Goal: Complete application form: Complete application form

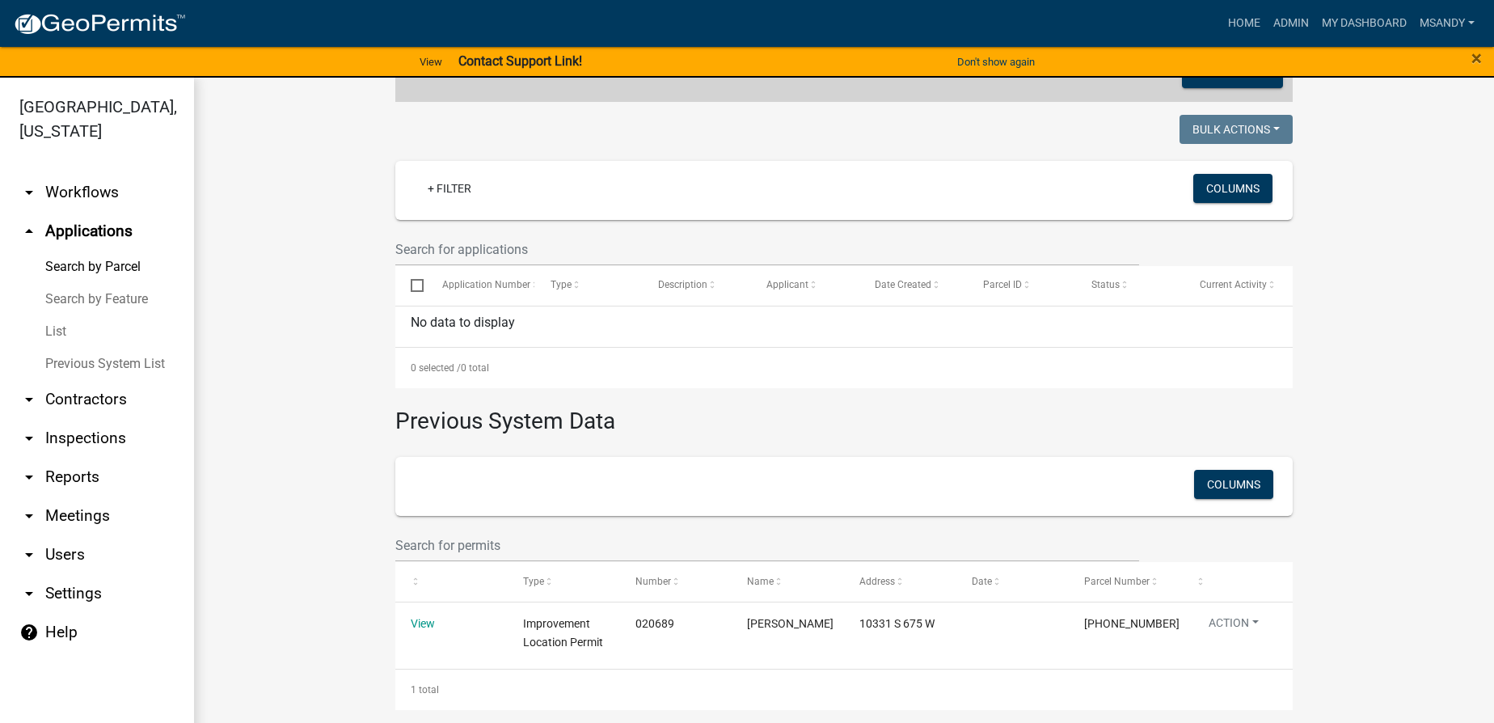
scroll to position [376, 0]
click at [55, 332] on link "List" at bounding box center [97, 331] width 194 height 32
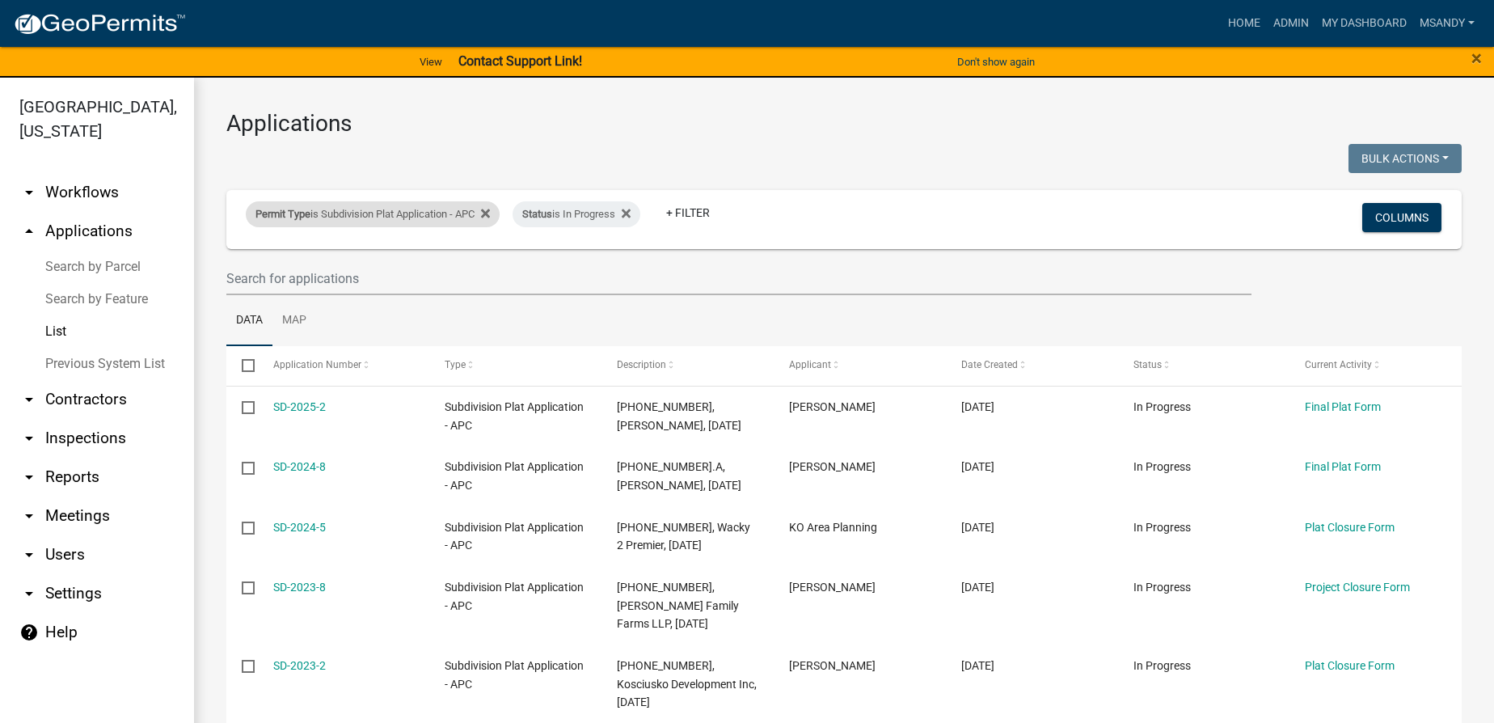
click at [408, 218] on div "Permit Type is Subdivision Plat Application - APC" at bounding box center [373, 214] width 254 height 26
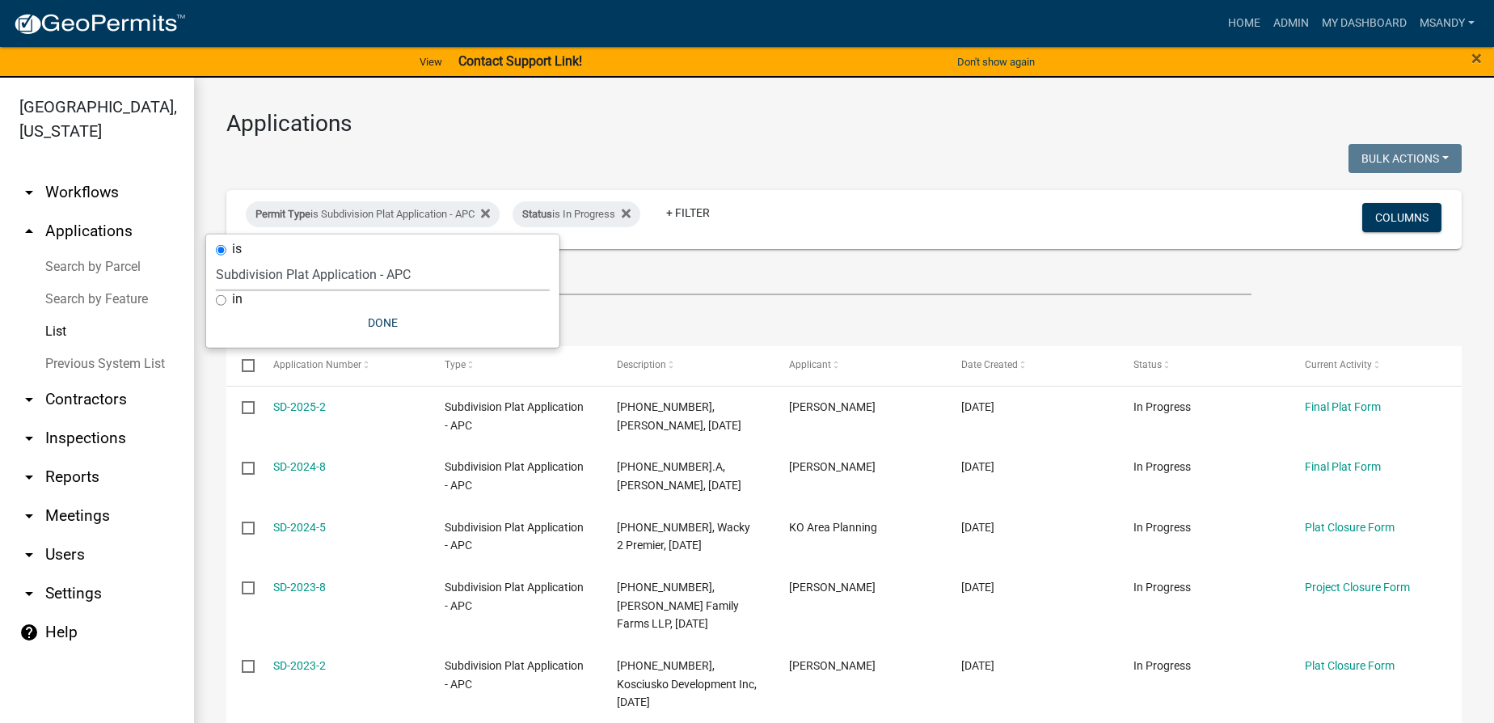
click at [388, 272] on select "Select an option [DATE] Copy Of - Subdivision Plat Application - APC APC Addres…" at bounding box center [383, 274] width 334 height 33
select select "fd16075f-20e6-44d6-ab91-240cdacf10df"
click at [216, 258] on select "Select an option [DATE] Copy Of - Subdivision Plat Application - APC APC Addres…" at bounding box center [383, 274] width 334 height 33
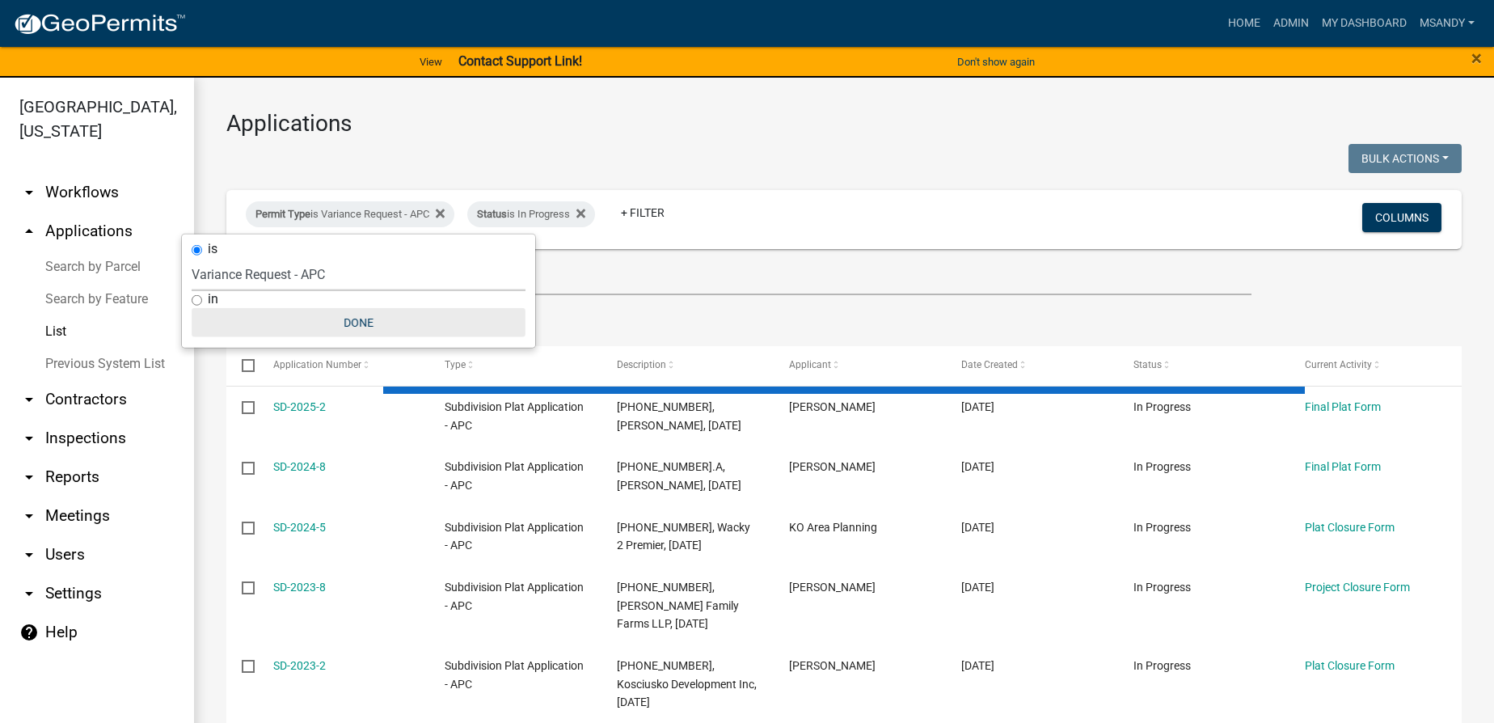
select select "3: 100"
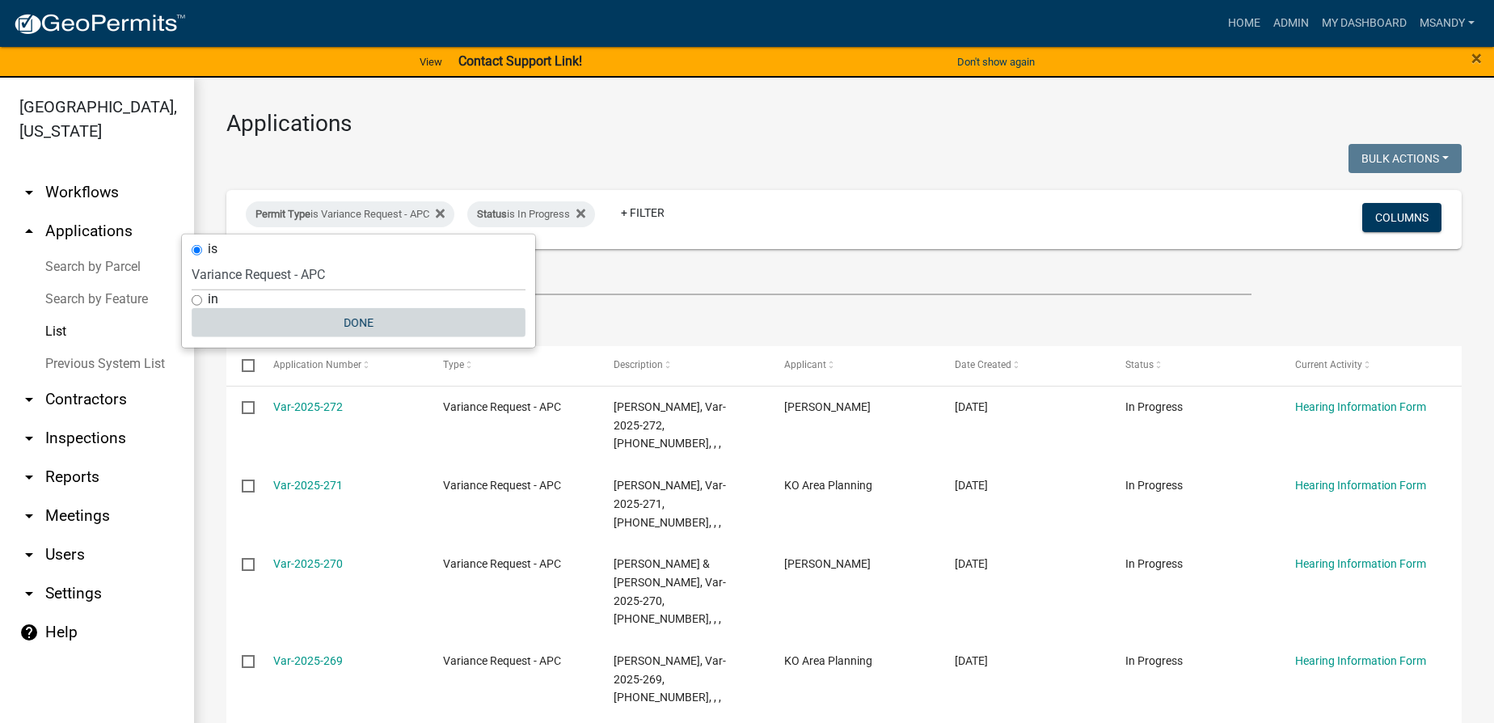
click at [349, 326] on button "Done" at bounding box center [359, 322] width 334 height 29
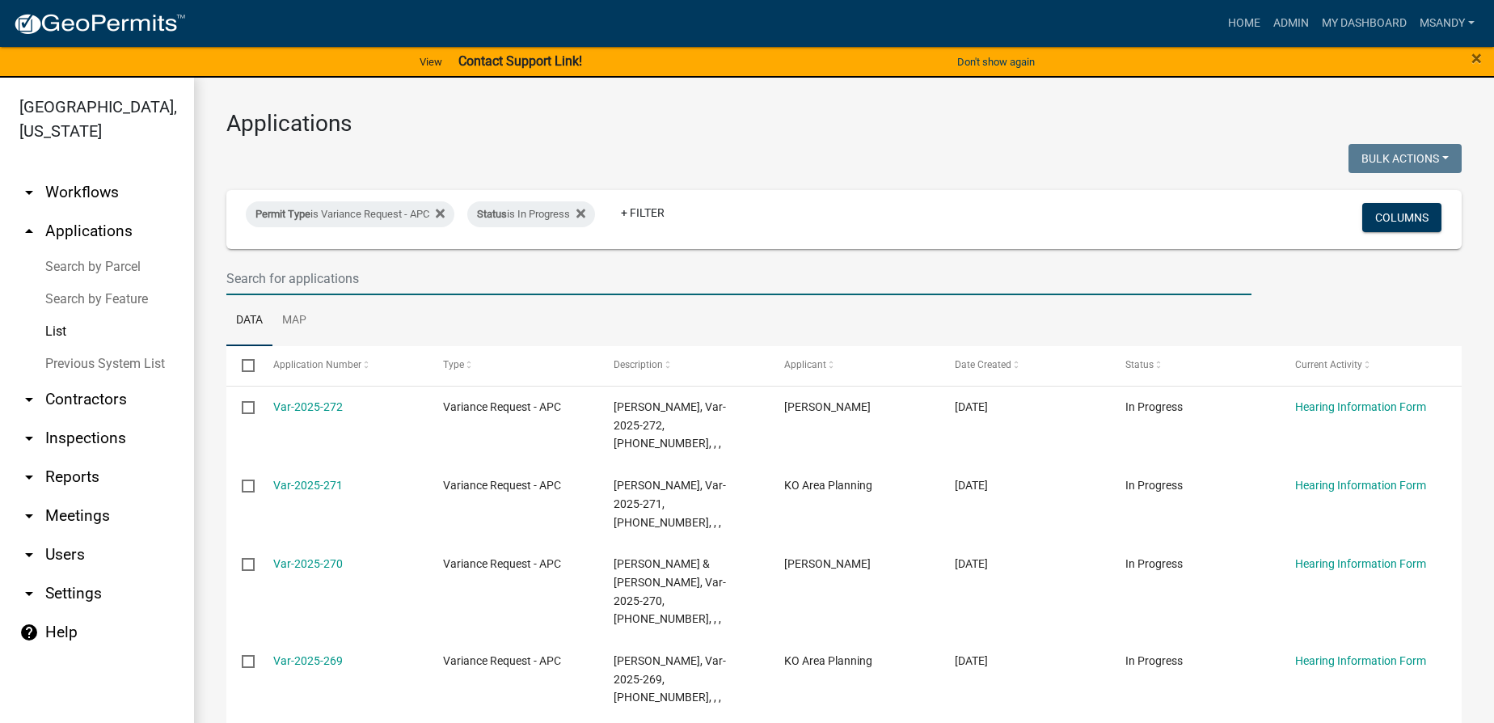
click at [486, 263] on input "text" at bounding box center [738, 278] width 1025 height 33
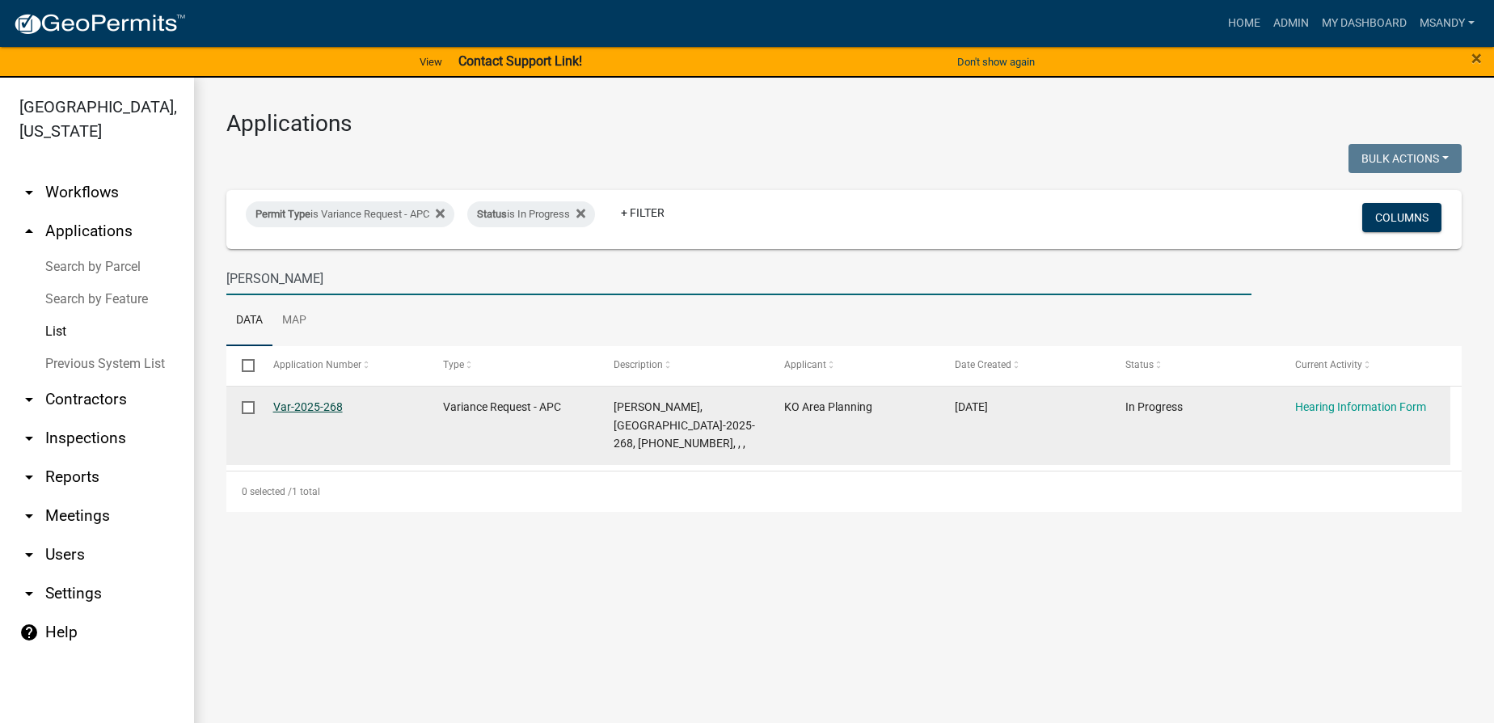
type input "[PERSON_NAME]"
click at [323, 401] on link "Var-2025-268" at bounding box center [308, 406] width 70 height 13
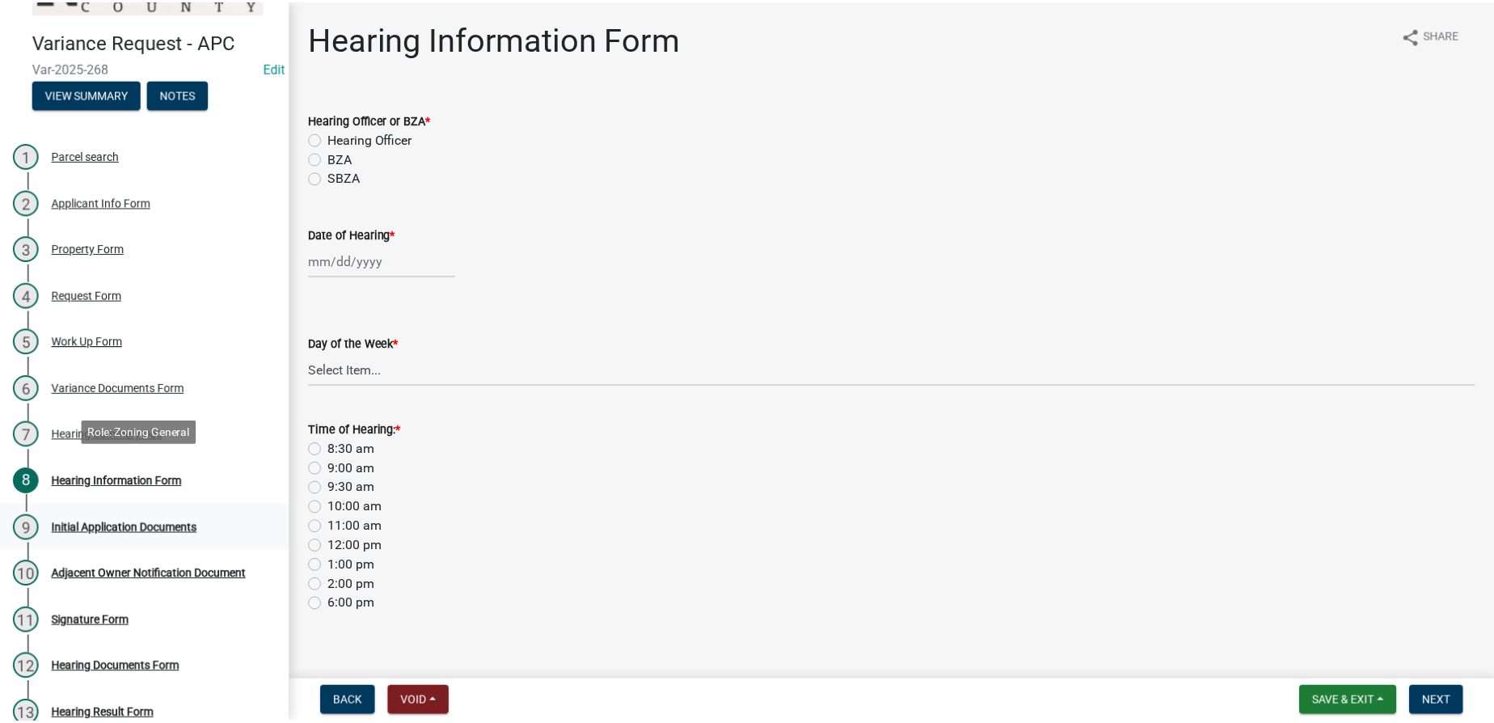
scroll to position [129, 0]
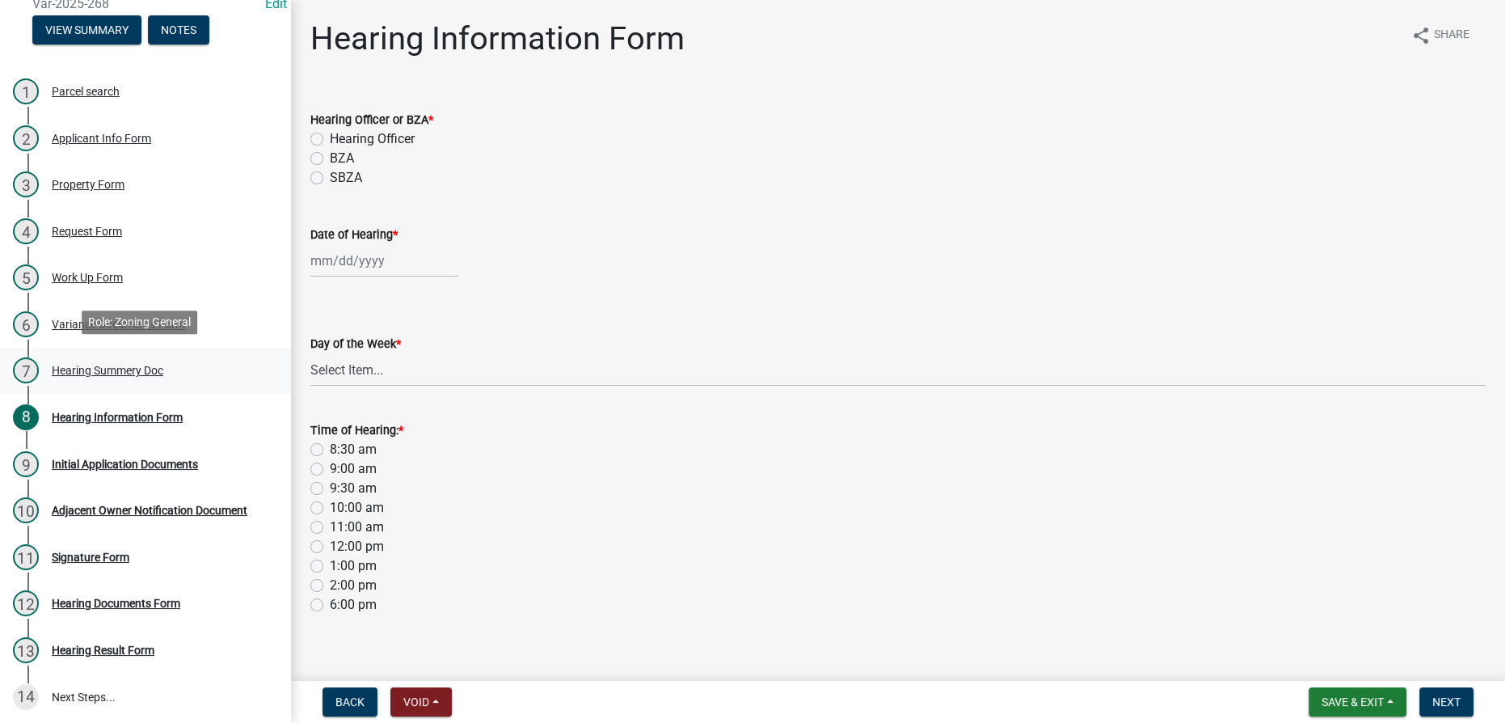
click at [84, 368] on div "Hearing Summery Doc" at bounding box center [108, 370] width 112 height 11
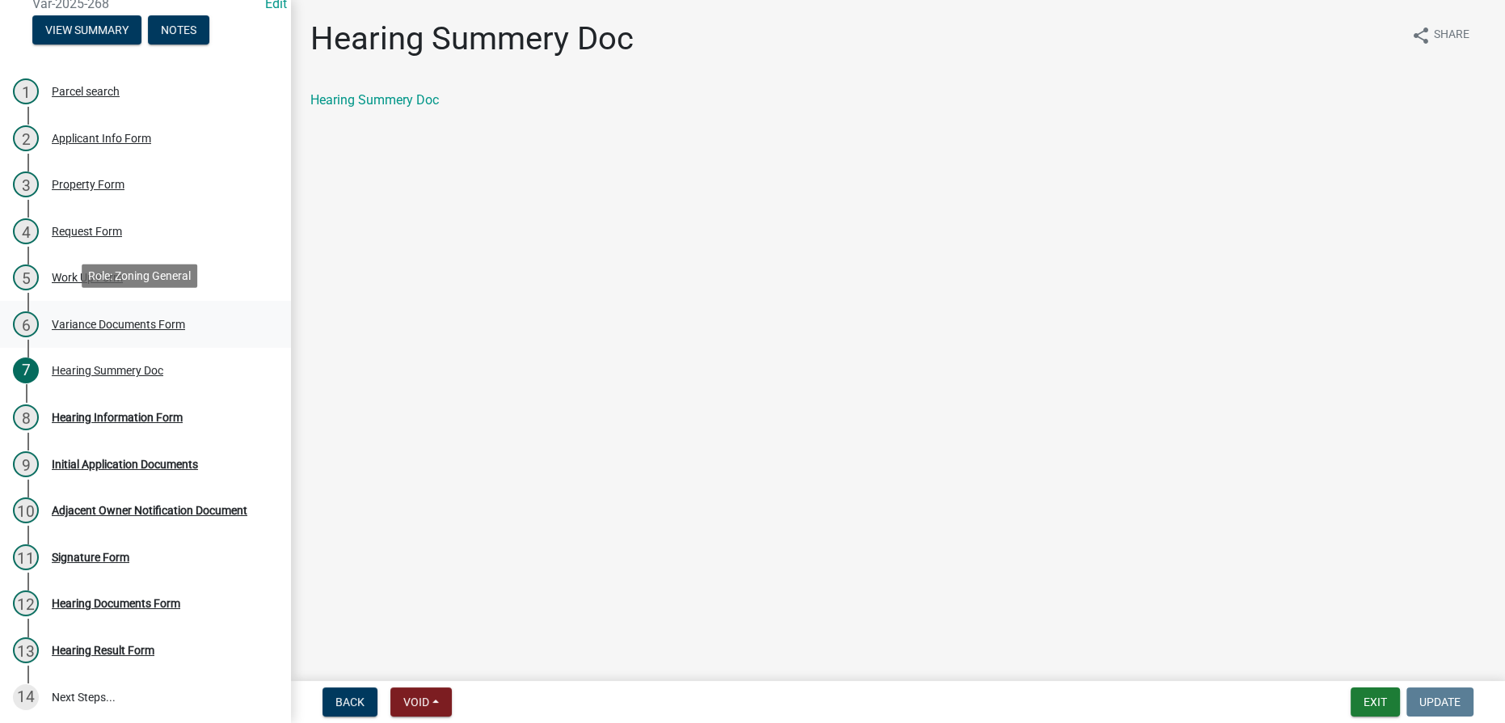
click at [150, 319] on div "Variance Documents Form" at bounding box center [118, 324] width 133 height 11
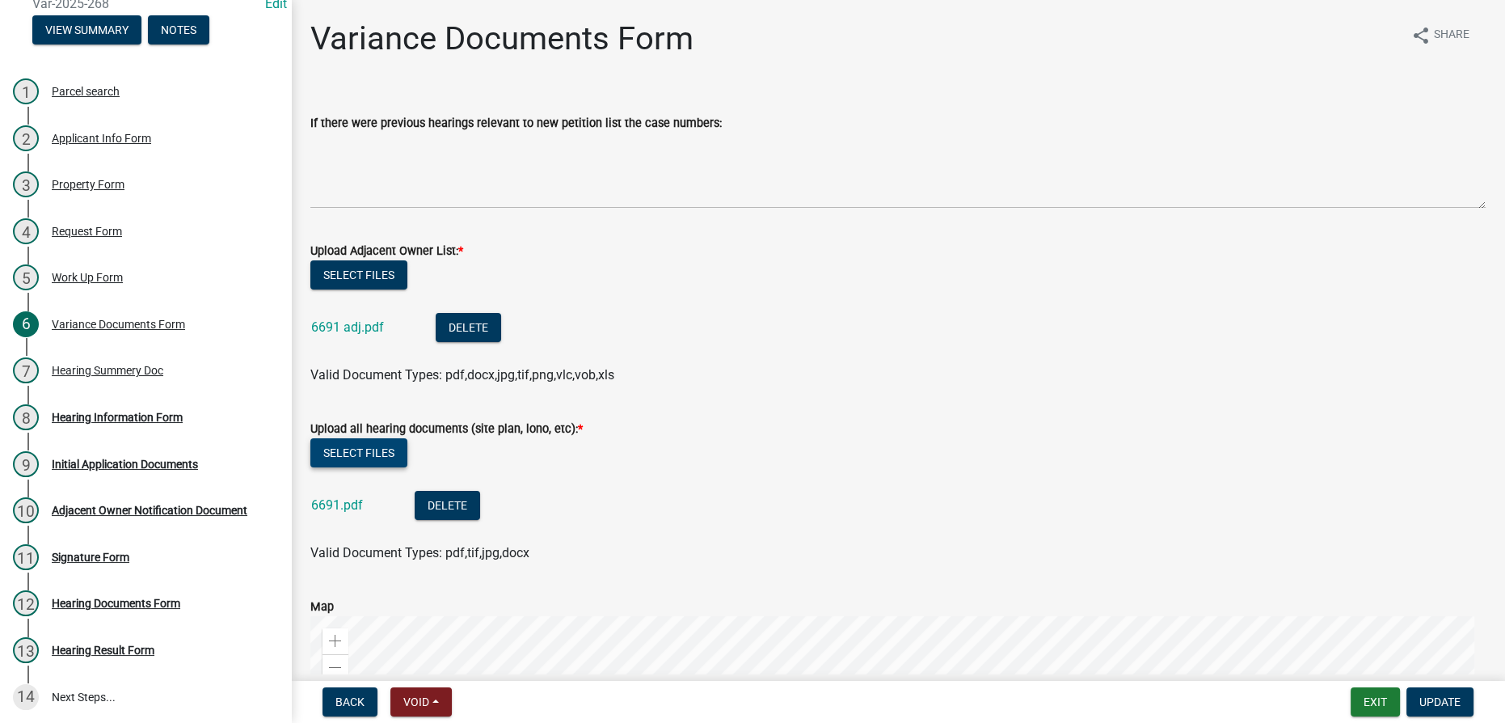
click at [359, 444] on button "Select files" at bounding box center [358, 452] width 97 height 29
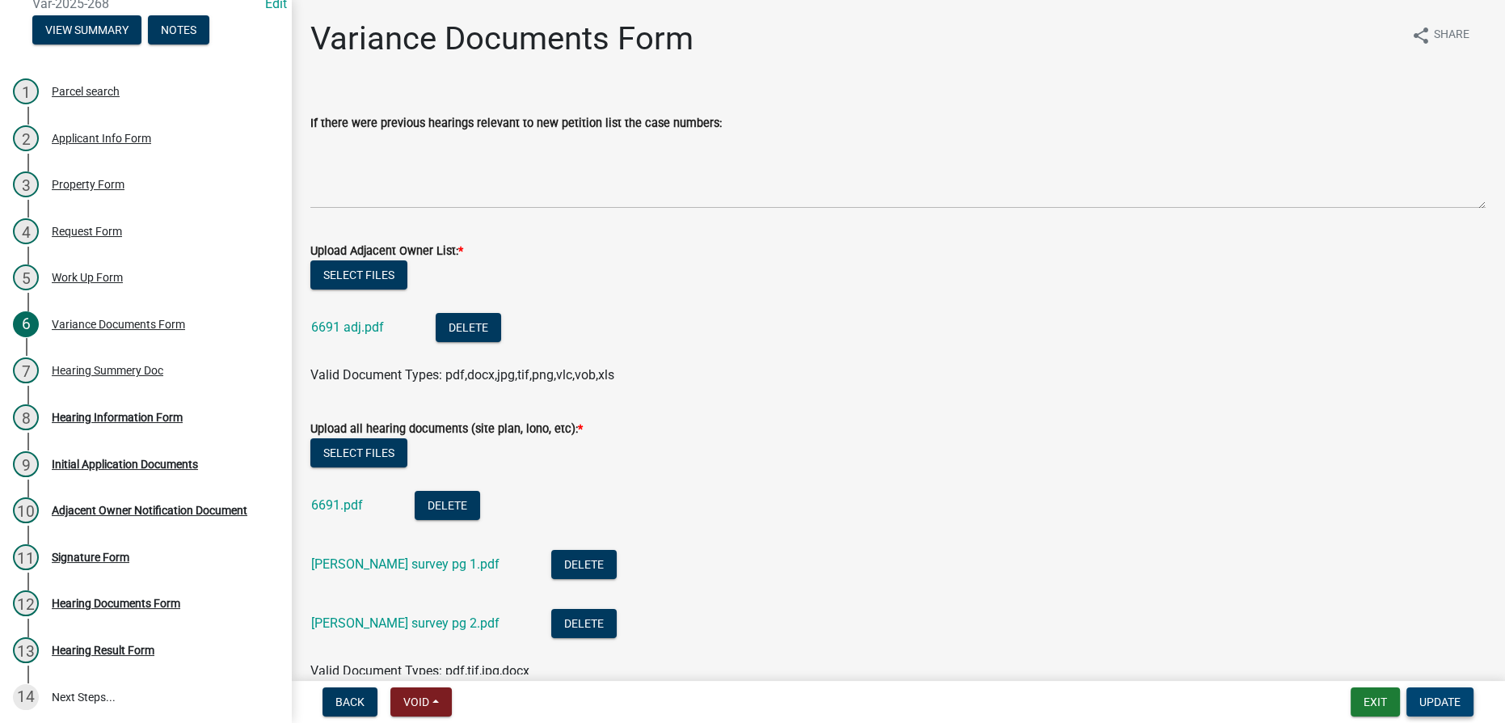
click at [740, 697] on span "Update" at bounding box center [1440, 701] width 41 height 13
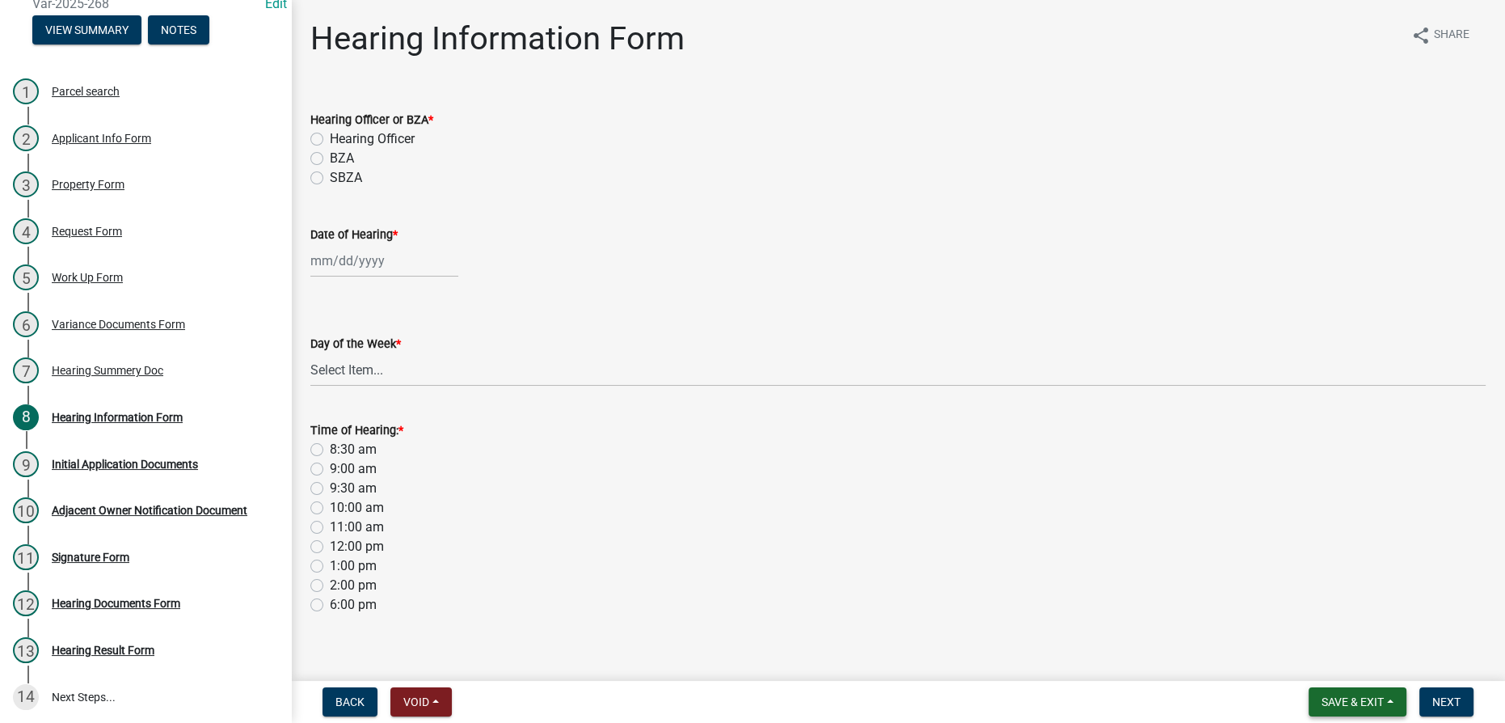
click at [740, 707] on span "Save & Exit" at bounding box center [1353, 701] width 62 height 13
click at [740, 665] on button "Save & Exit" at bounding box center [1341, 659] width 129 height 39
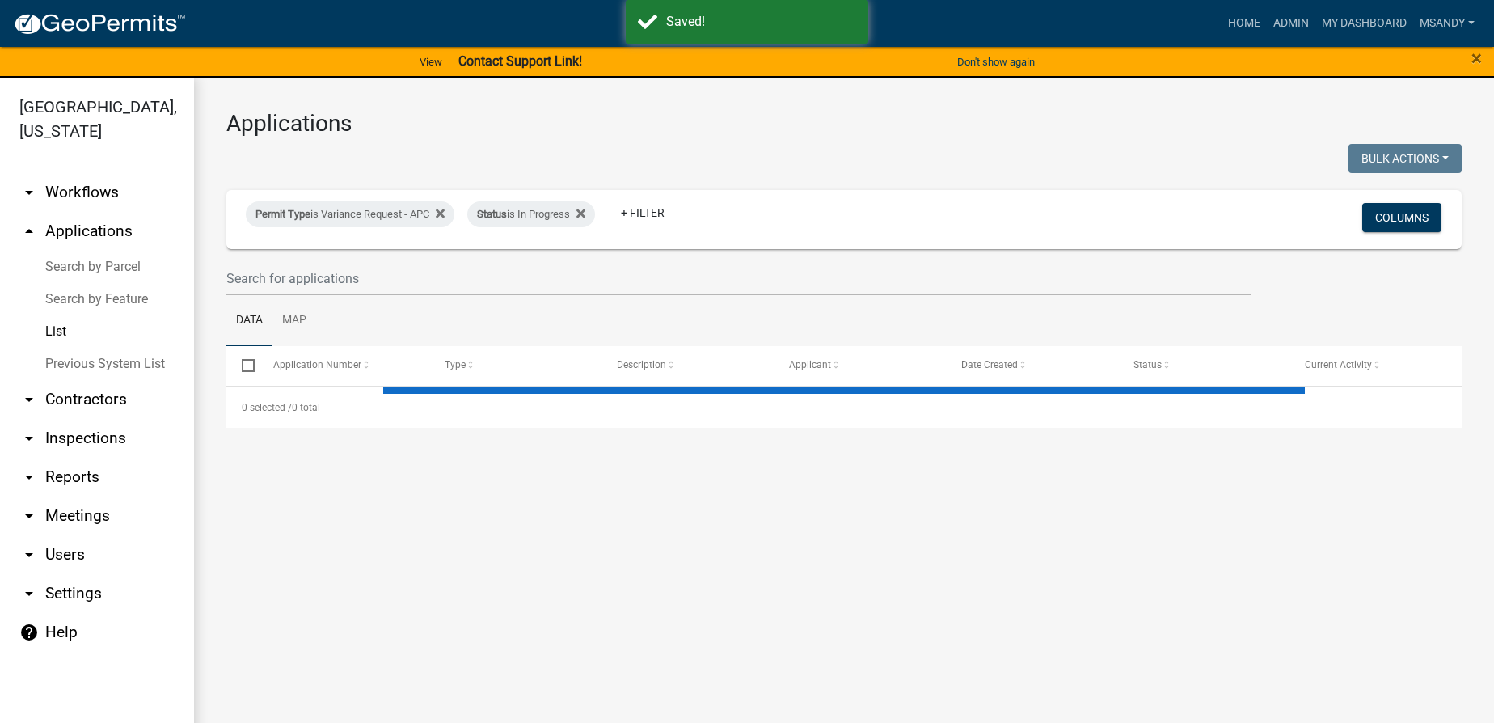
select select "3: 100"
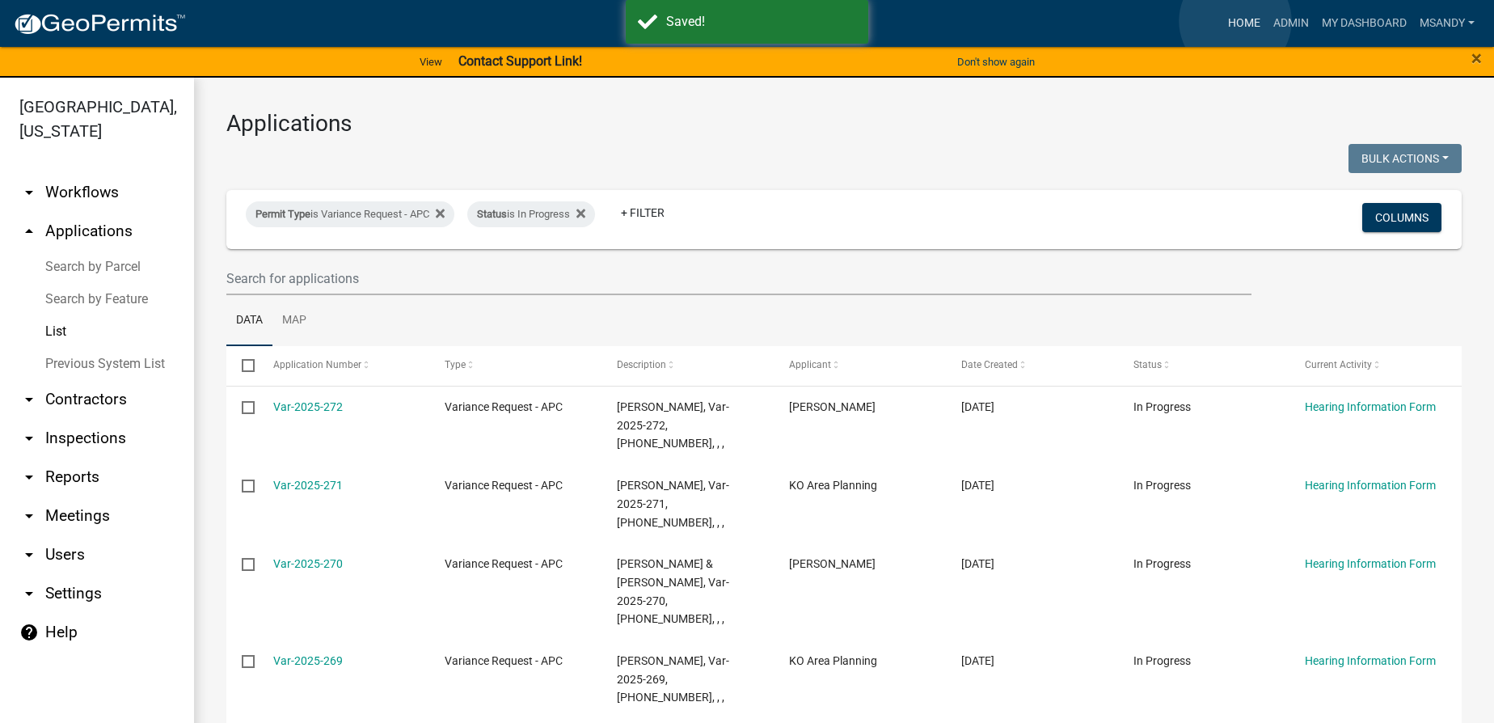
click at [740, 21] on link "Home" at bounding box center [1244, 23] width 45 height 31
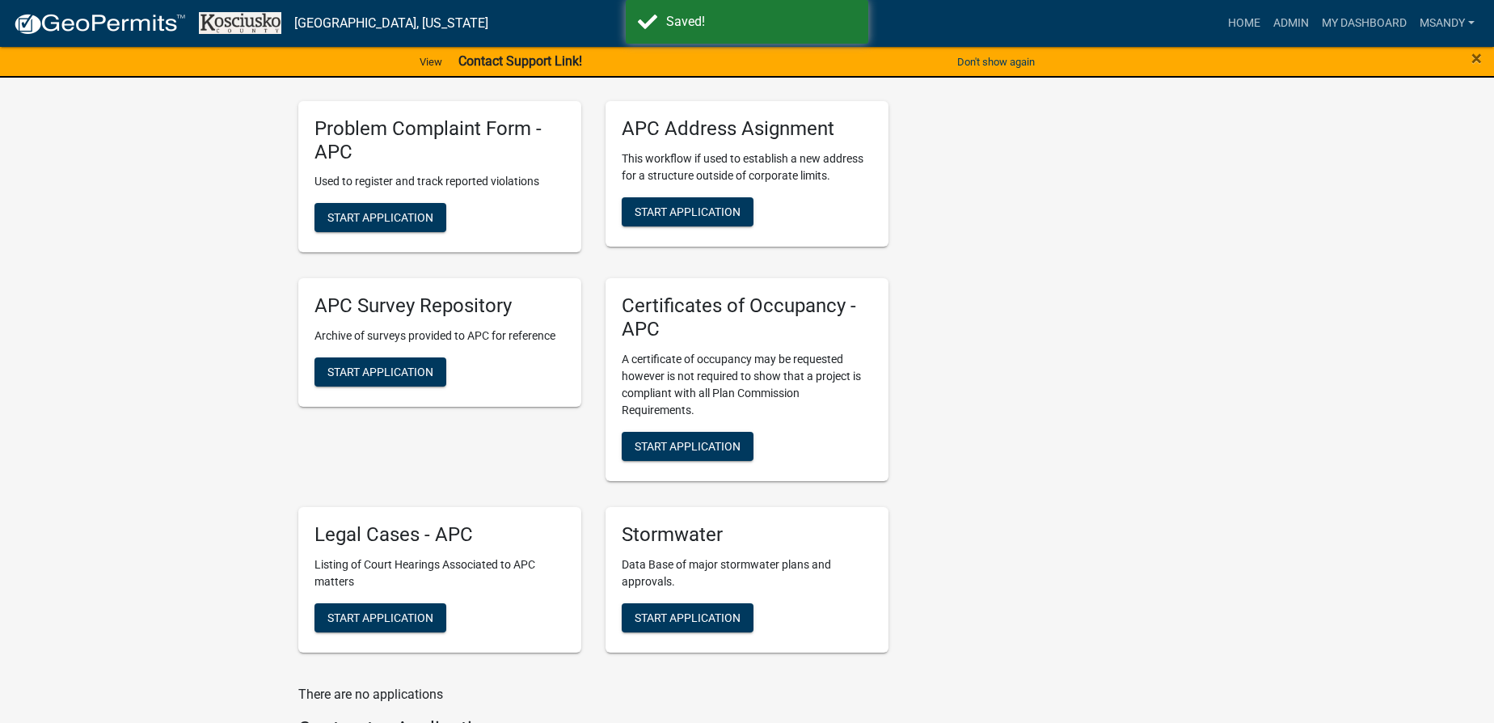
scroll to position [3896, 0]
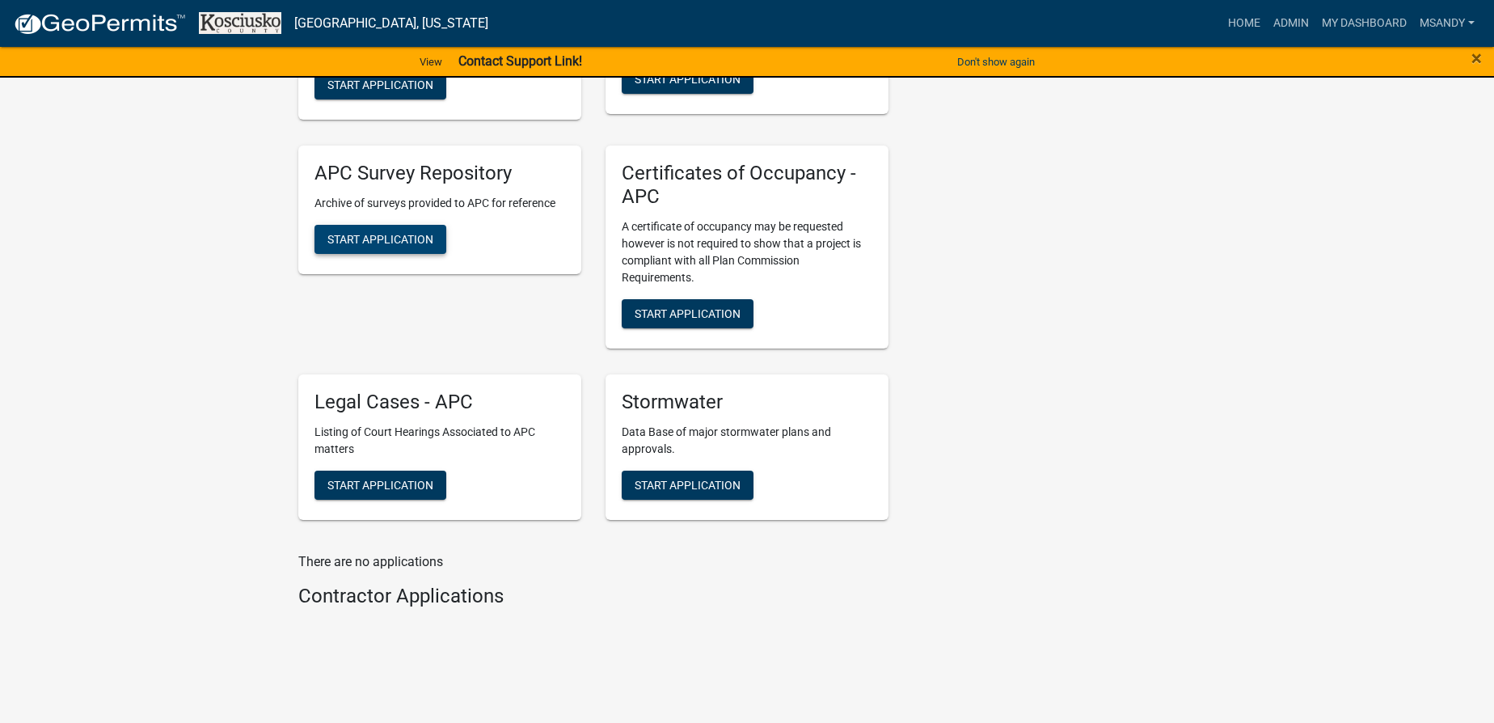
click at [361, 229] on button "Start Application" at bounding box center [381, 239] width 132 height 29
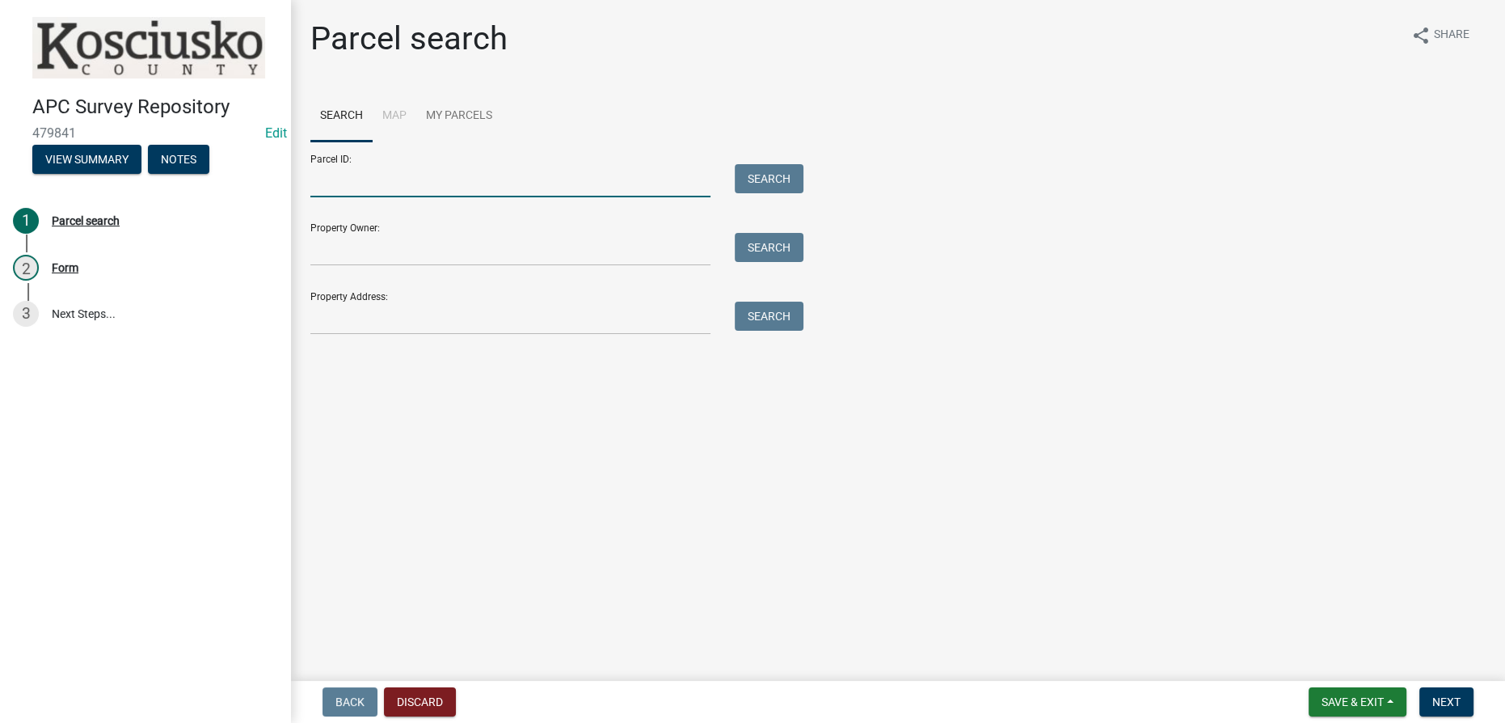
click at [572, 171] on input "Parcel ID:" at bounding box center [510, 180] width 400 height 33
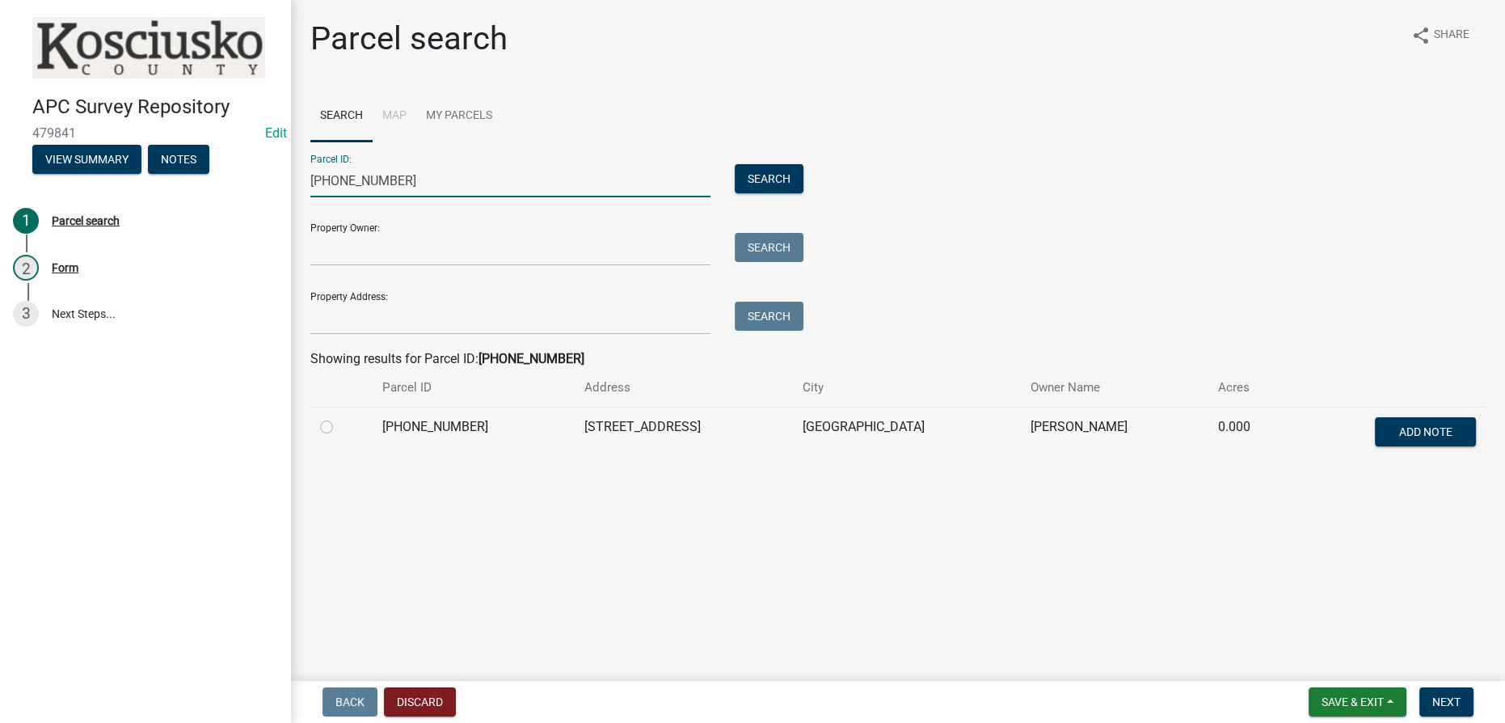
type input "[PHONE_NUMBER]"
click at [340, 417] on label at bounding box center [340, 417] width 0 height 0
click at [340, 424] on input "radio" at bounding box center [345, 422] width 11 height 11
radio input "true"
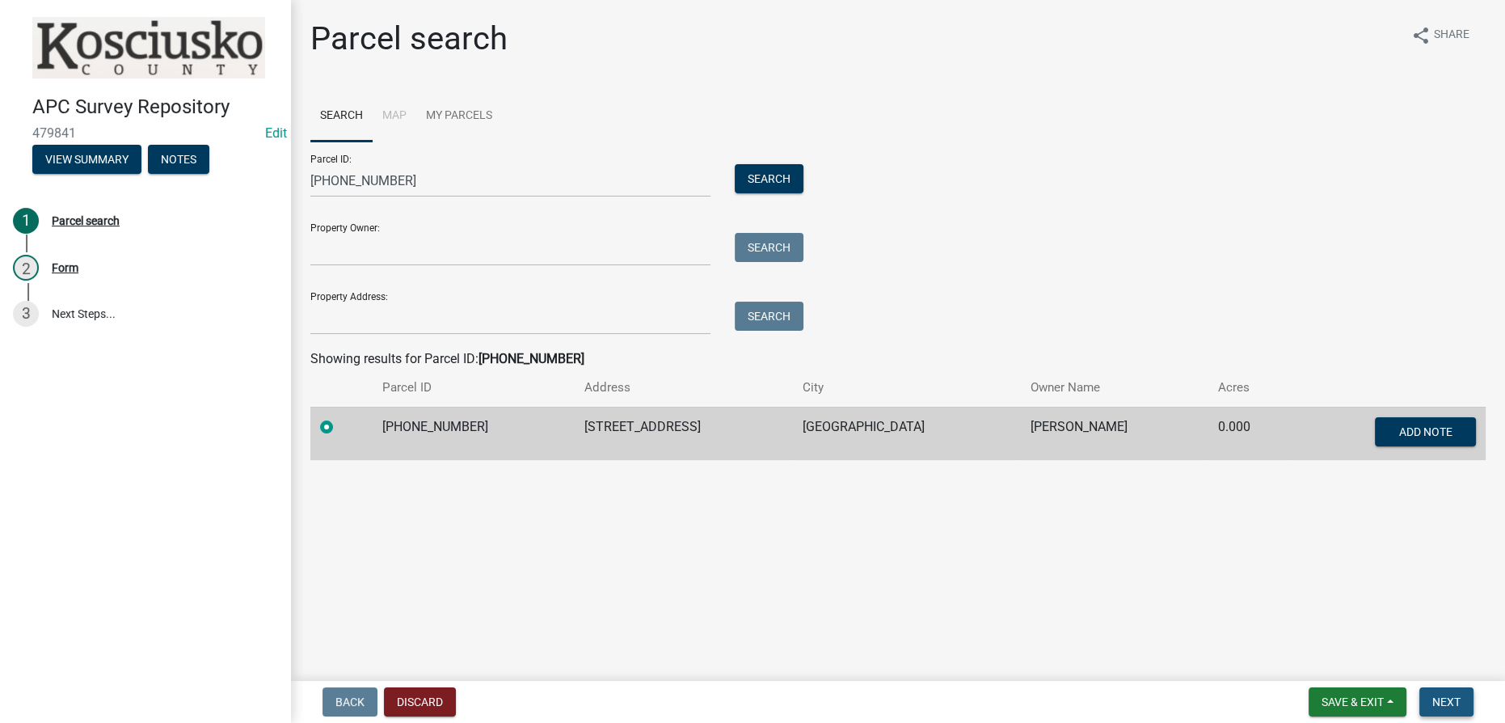
click at [740, 698] on span "Next" at bounding box center [1447, 701] width 28 height 13
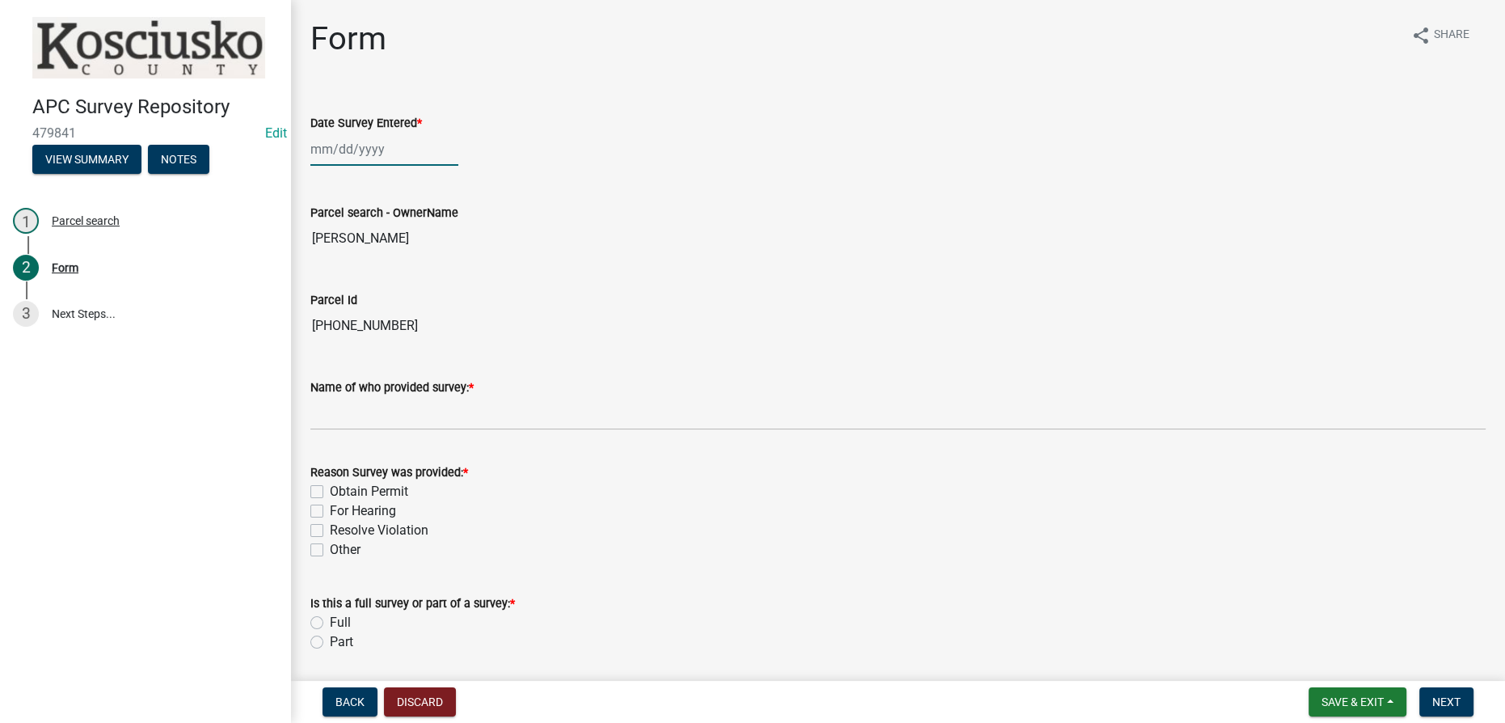
click at [367, 158] on div at bounding box center [384, 149] width 148 height 33
select select "9"
select select "2025"
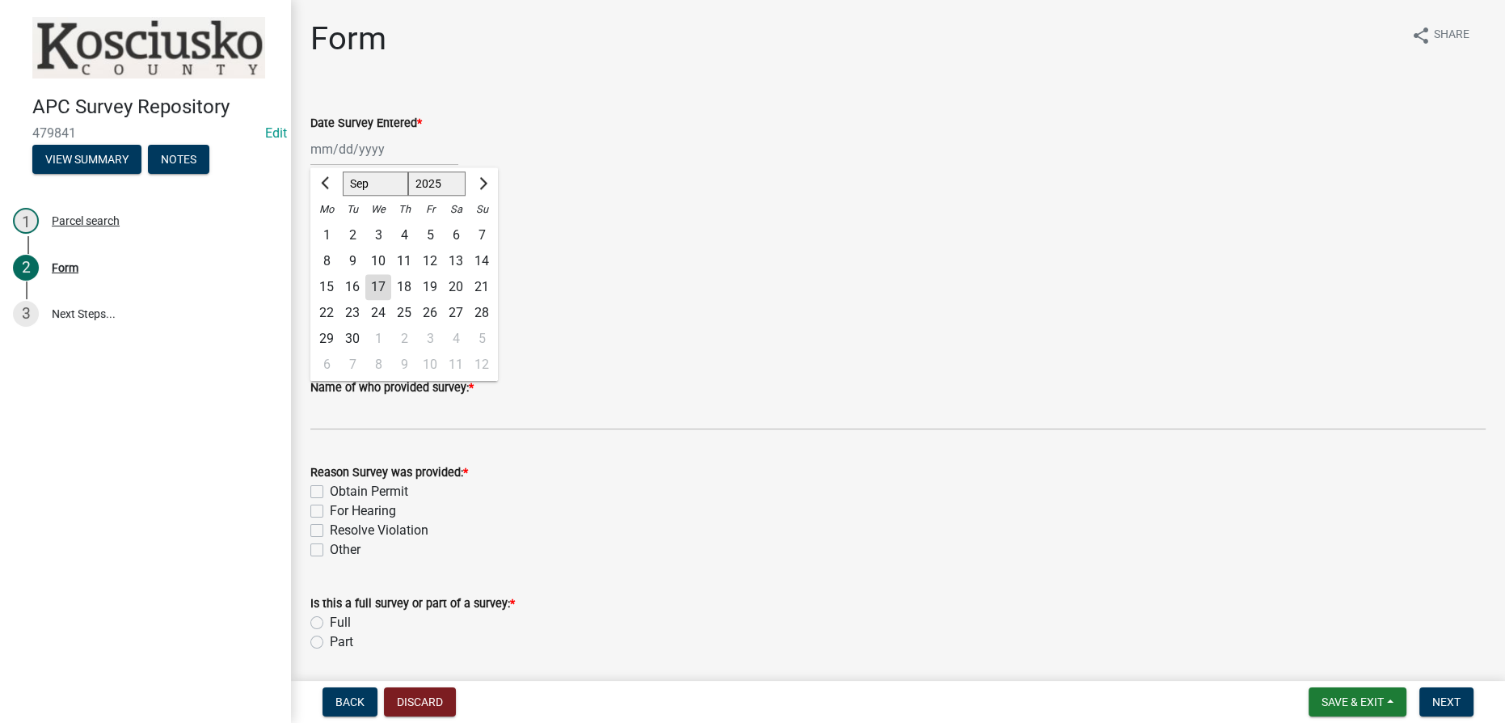
click at [374, 289] on div "17" at bounding box center [378, 287] width 26 height 26
type input "[DATE]"
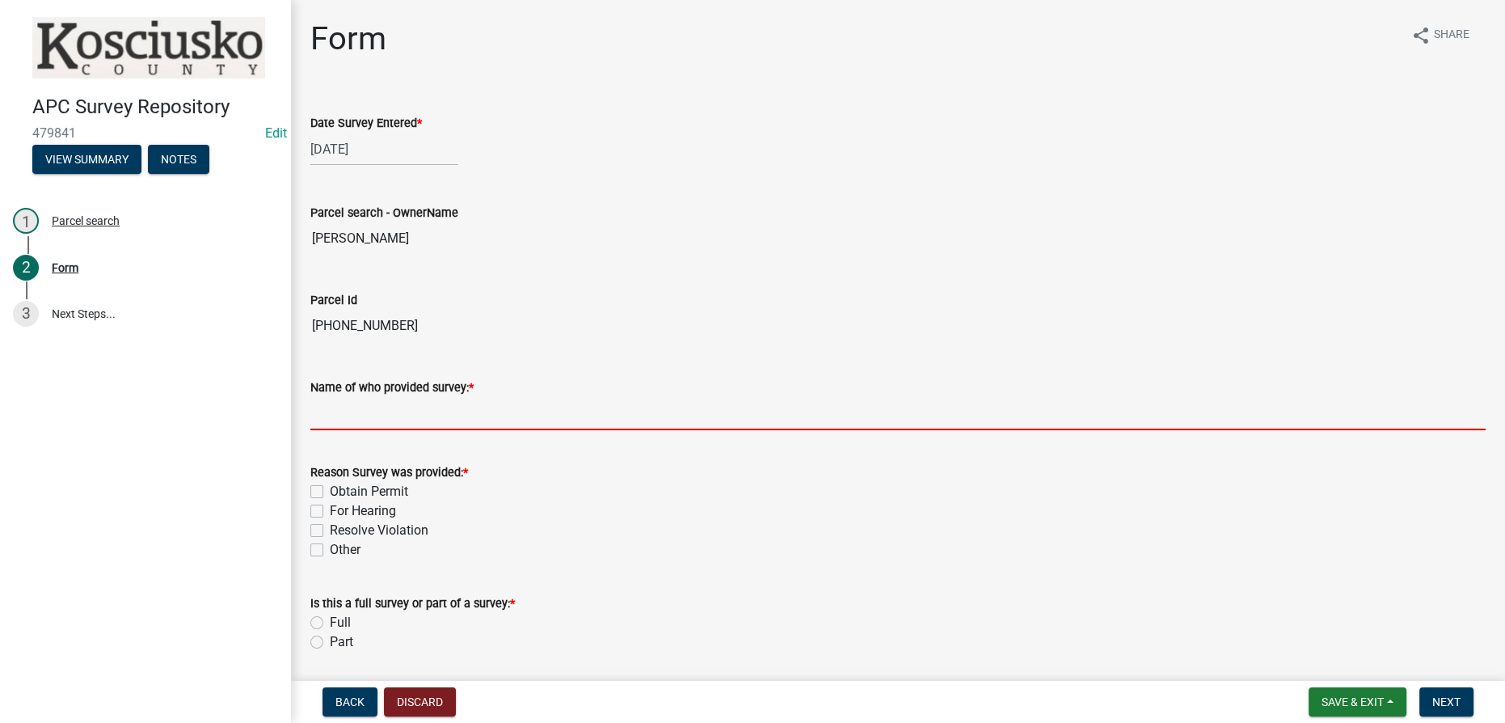
click at [371, 414] on input "Name of who provided survey: *" at bounding box center [898, 413] width 1176 height 33
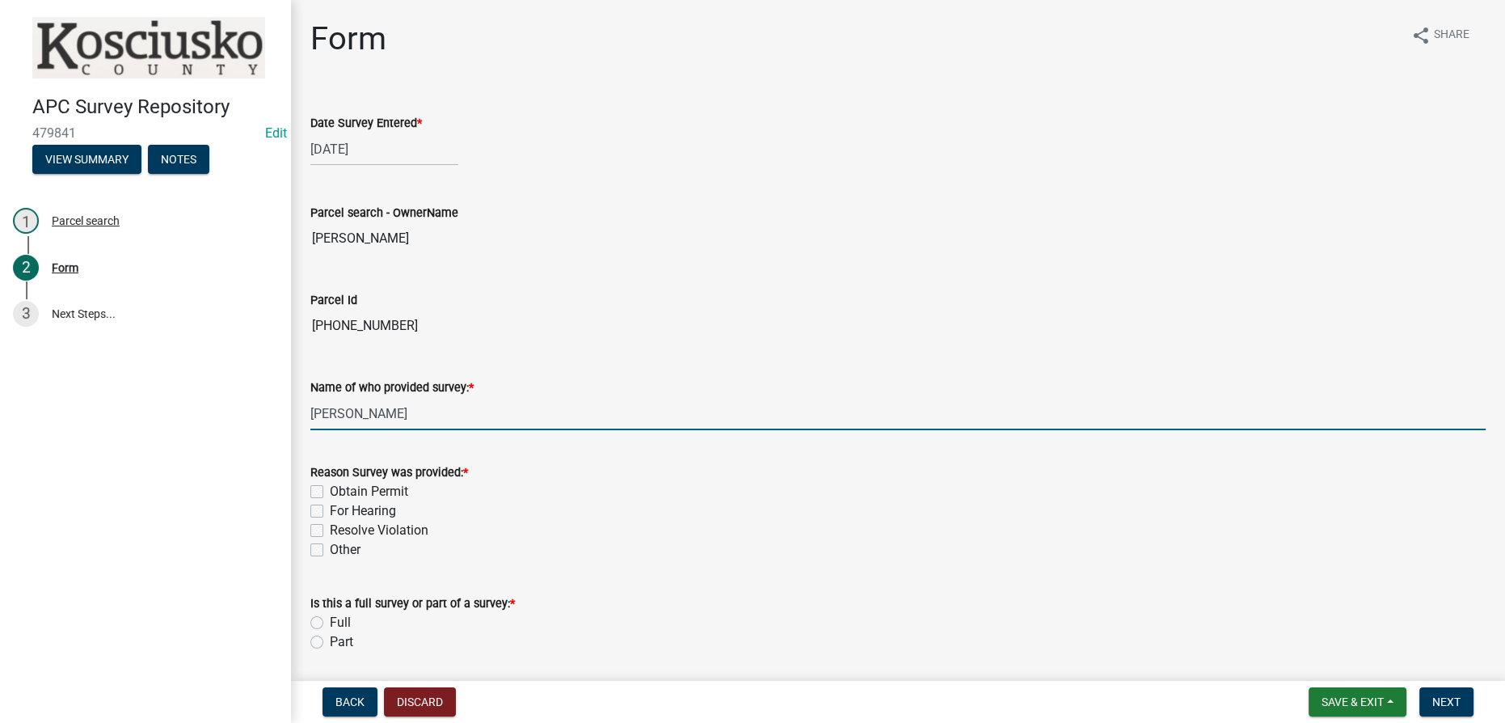
type input "[PERSON_NAME]"
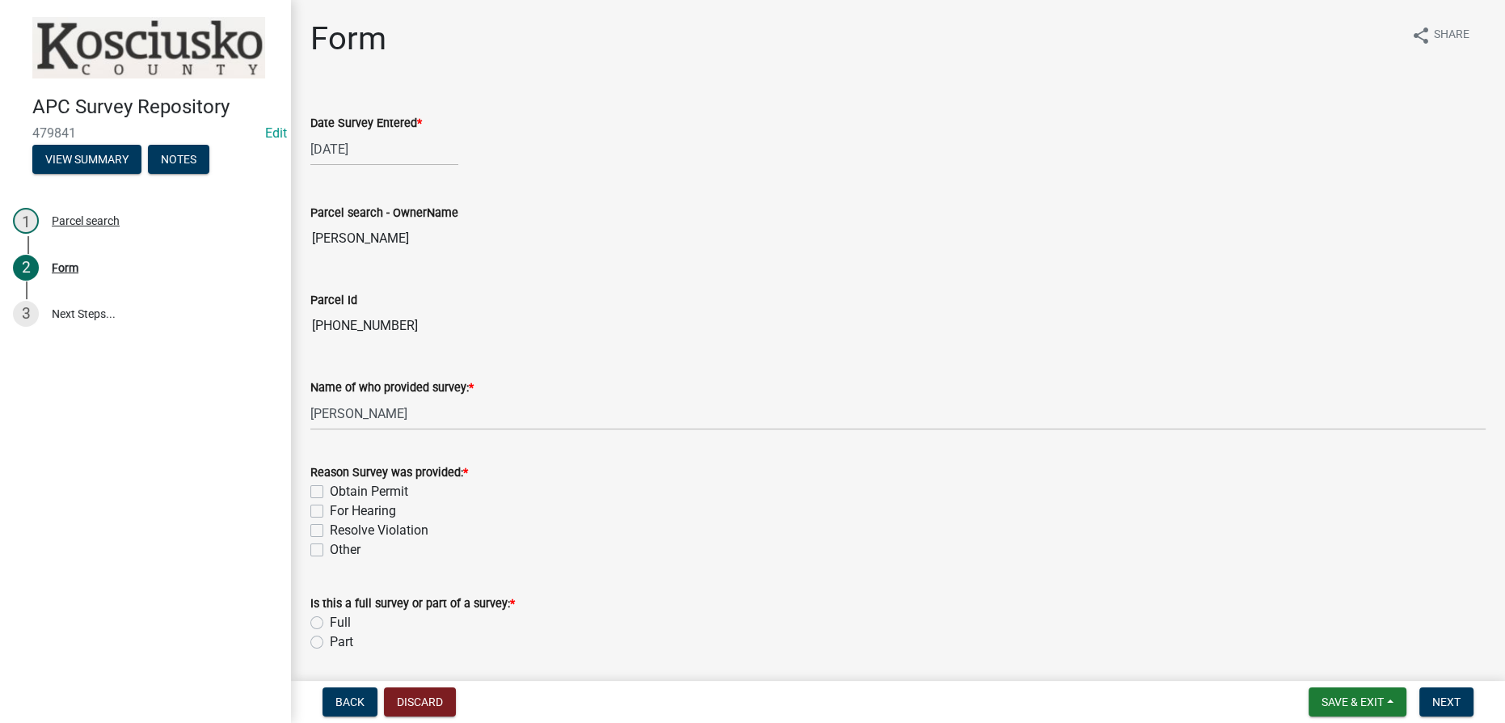
click at [330, 515] on label "For Hearing" at bounding box center [363, 510] width 66 height 19
click at [330, 512] on input "For Hearing" at bounding box center [335, 506] width 11 height 11
checkbox input "true"
checkbox input "false"
checkbox input "true"
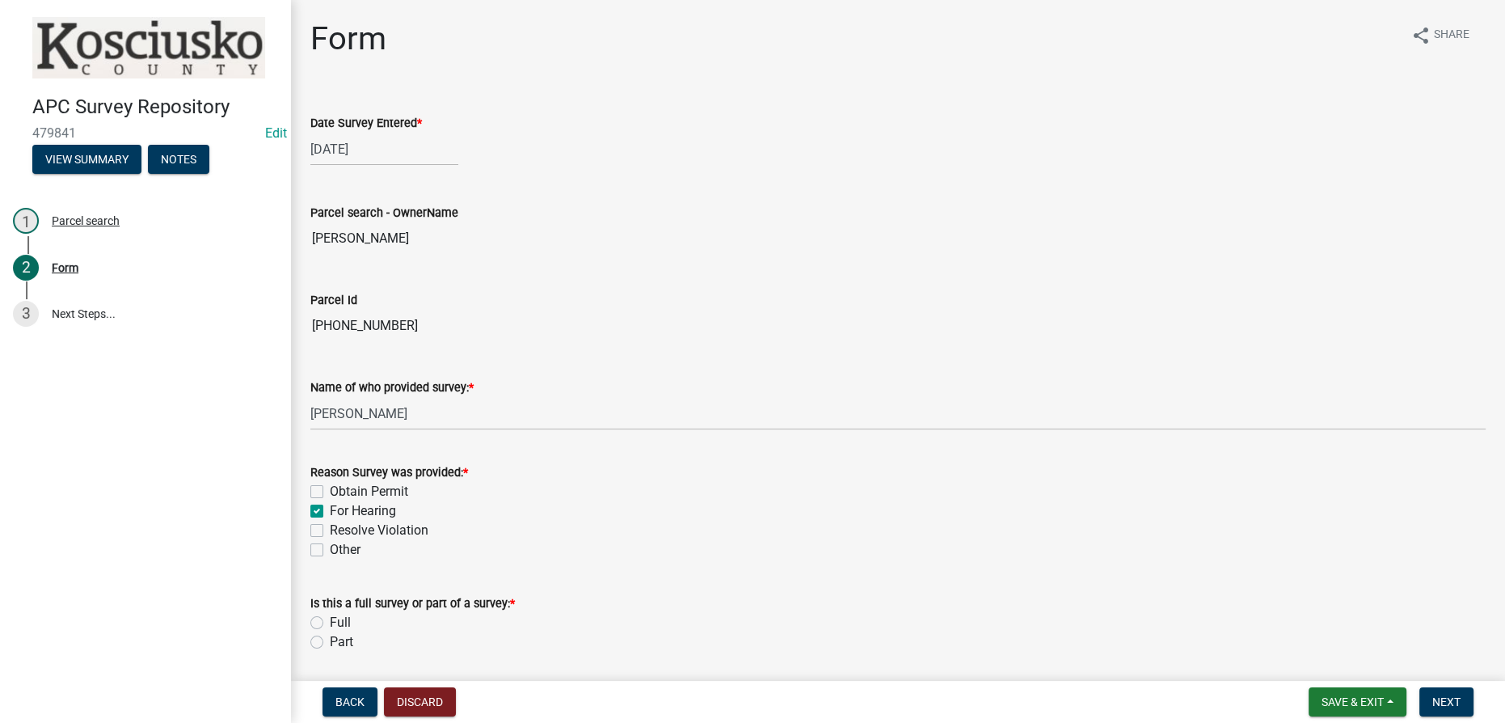
checkbox input "false"
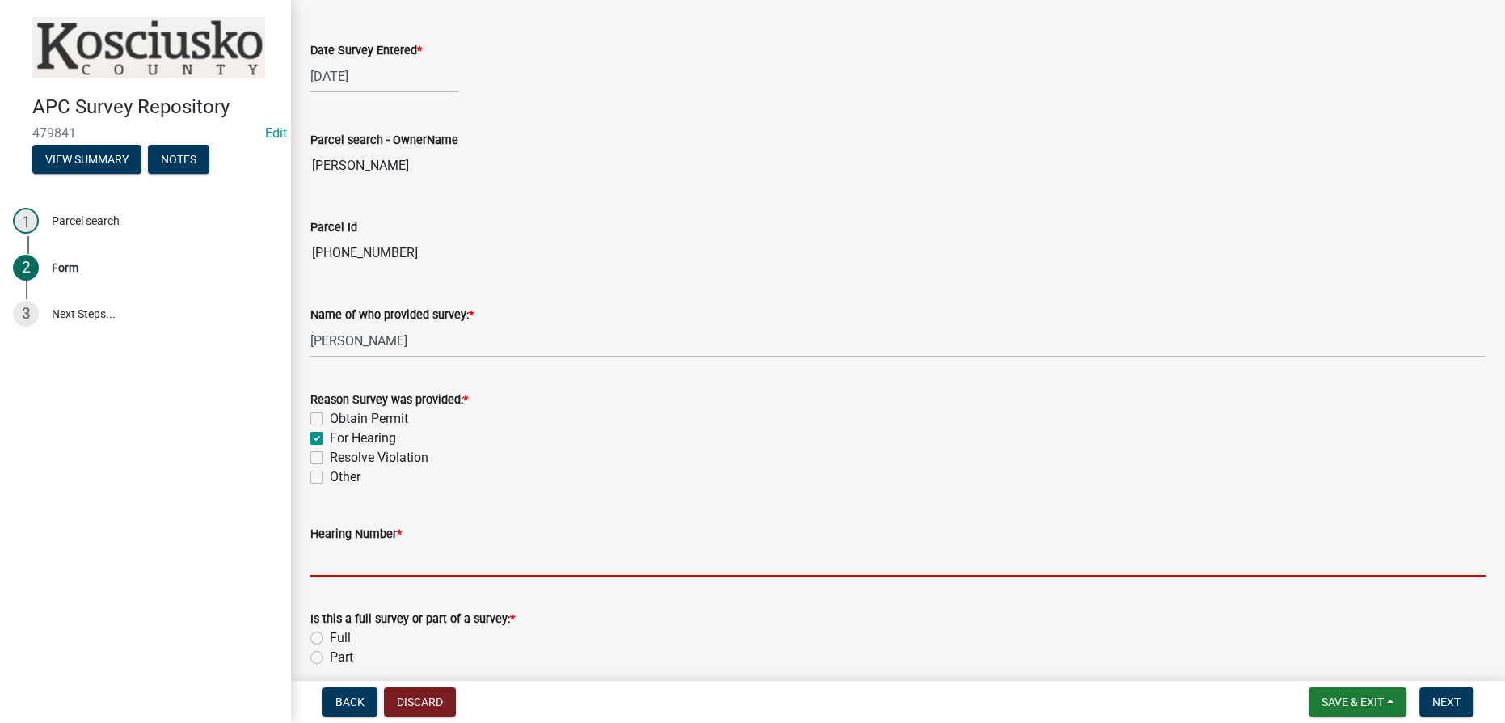
click at [442, 554] on input "Hearing Number *" at bounding box center [898, 559] width 1176 height 33
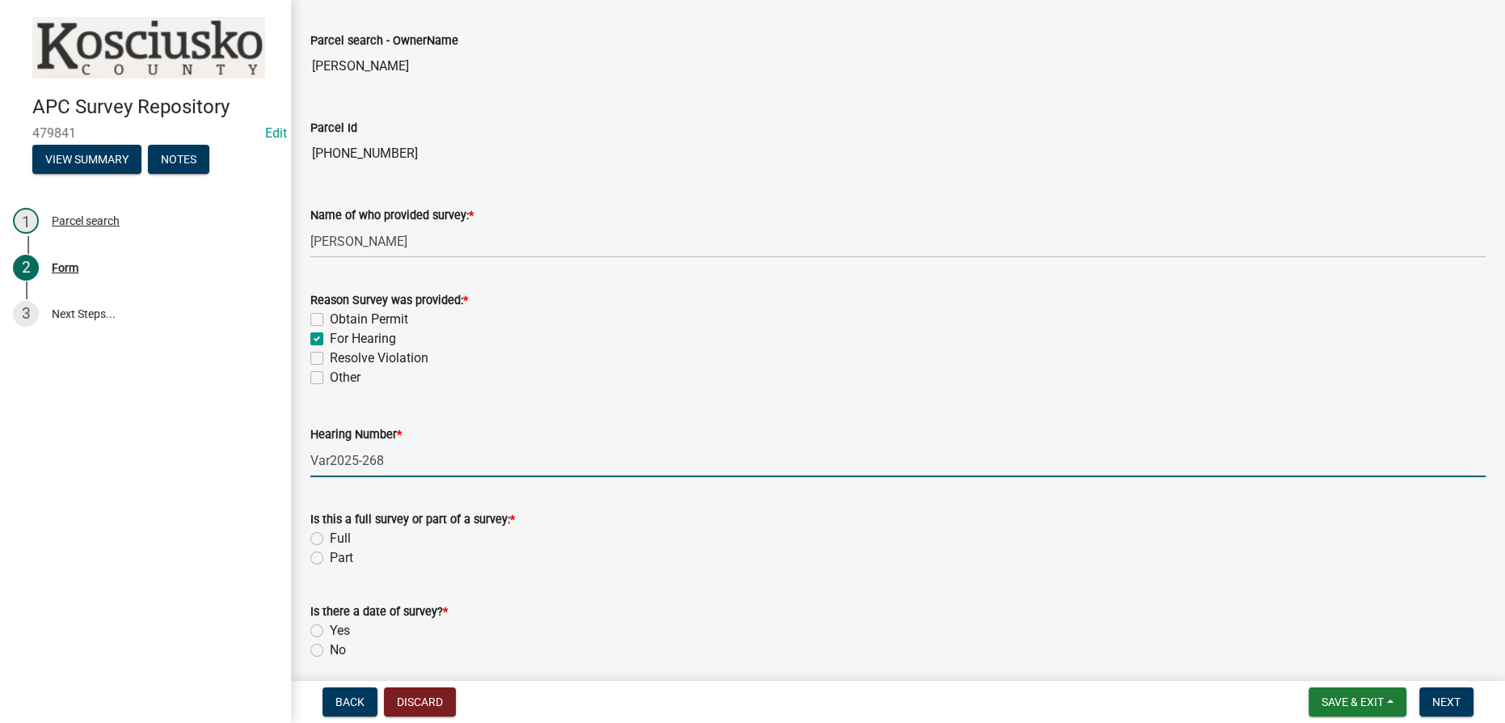
scroll to position [293, 0]
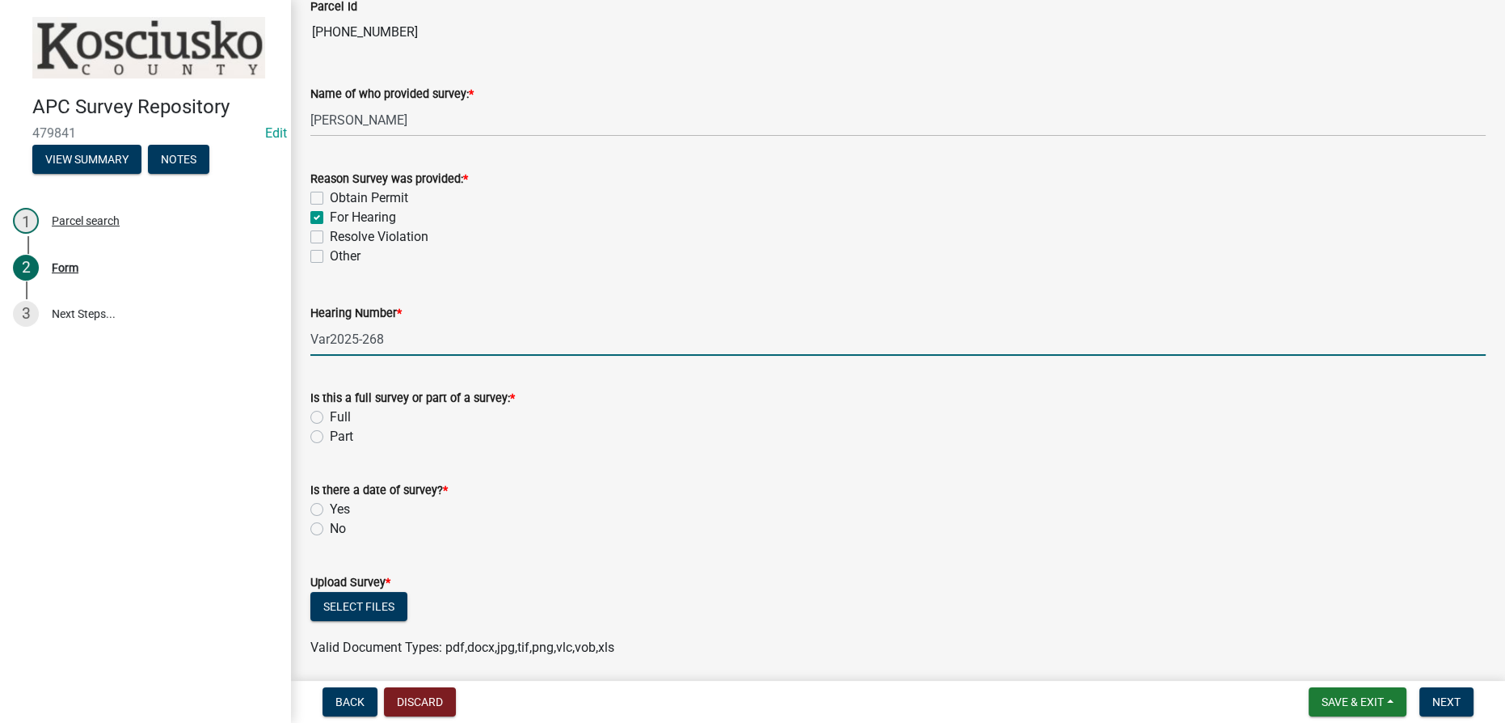
type input "Var2025-268"
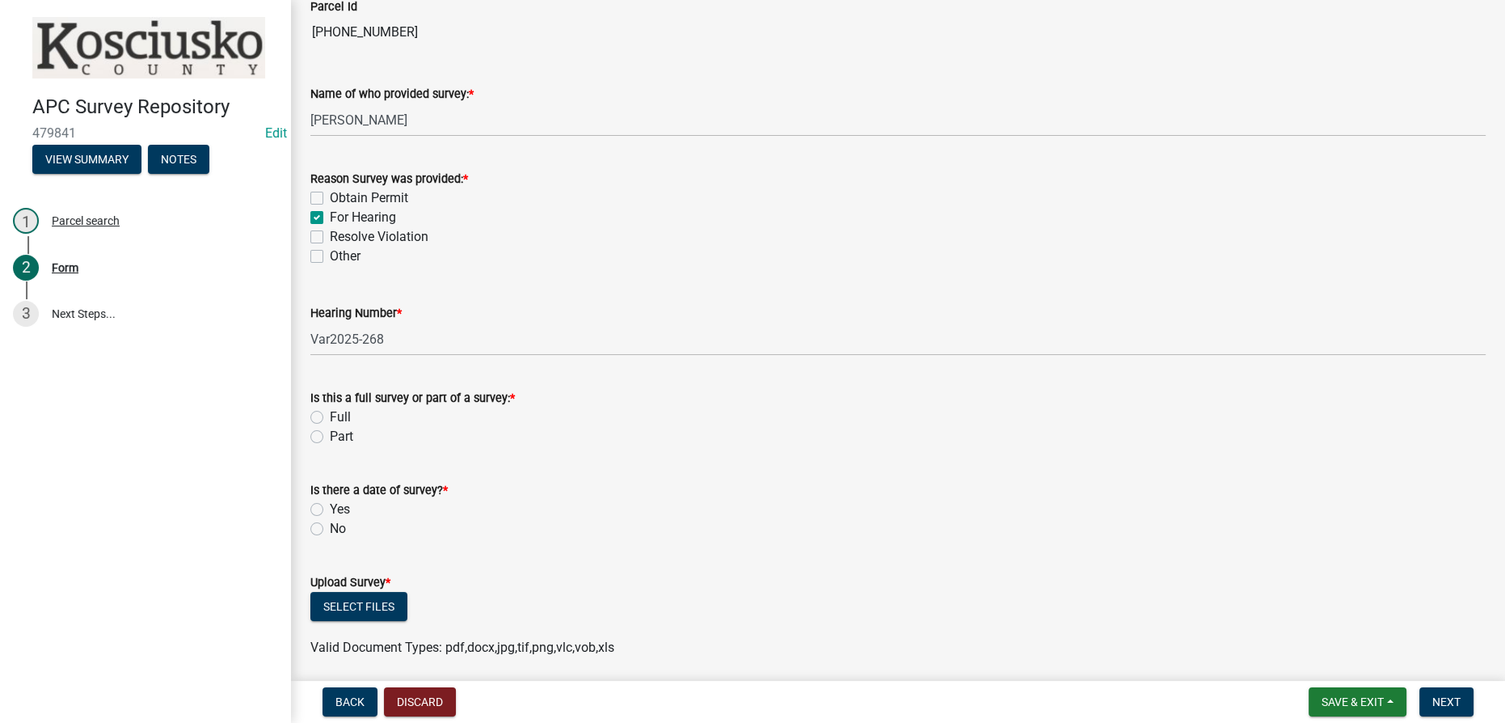
click at [330, 412] on label "Full" at bounding box center [340, 417] width 21 height 19
click at [330, 412] on input "Full" at bounding box center [335, 413] width 11 height 11
radio input "true"
click at [330, 508] on label "Yes" at bounding box center [340, 509] width 20 height 19
click at [330, 508] on input "Yes" at bounding box center [335, 505] width 11 height 11
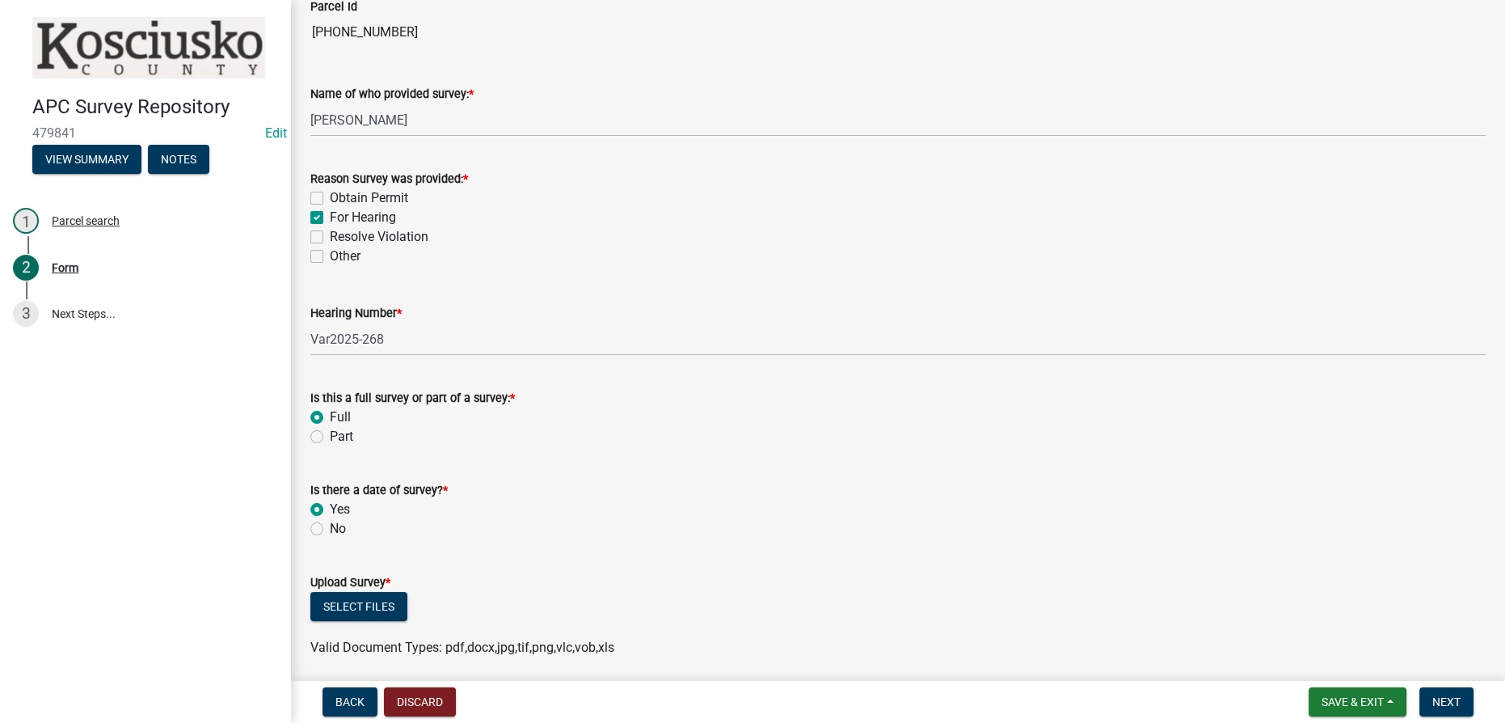
radio input "true"
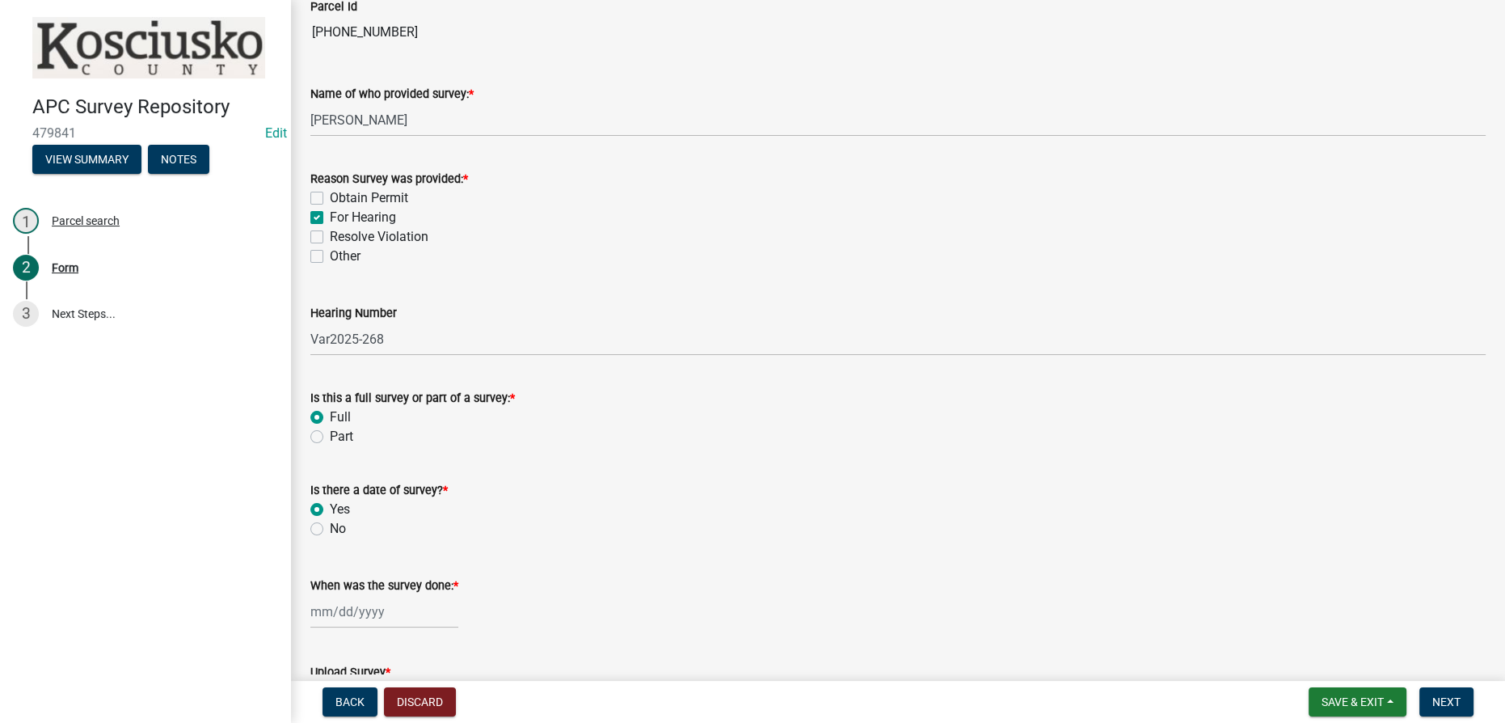
click at [365, 618] on div at bounding box center [384, 611] width 148 height 33
select select "9"
select select "2025"
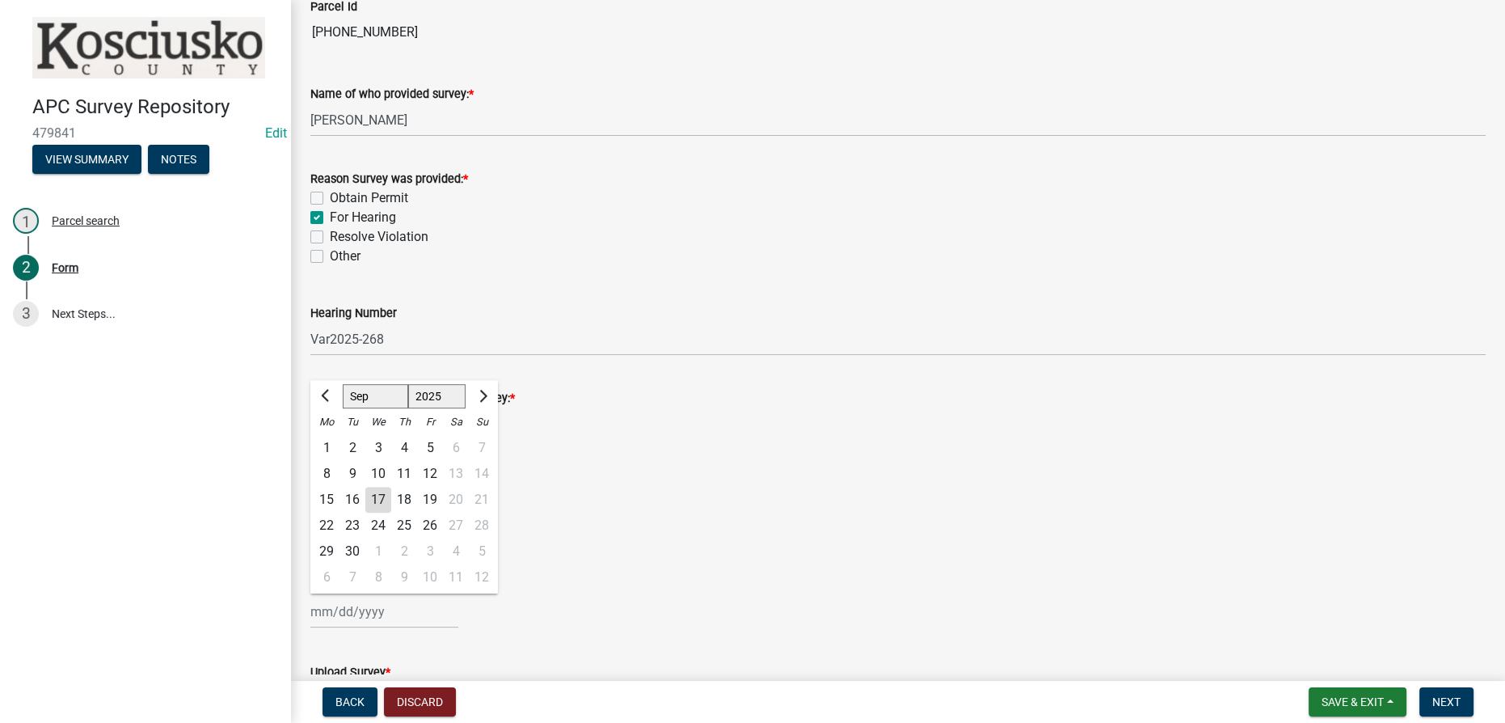
click at [374, 497] on div "17" at bounding box center [378, 500] width 26 height 26
type input "[DATE]"
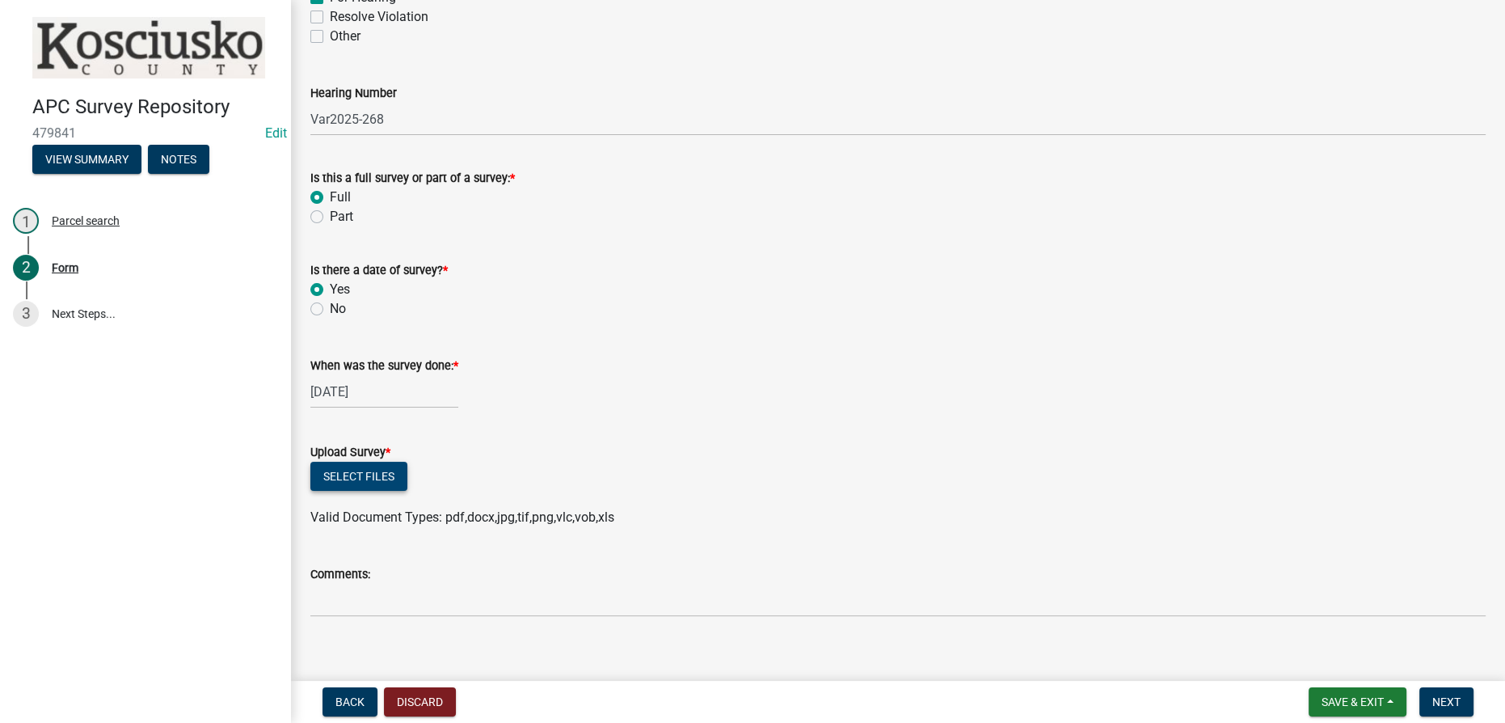
scroll to position [514, 0]
click at [373, 471] on button "Select files" at bounding box center [358, 475] width 97 height 29
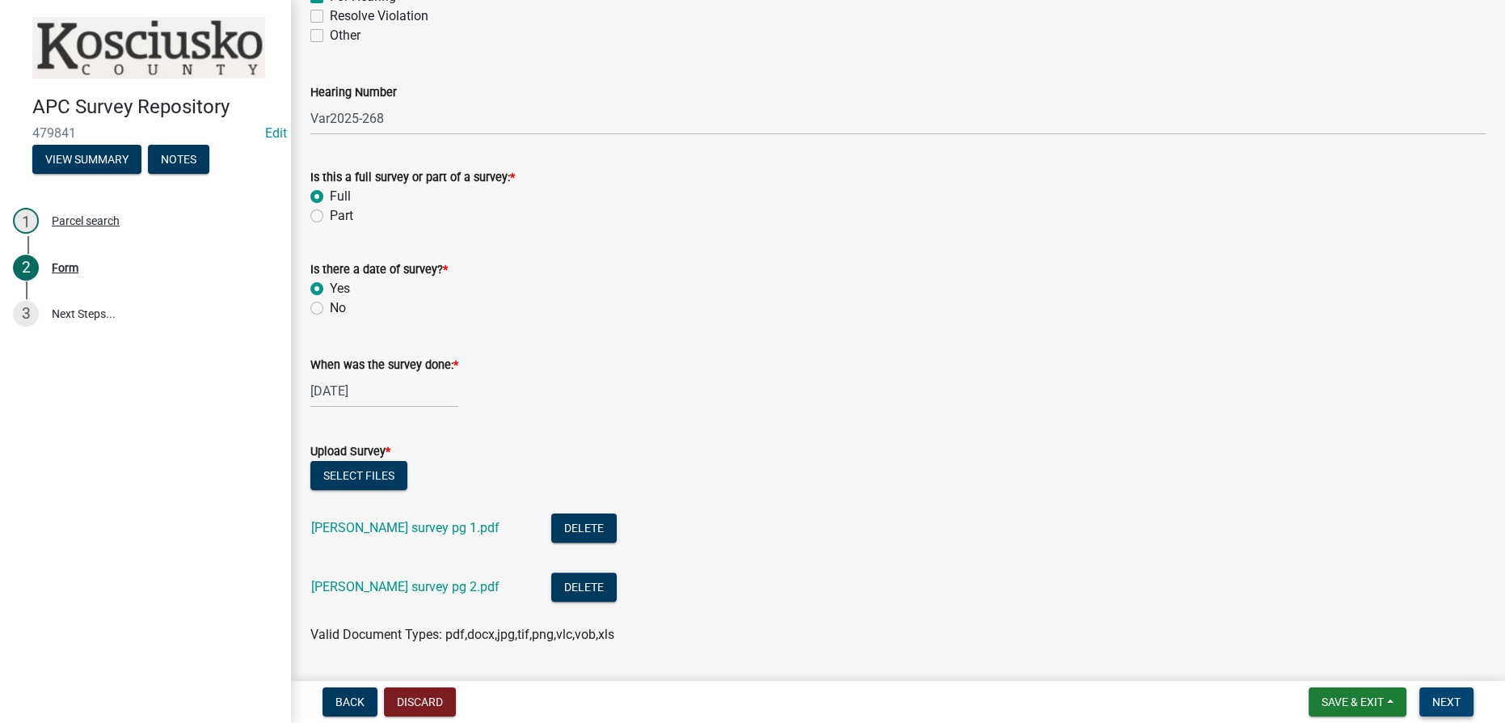
click at [740, 700] on button "Next" at bounding box center [1447, 701] width 54 height 29
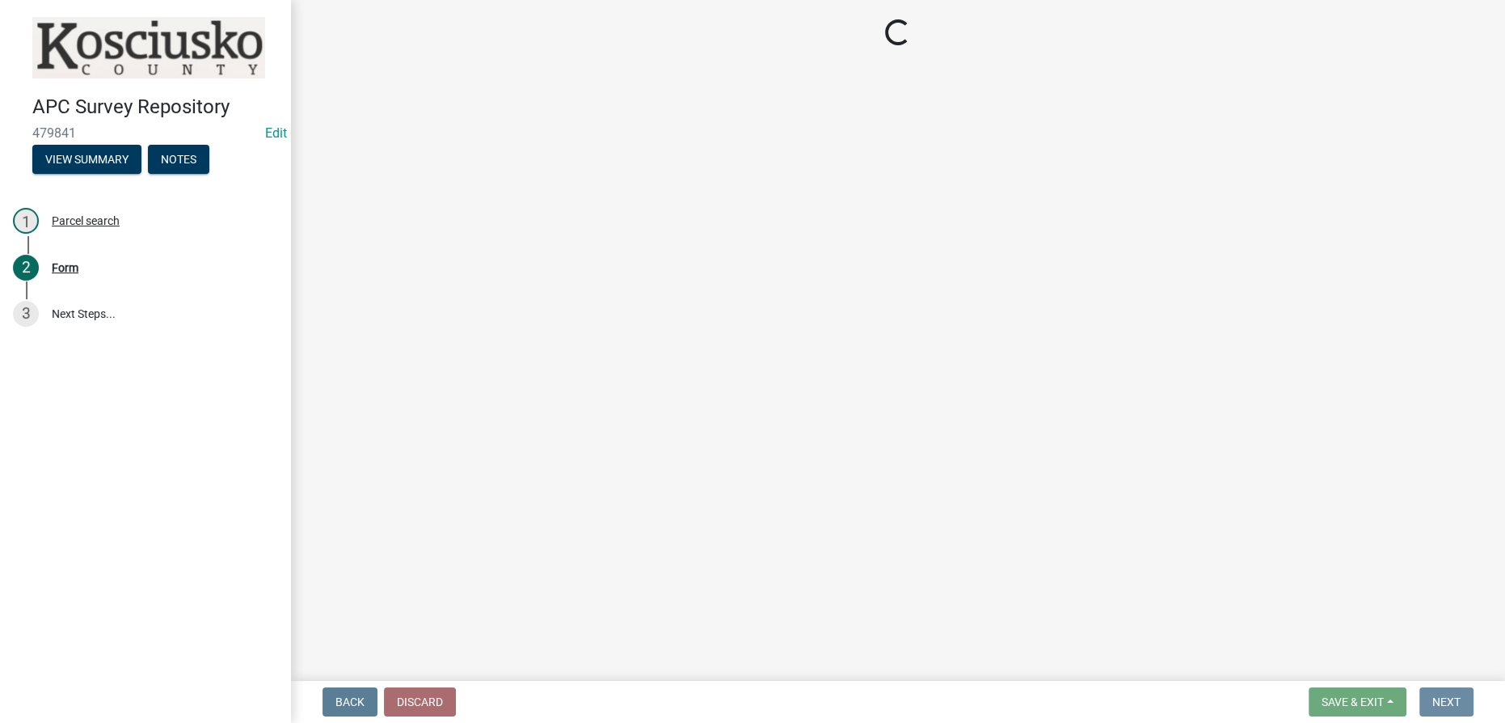
scroll to position [0, 0]
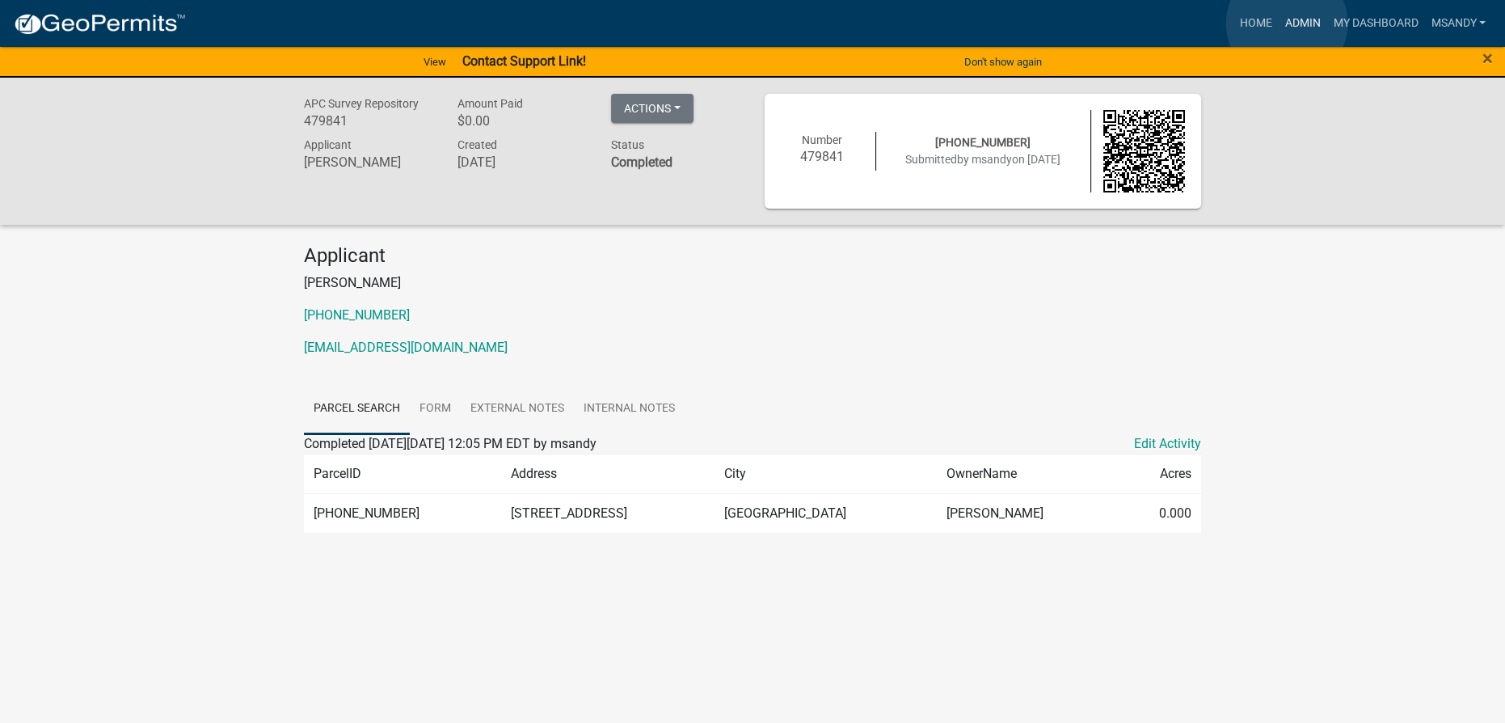
click at [740, 23] on link "Admin" at bounding box center [1302, 23] width 49 height 31
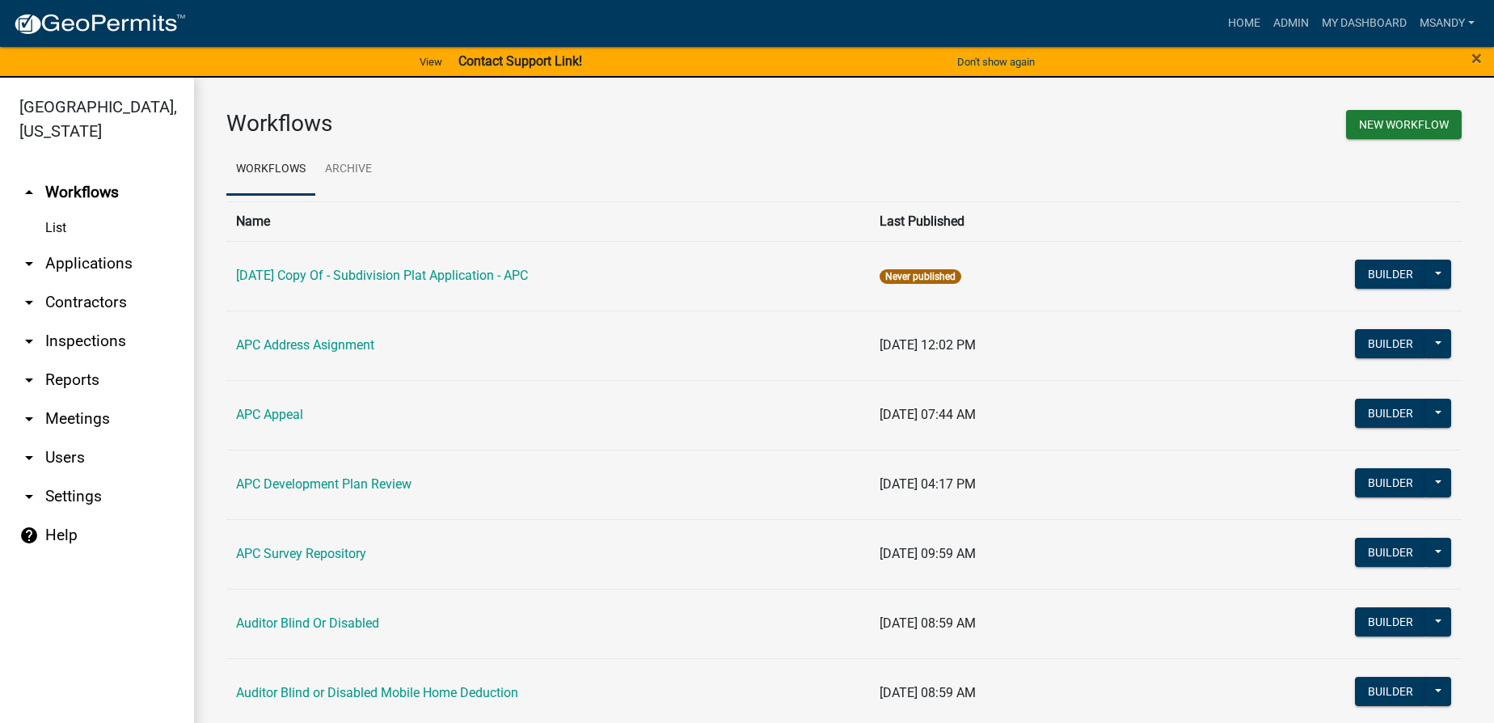
click at [116, 263] on link "arrow_drop_down Applications" at bounding box center [97, 263] width 194 height 39
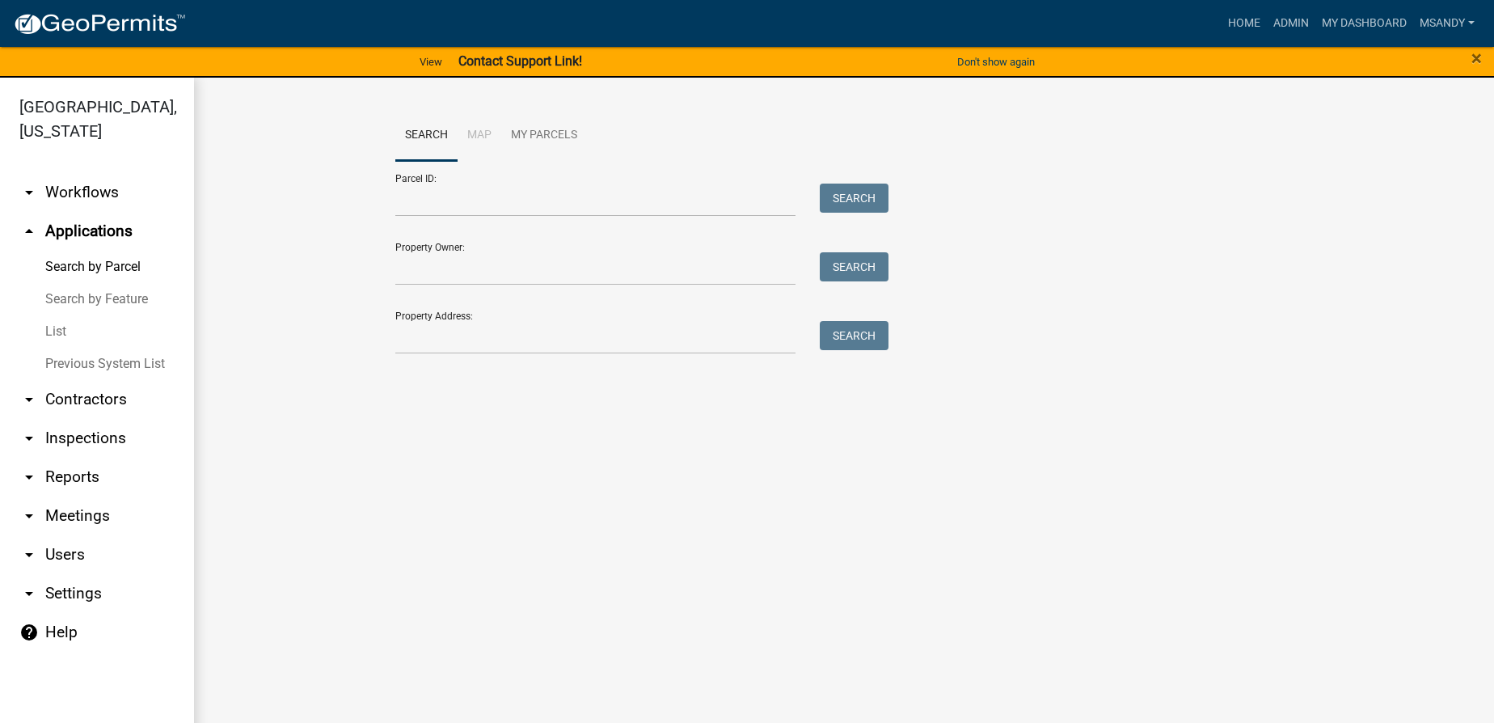
click at [69, 325] on link "List" at bounding box center [97, 331] width 194 height 32
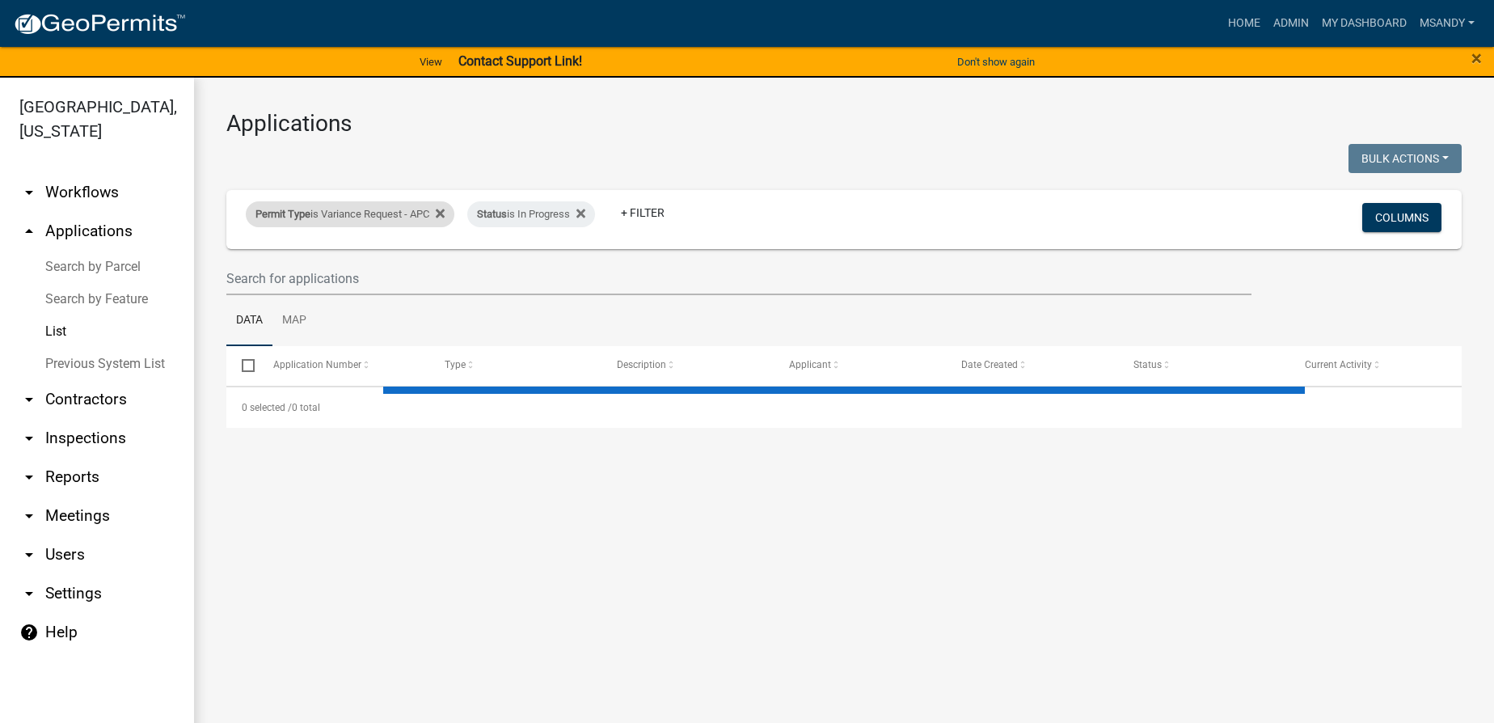
drag, startPoint x: 334, startPoint y: 213, endPoint x: 334, endPoint y: 222, distance: 8.9
click at [334, 213] on div "Permit Type is Variance Request - APC" at bounding box center [350, 214] width 209 height 26
select select "fd16075f-20e6-44d6-ab91-240cdacf10df"
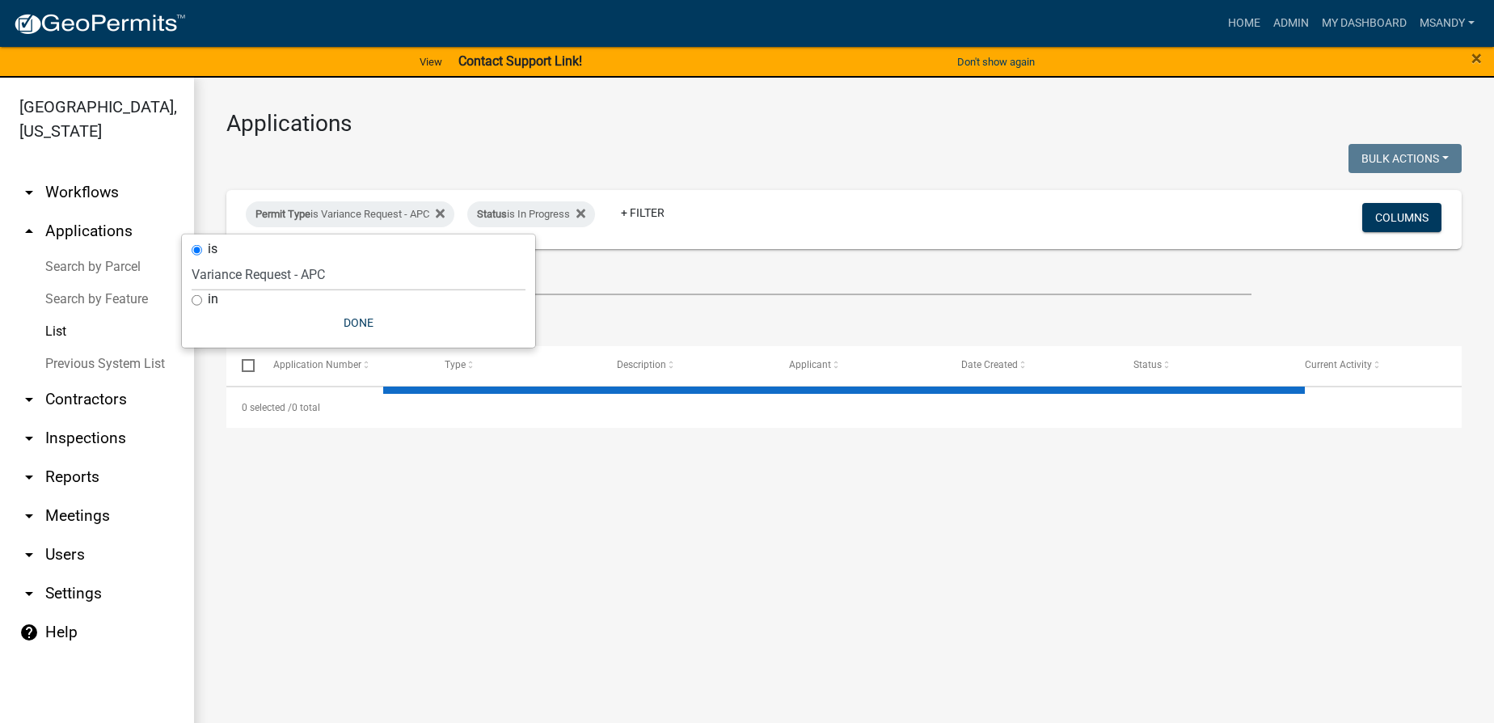
select select "3: 100"
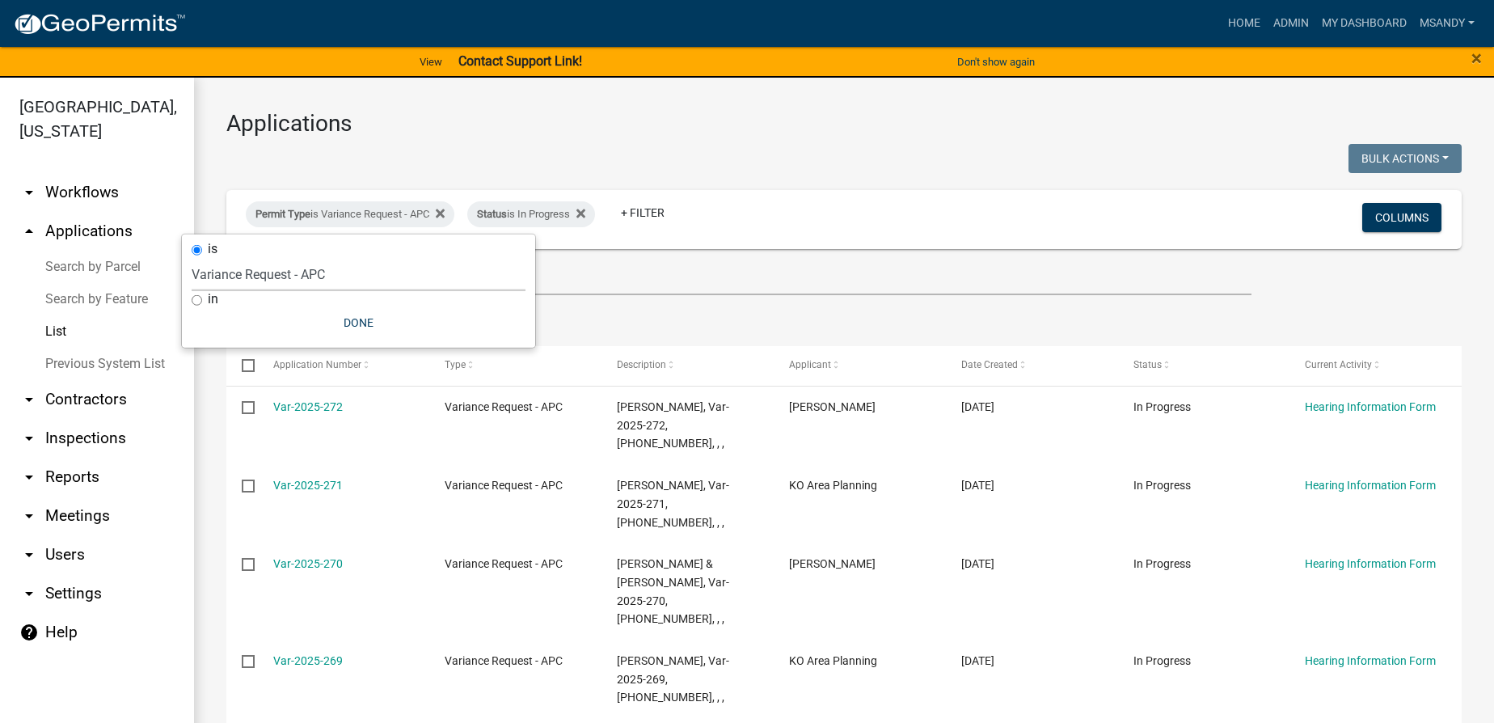
click at [336, 272] on select "Select an option [DATE] Copy Of - Subdivision Plat Application - APC APC Addres…" at bounding box center [359, 274] width 334 height 33
select select "3427ce69-dd60-48e9-9c61-df468703f65e"
click at [192, 258] on select "Select an option [DATE] Copy Of - Subdivision Plat Application - APC APC Addres…" at bounding box center [359, 274] width 334 height 33
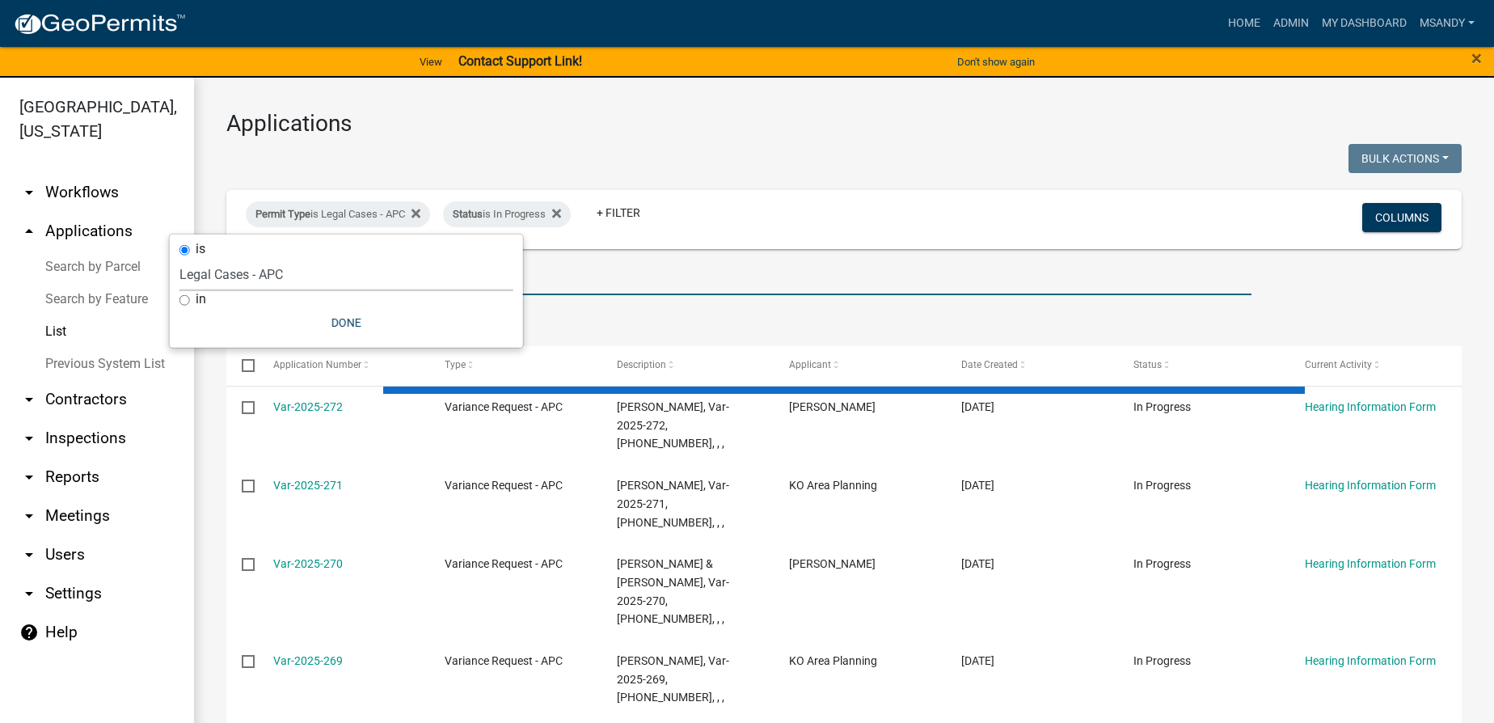
click at [597, 278] on input "text" at bounding box center [738, 278] width 1025 height 33
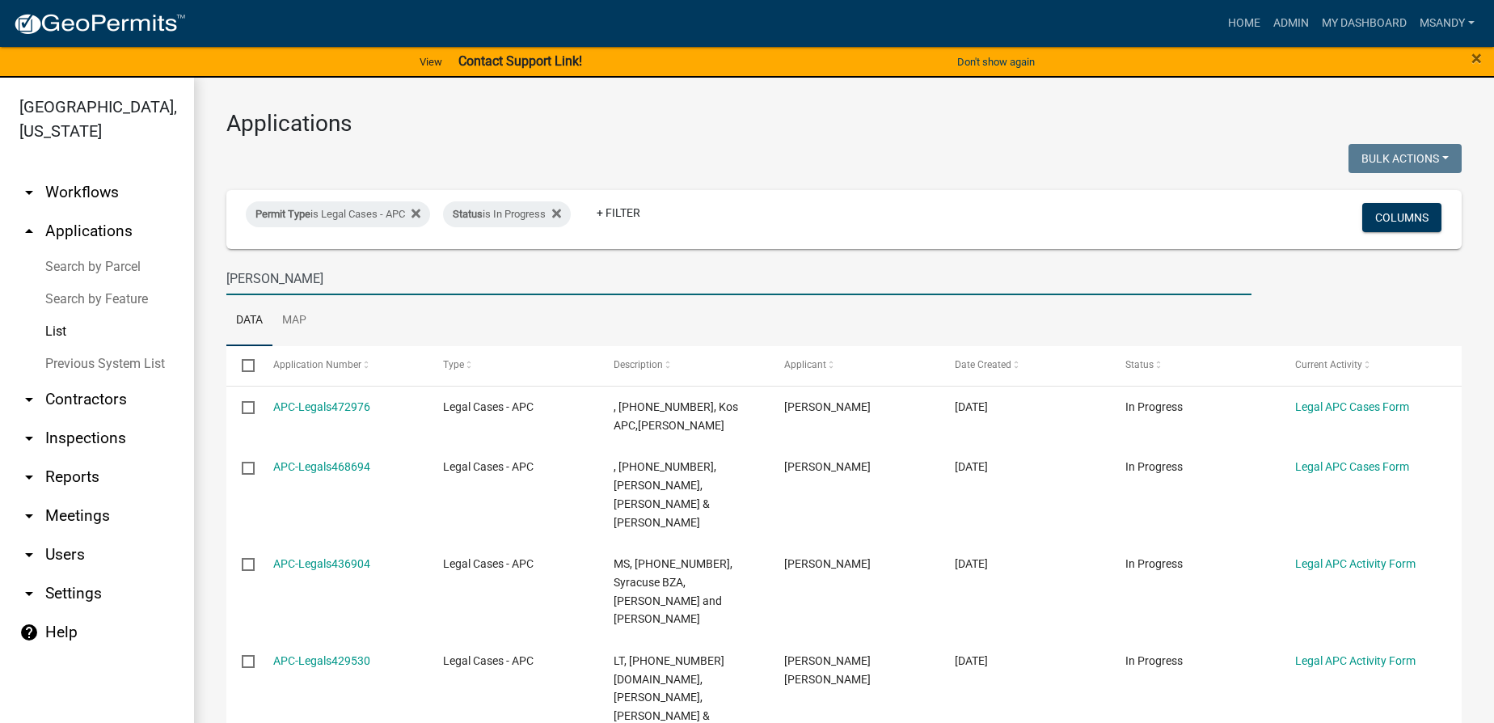
type input "[PERSON_NAME]"
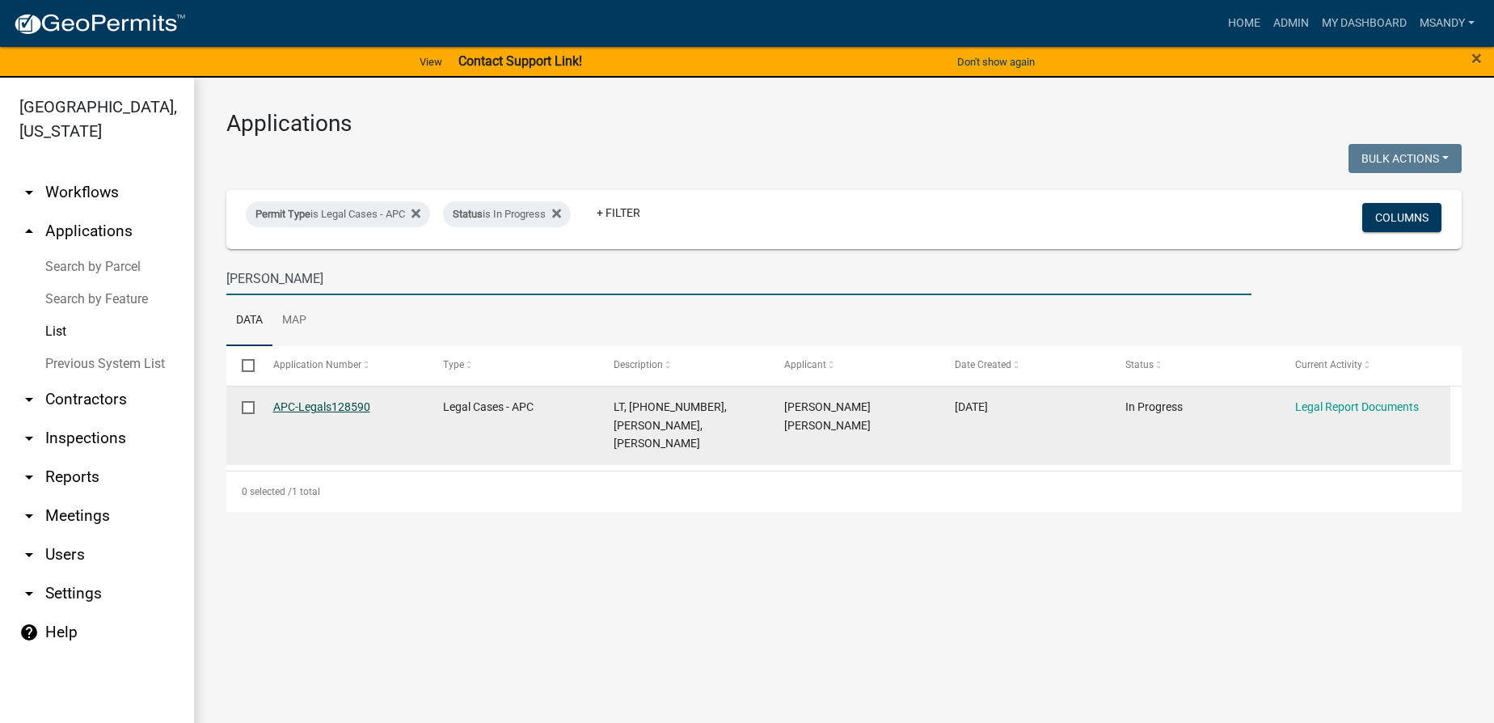
click at [315, 403] on link "APC-Legals128590" at bounding box center [321, 406] width 97 height 13
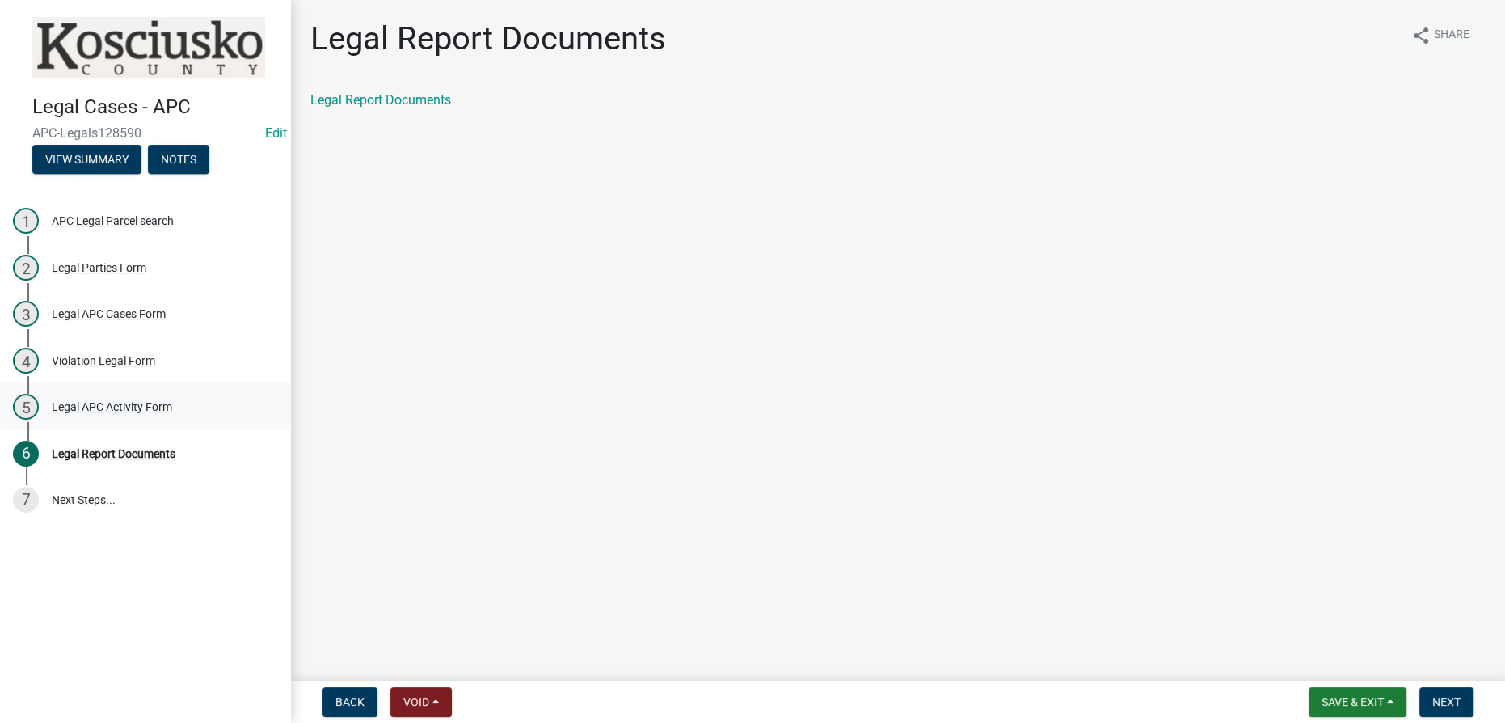
click at [102, 401] on div "Legal APC Activity Form" at bounding box center [112, 406] width 120 height 11
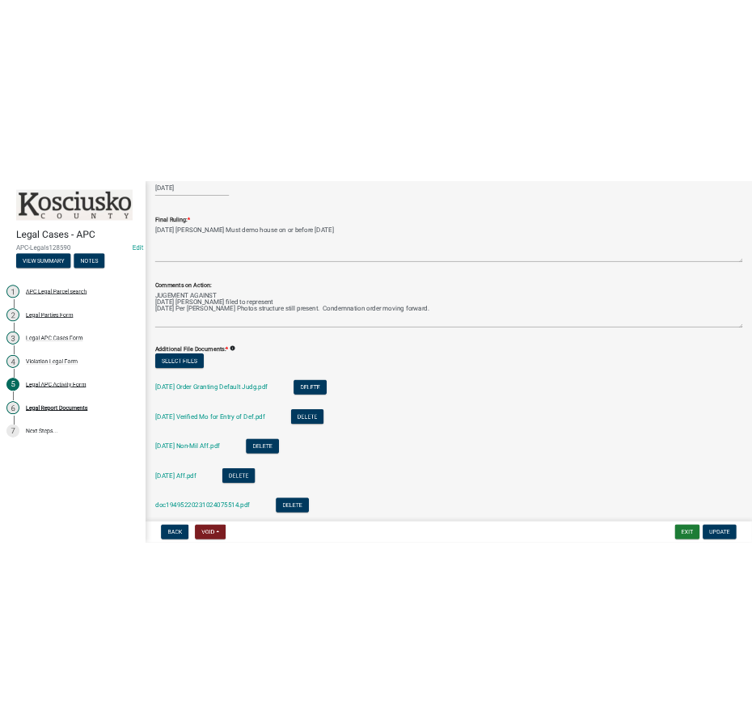
scroll to position [293, 0]
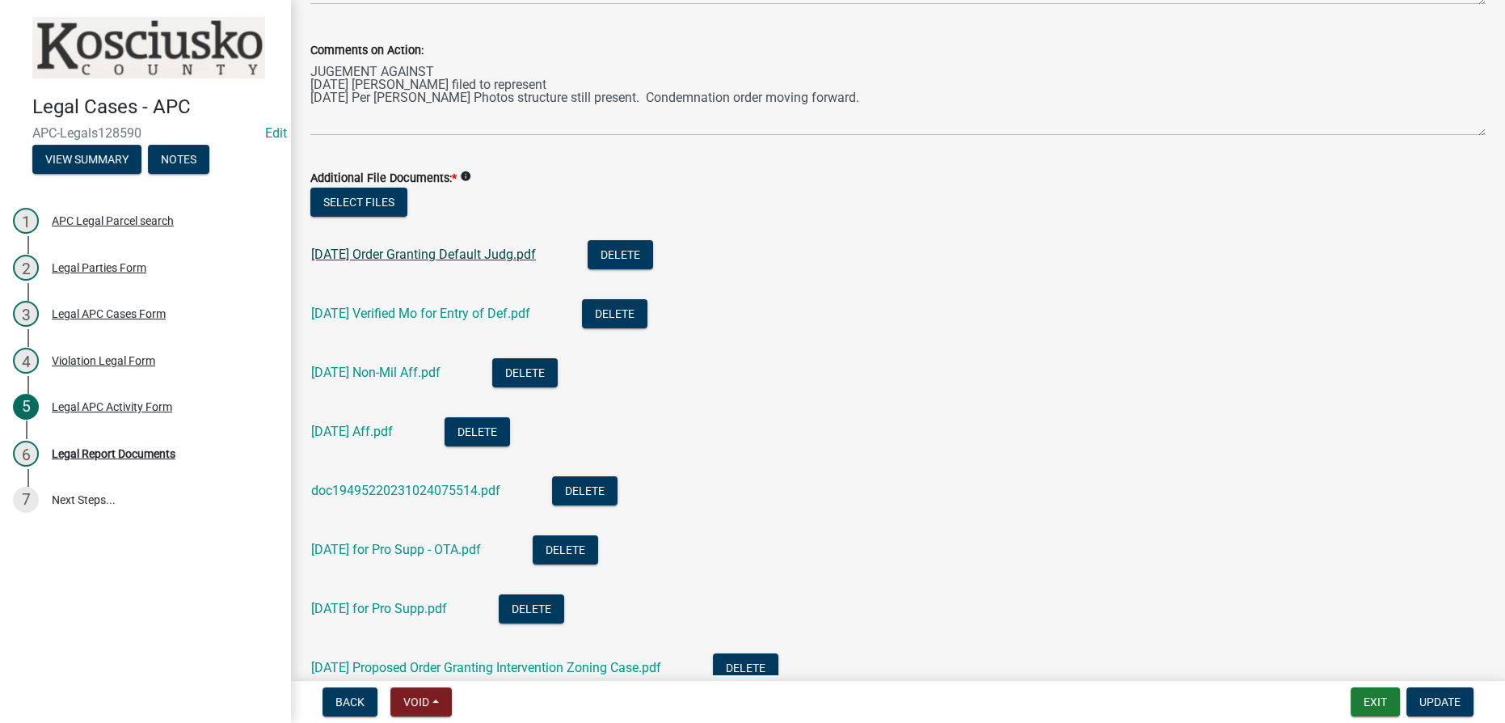
click at [412, 260] on link "[DATE] Order Granting Default Judg.pdf" at bounding box center [423, 254] width 225 height 15
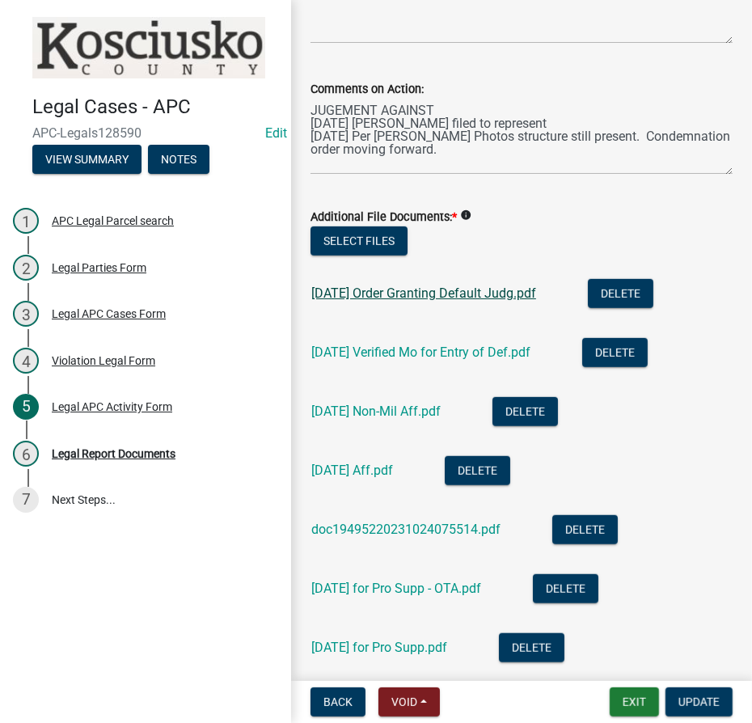
scroll to position [332, 0]
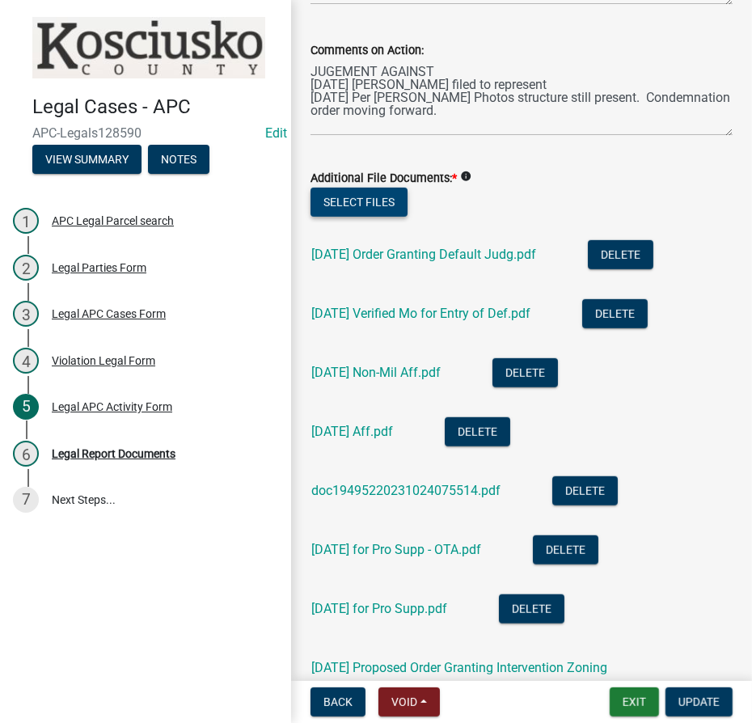
click at [332, 196] on button "Select files" at bounding box center [358, 202] width 97 height 29
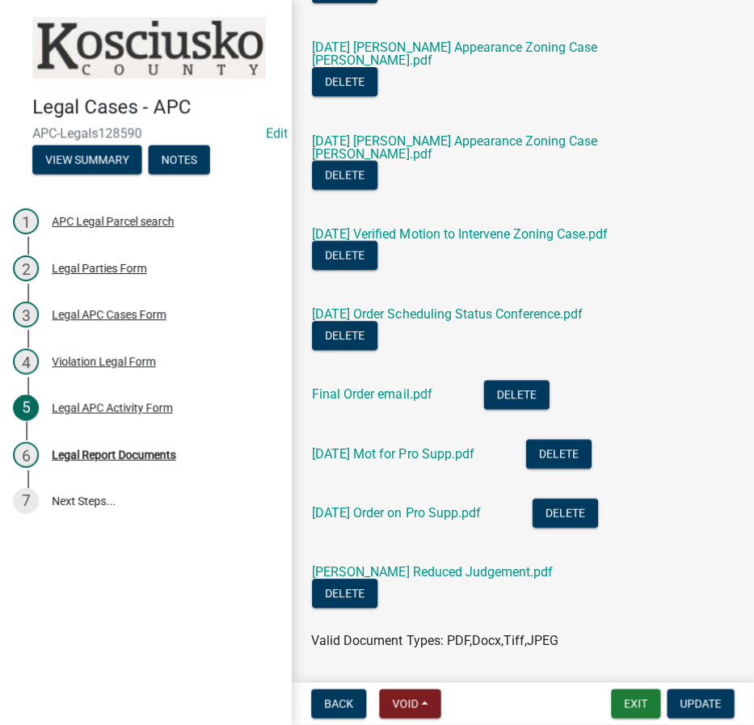
scroll to position [1106, 0]
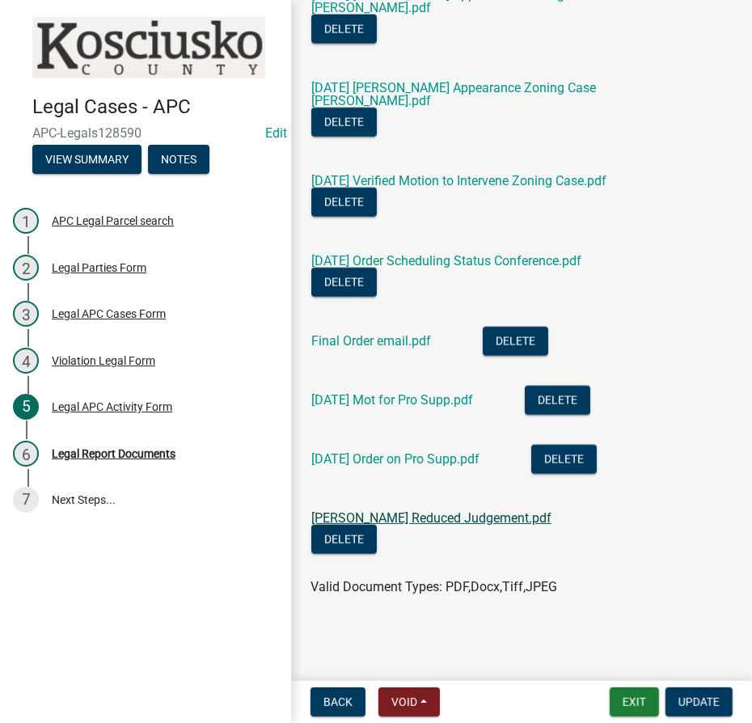
click at [399, 526] on link "[PERSON_NAME] Reduced Judgement.pdf" at bounding box center [431, 517] width 240 height 15
click at [721, 704] on button "Update" at bounding box center [698, 701] width 67 height 29
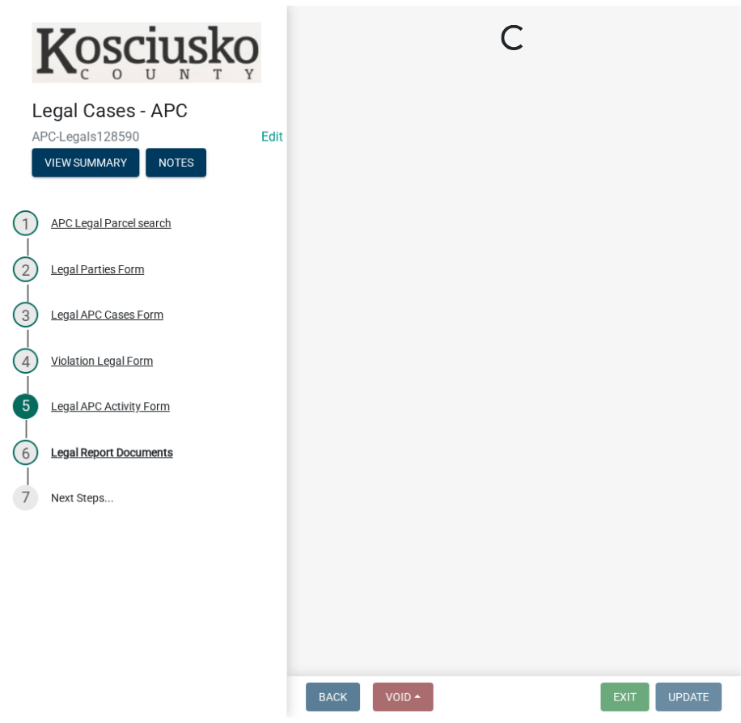
scroll to position [0, 0]
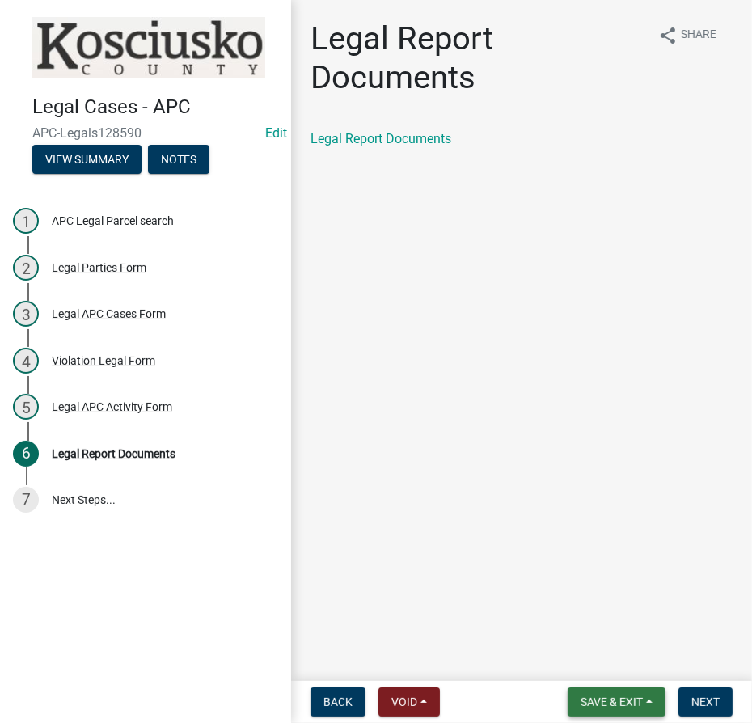
click at [608, 707] on span "Save & Exit" at bounding box center [612, 701] width 62 height 13
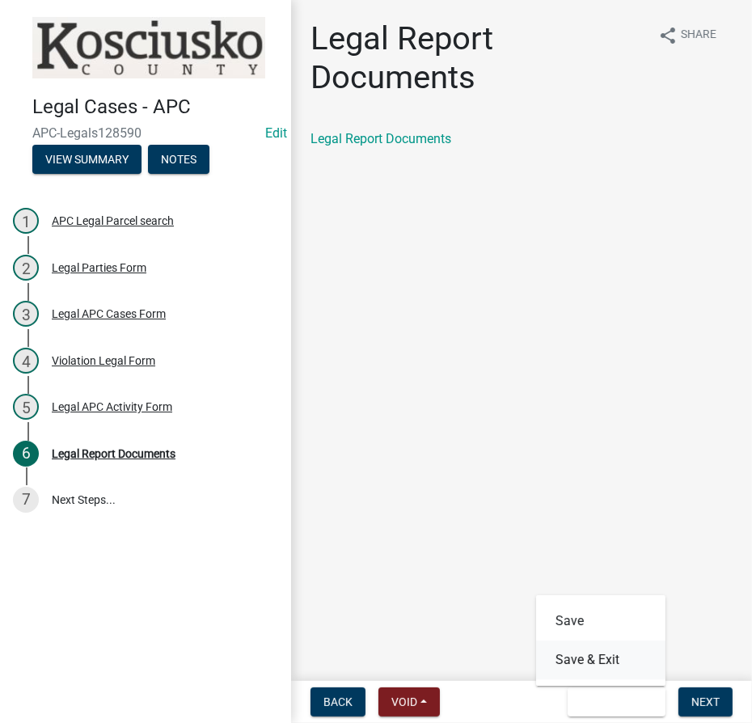
click at [587, 669] on button "Save & Exit" at bounding box center [600, 659] width 129 height 39
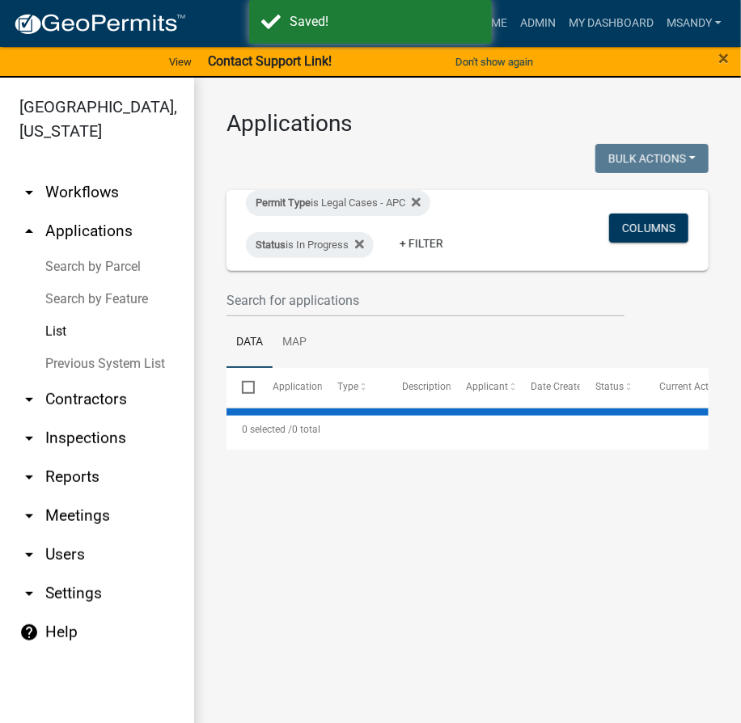
select select "3: 100"
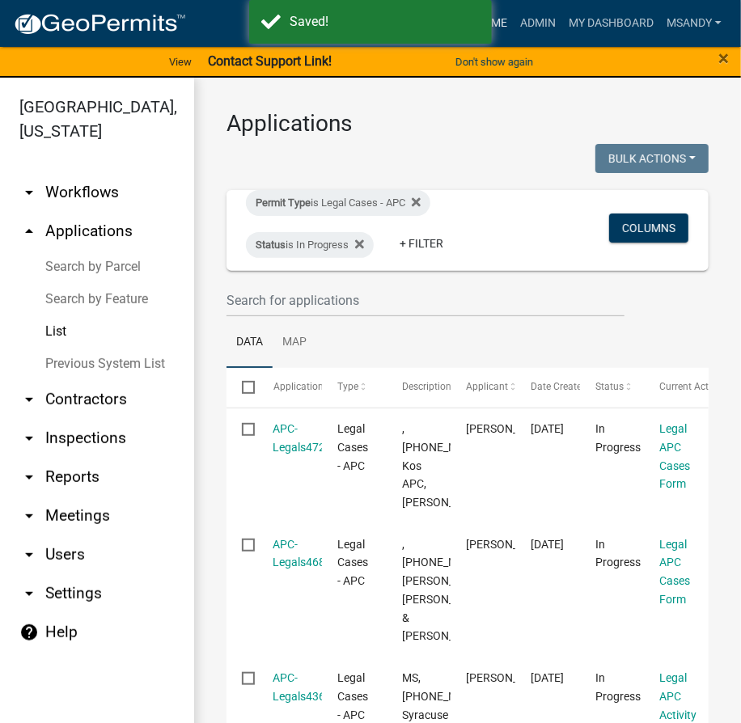
click at [505, 15] on link "Home" at bounding box center [490, 23] width 45 height 31
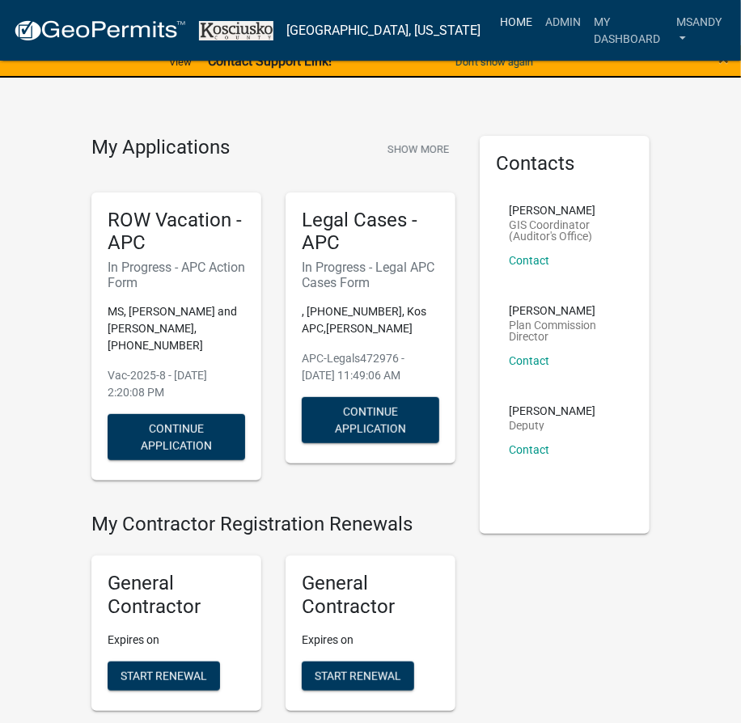
click at [493, 27] on link "Home" at bounding box center [515, 21] width 45 height 31
click at [538, 15] on link "Admin" at bounding box center [562, 21] width 49 height 31
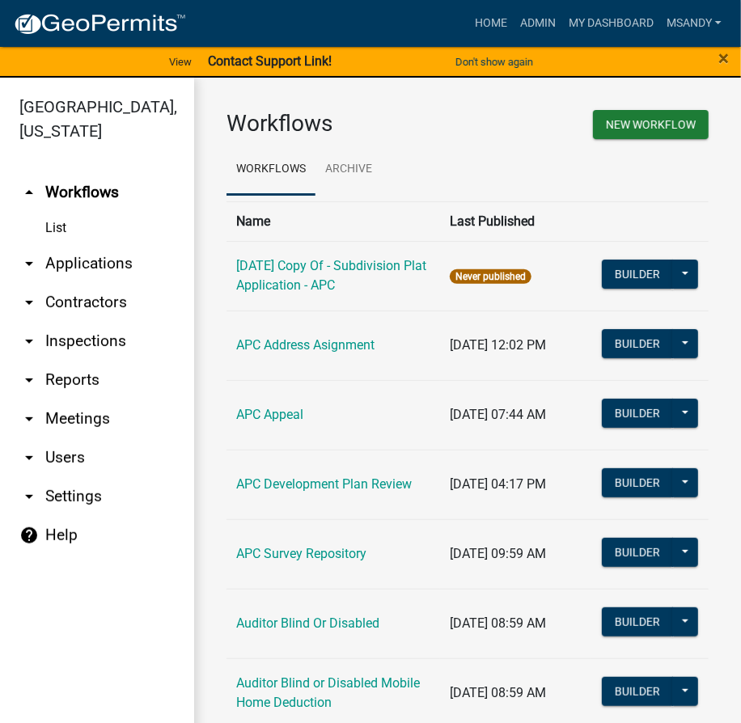
click at [63, 260] on link "arrow_drop_down Applications" at bounding box center [97, 263] width 194 height 39
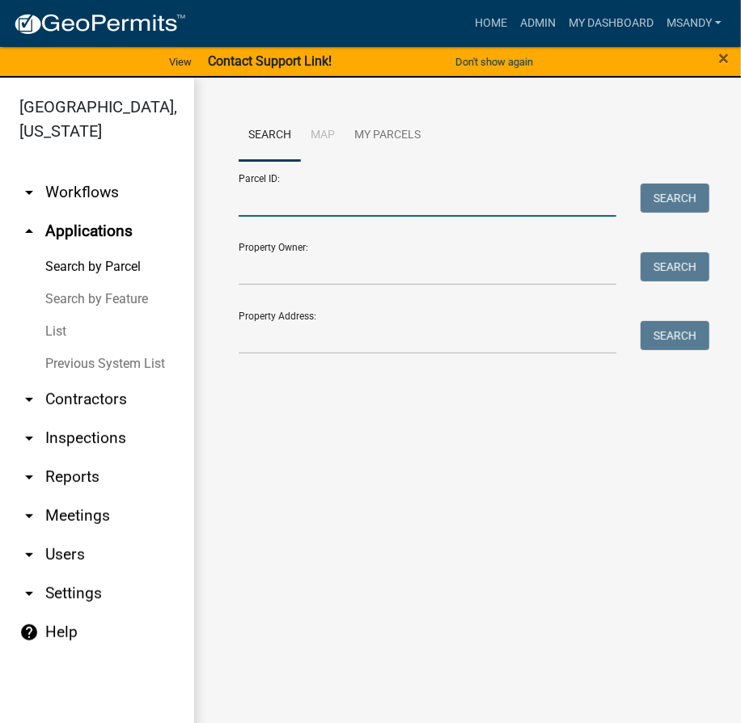
click at [423, 207] on input "Parcel ID:" at bounding box center [428, 200] width 378 height 33
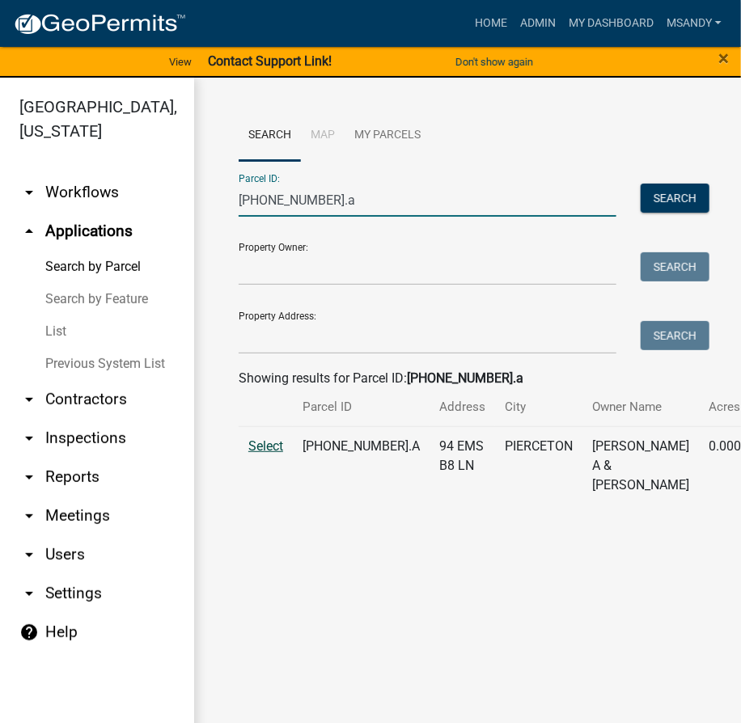
type input "[PHONE_NUMBER].a"
click at [252, 454] on span "Select" at bounding box center [265, 445] width 35 height 15
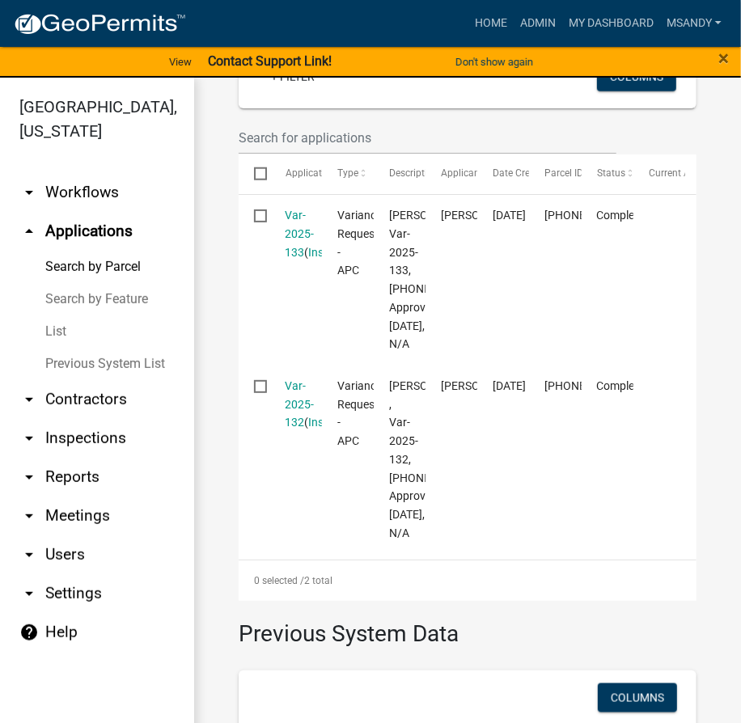
scroll to position [146, 0]
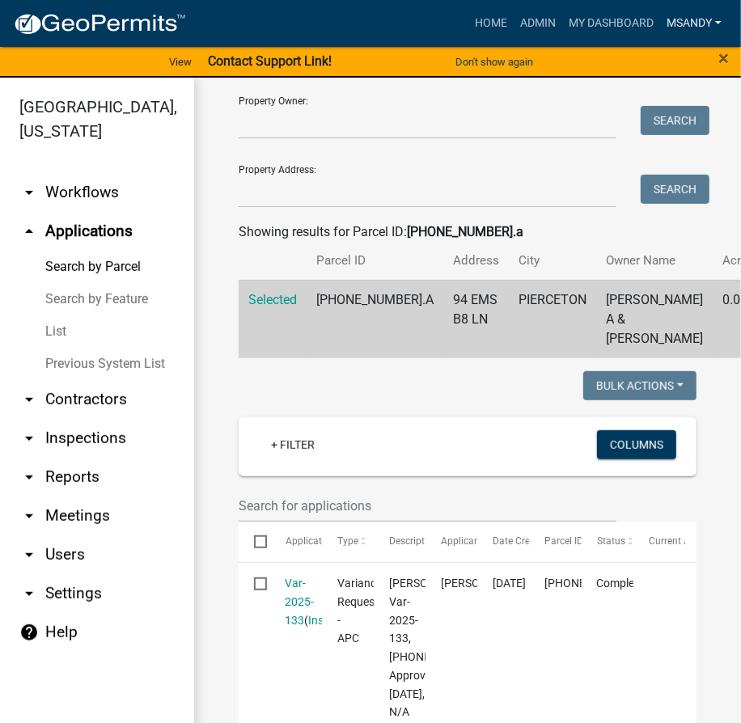
click at [688, 18] on link "msandy" at bounding box center [694, 23] width 68 height 31
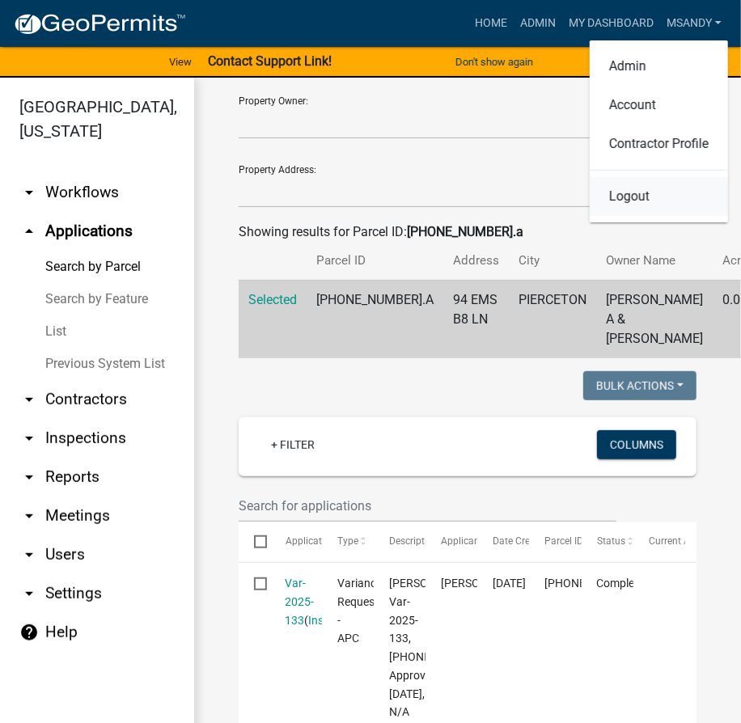
click at [615, 205] on link "Logout" at bounding box center [658, 196] width 138 height 39
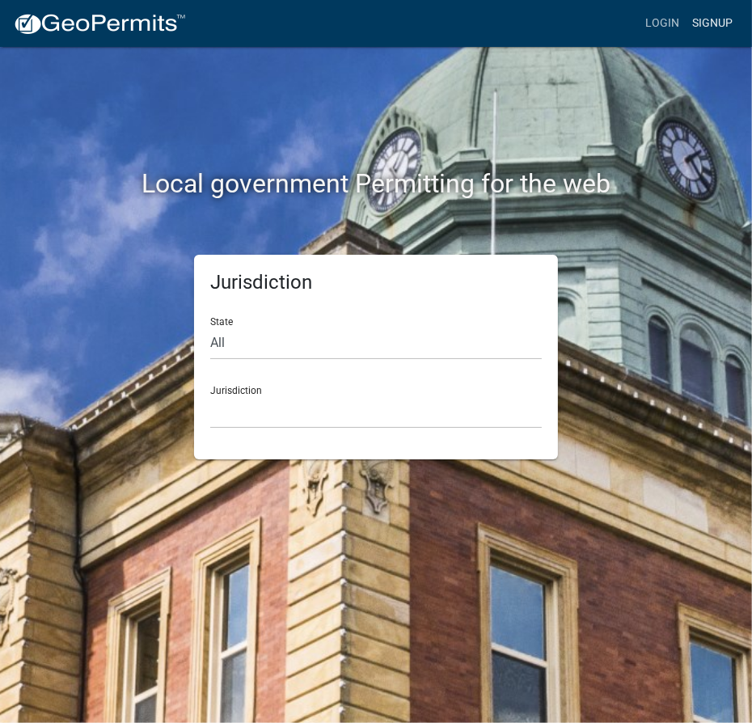
click at [719, 23] on link "Signup" at bounding box center [712, 23] width 53 height 31
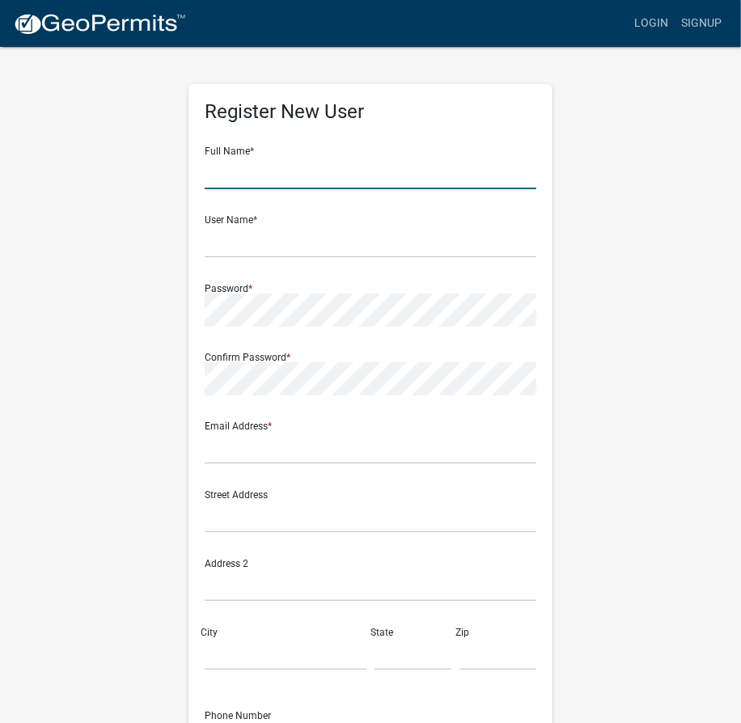
click at [243, 184] on input "text" at bounding box center [371, 172] width 332 height 33
type input "[PERSON_NAME]"
type input "b"
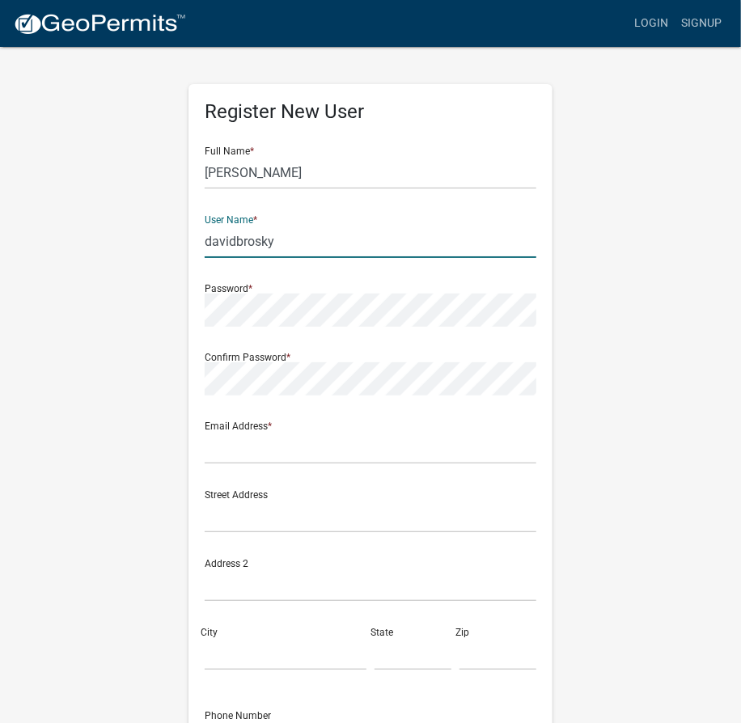
type input "davidbrosky"
type input "[EMAIL_ADDRESS][DOMAIN_NAME]"
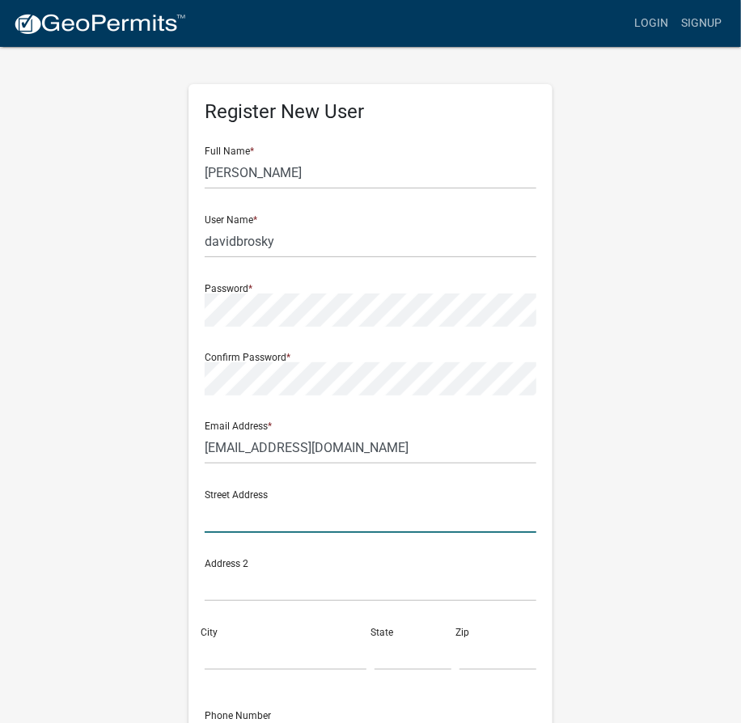
click at [282, 514] on input "text" at bounding box center [371, 516] width 332 height 33
type input "[STREET_ADDRESS][PERSON_NAME]"
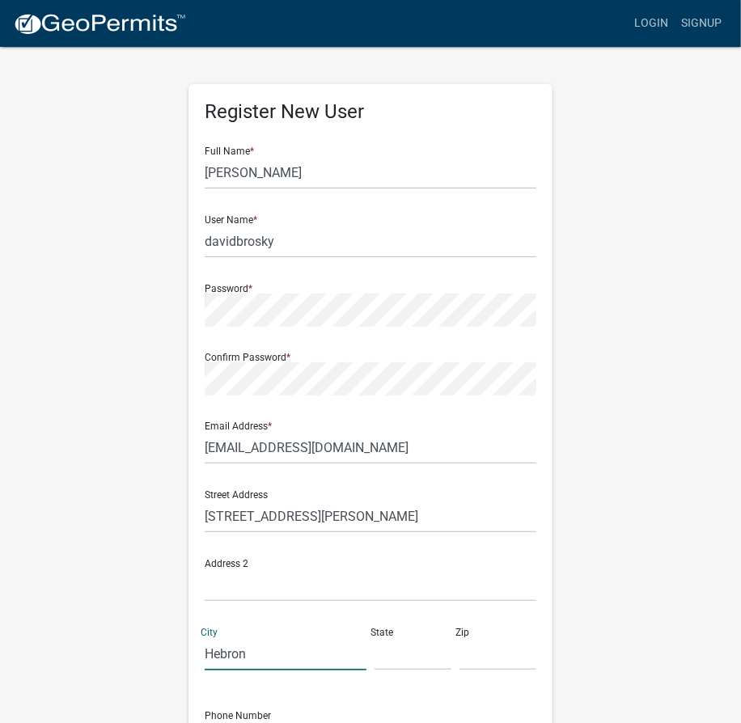
type input "Hebron"
type input "In"
type input "46341"
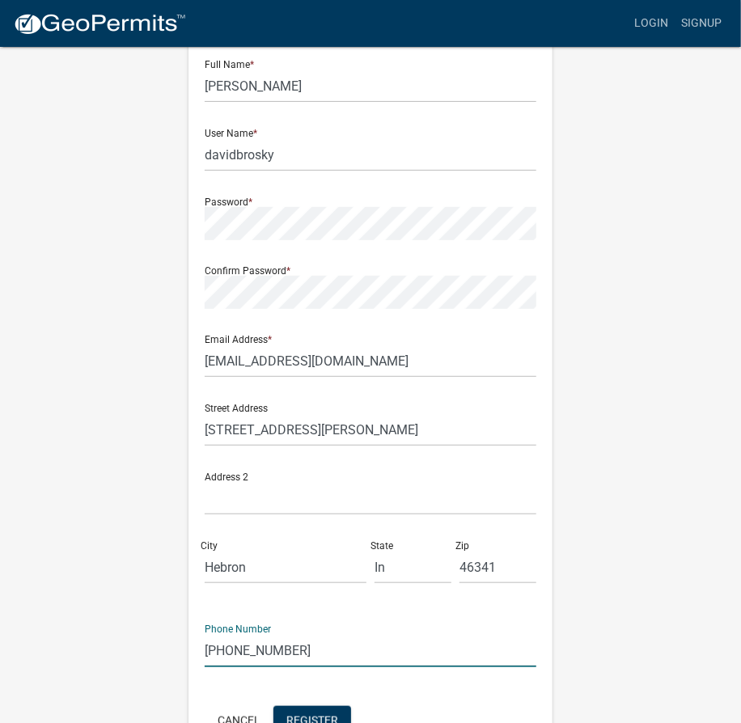
scroll to position [188, 0]
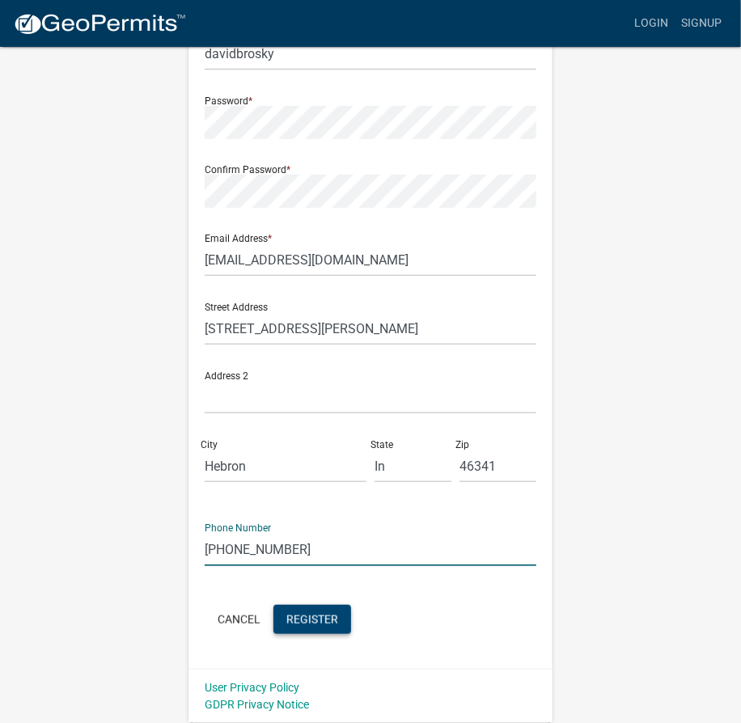
type input "[PHONE_NUMBER]"
click at [308, 617] on span "Register" at bounding box center [312, 618] width 52 height 13
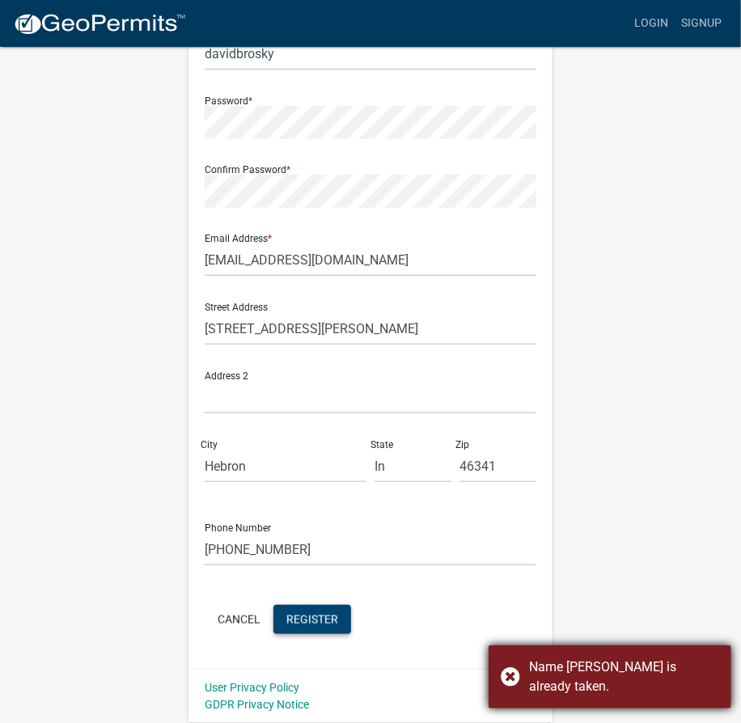
click at [509, 672] on div "Name [PERSON_NAME] is already taken." at bounding box center [609, 676] width 243 height 63
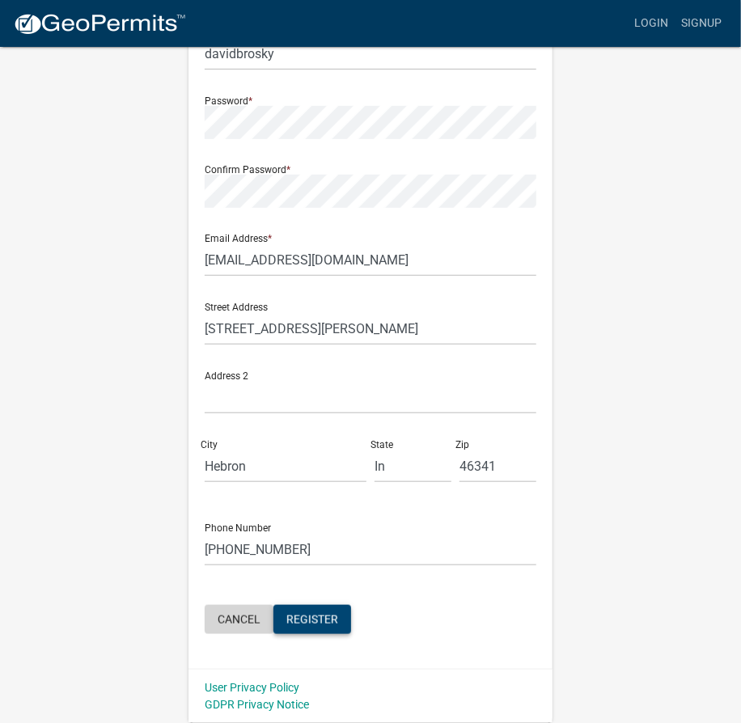
click at [238, 616] on button "Cancel" at bounding box center [239, 619] width 69 height 29
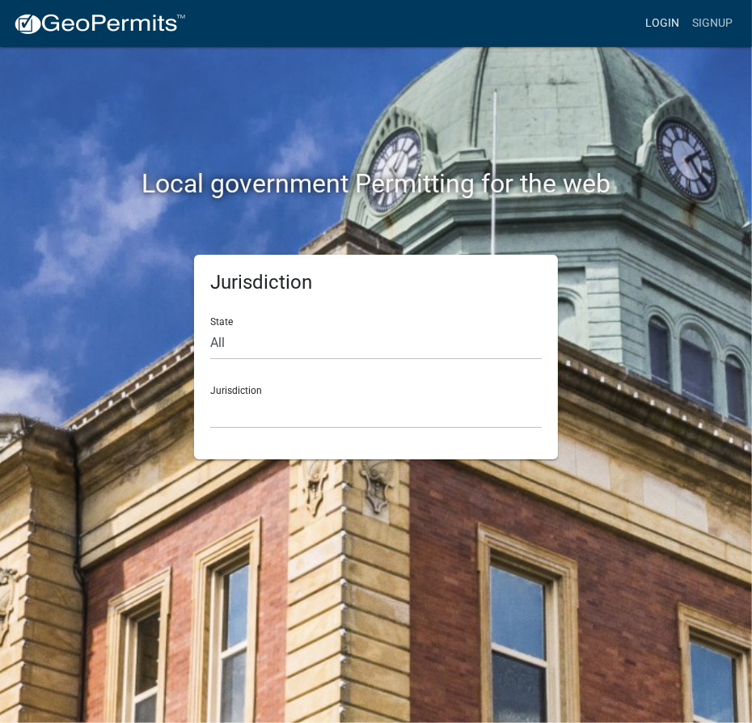
click at [666, 21] on link "Login" at bounding box center [662, 23] width 47 height 31
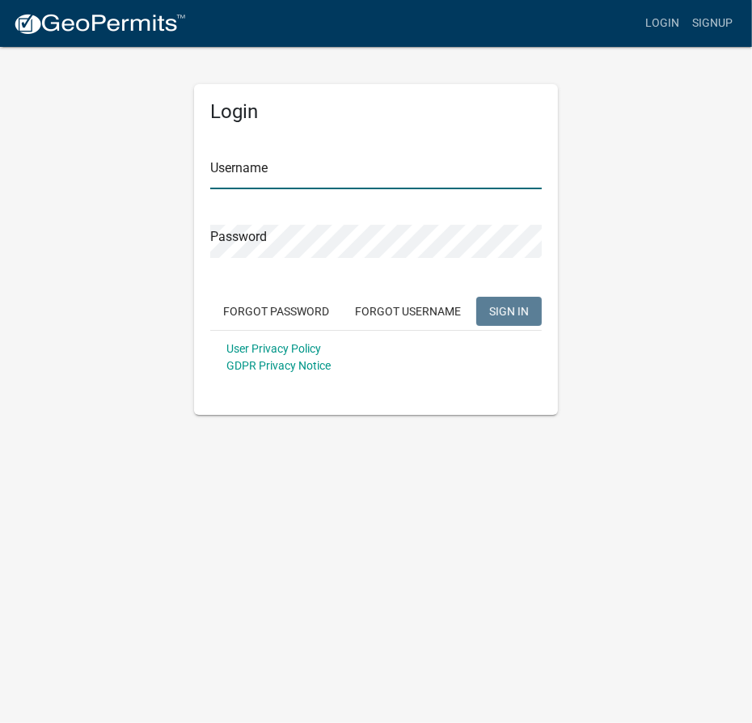
click at [369, 163] on input "Username" at bounding box center [376, 172] width 332 height 33
type input "msandy"
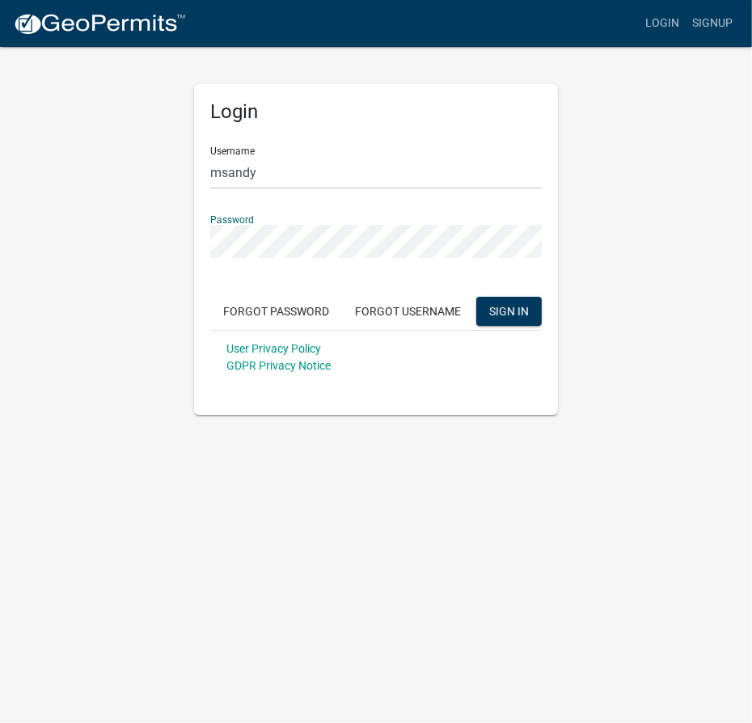
click at [476, 297] on button "SIGN IN" at bounding box center [508, 311] width 65 height 29
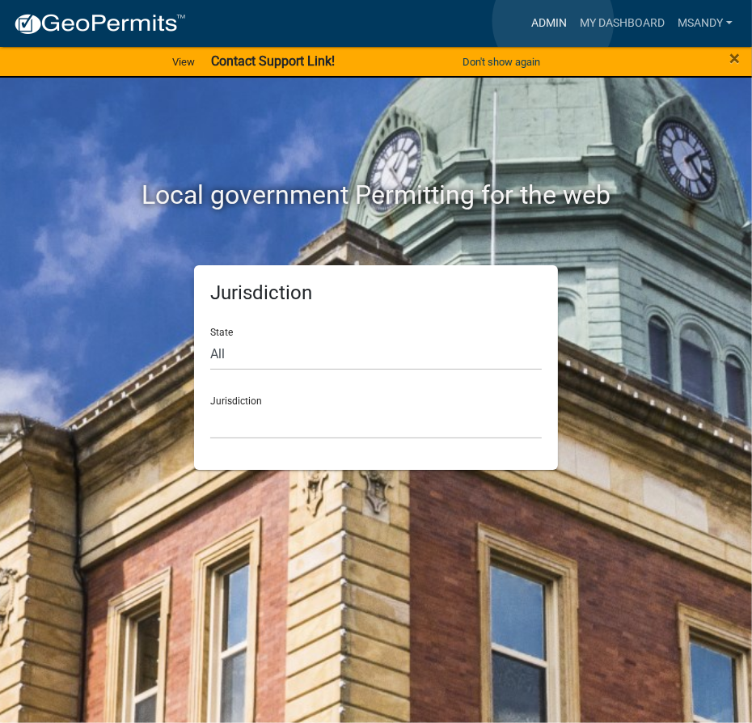
click at [553, 21] on link "Admin" at bounding box center [549, 23] width 49 height 31
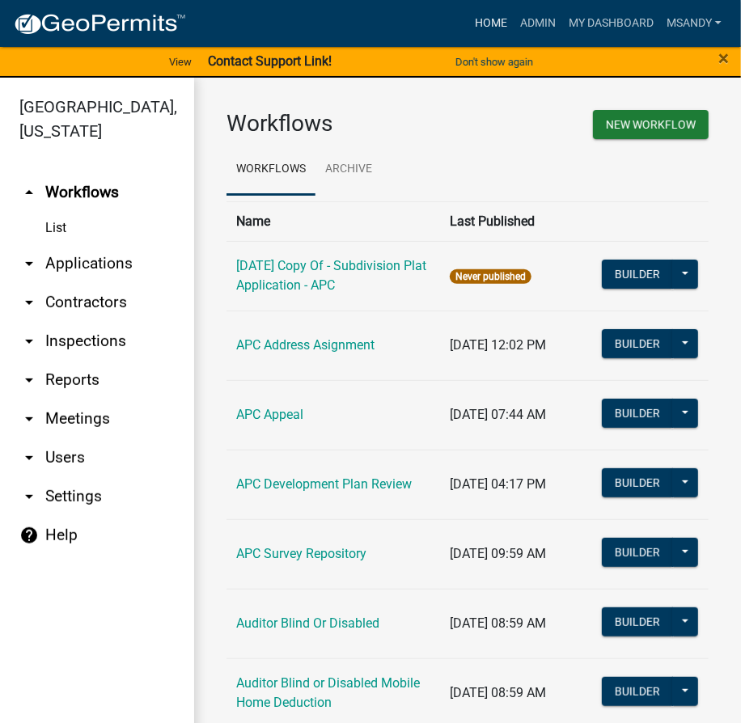
click at [486, 21] on link "Home" at bounding box center [490, 23] width 45 height 31
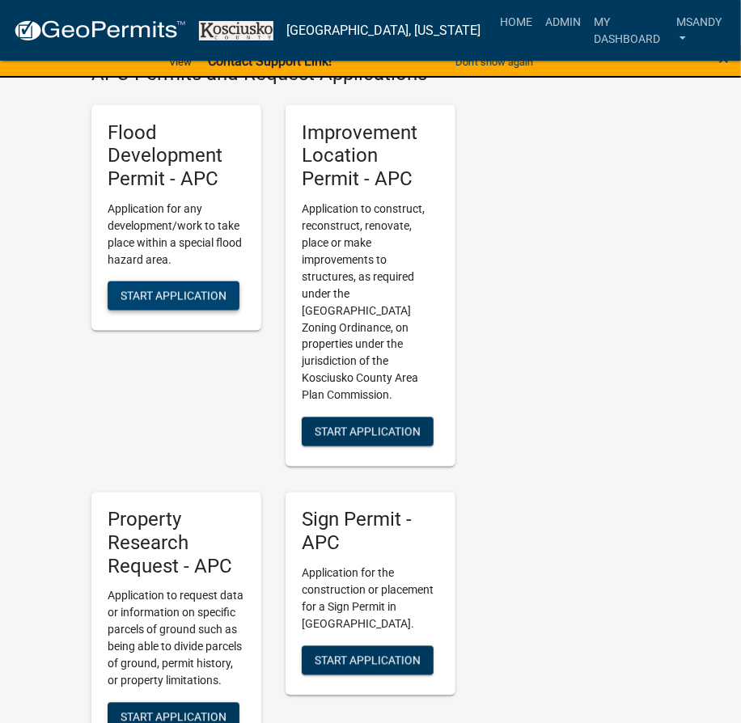
scroll to position [661, 0]
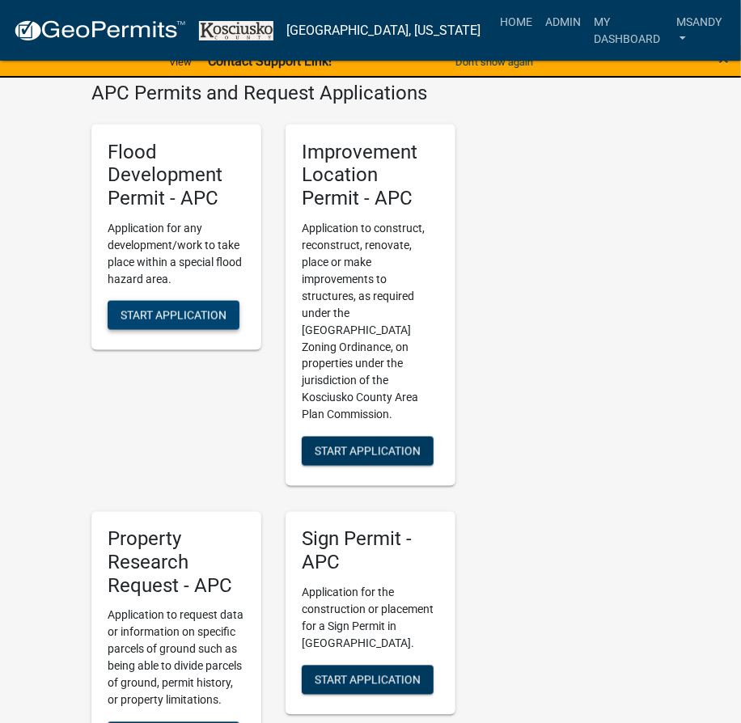
click at [137, 309] on span "Start Application" at bounding box center [173, 315] width 106 height 13
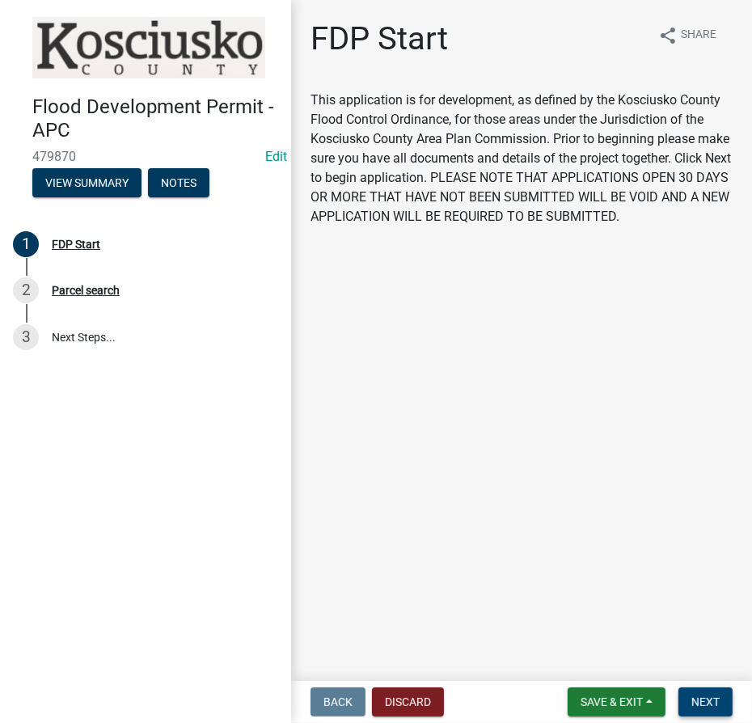
click at [712, 702] on span "Next" at bounding box center [705, 701] width 28 height 13
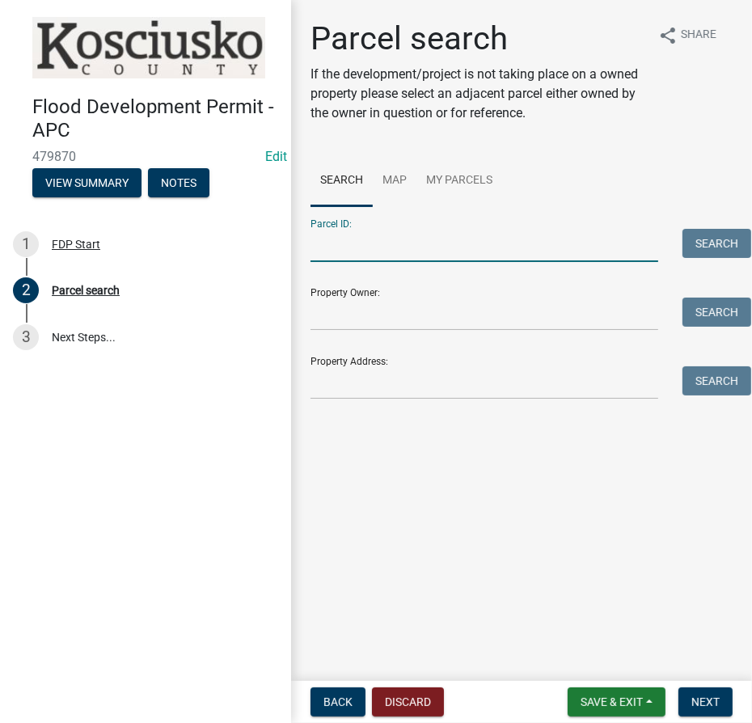
click at [431, 238] on input "Parcel ID:" at bounding box center [484, 245] width 348 height 33
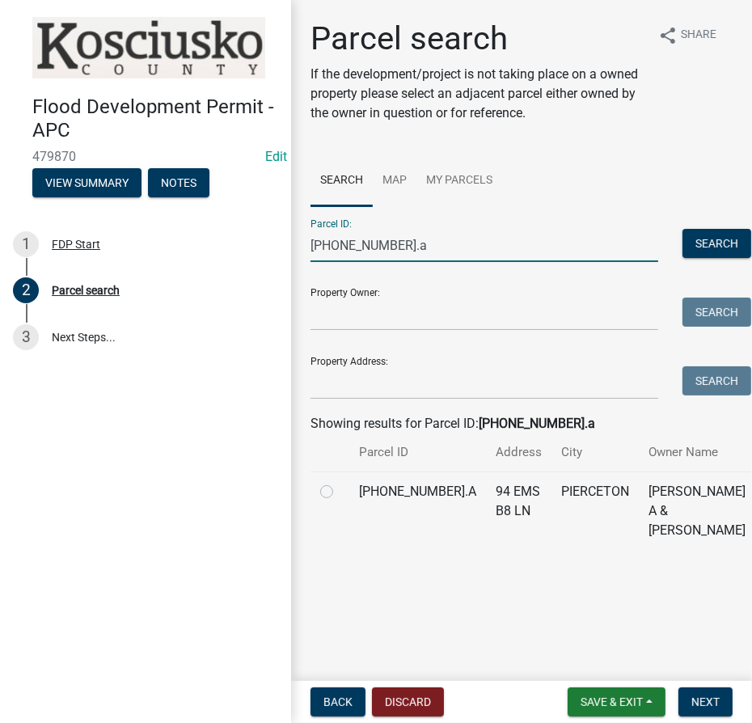
type input "[PHONE_NUMBER].a"
click at [340, 482] on label at bounding box center [340, 482] width 0 height 0
click at [340, 492] on input "radio" at bounding box center [345, 487] width 11 height 11
radio input "true"
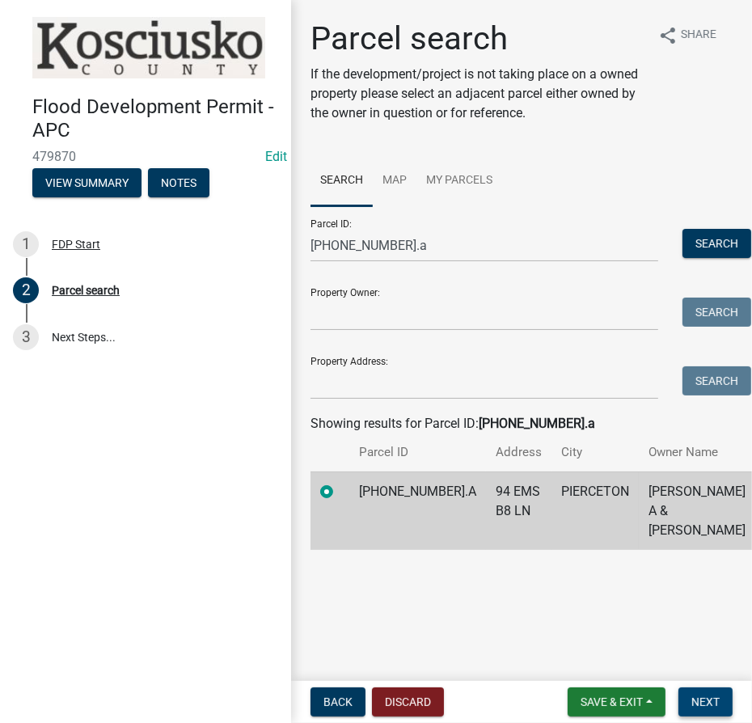
click at [718, 700] on span "Next" at bounding box center [705, 701] width 28 height 13
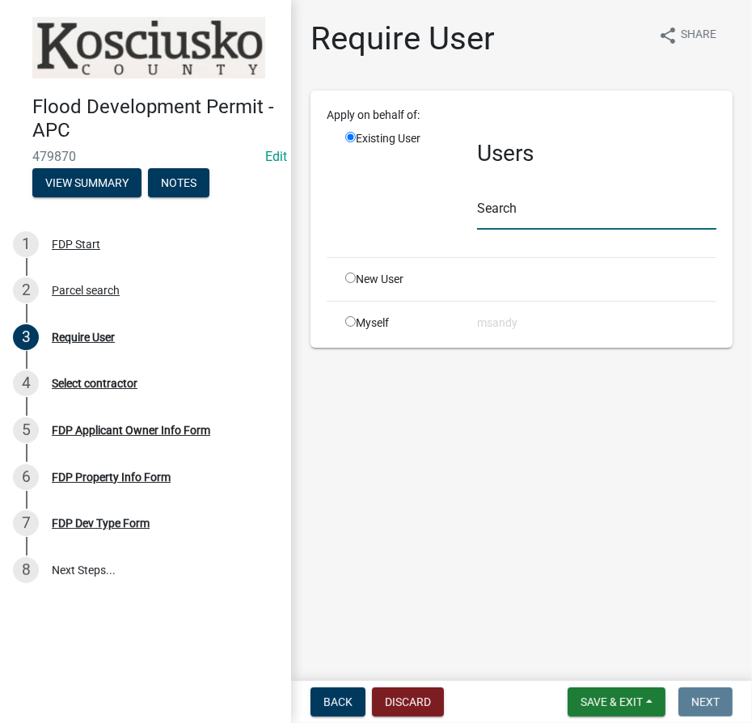
click at [565, 215] on input "text" at bounding box center [596, 212] width 239 height 33
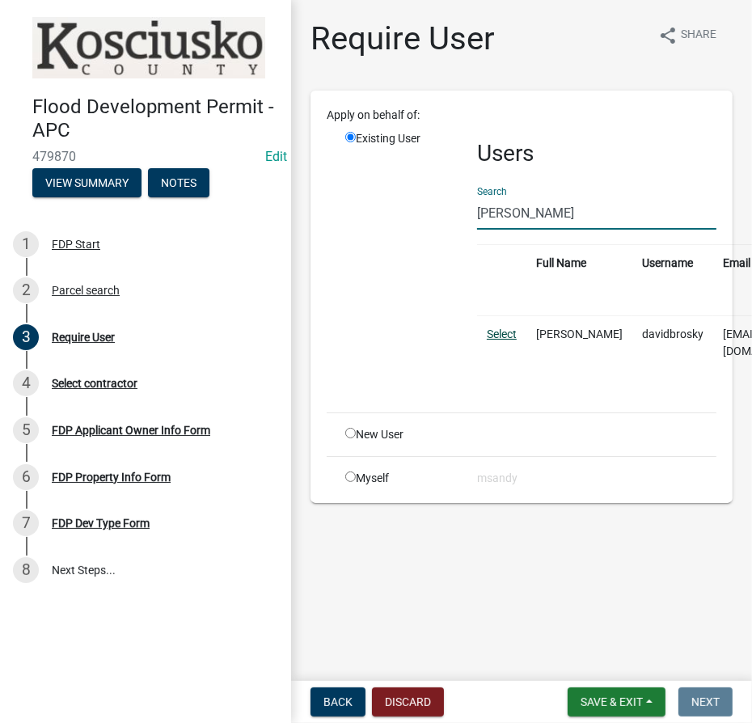
type input "[PERSON_NAME]"
click at [500, 334] on link "Select" at bounding box center [502, 333] width 30 height 13
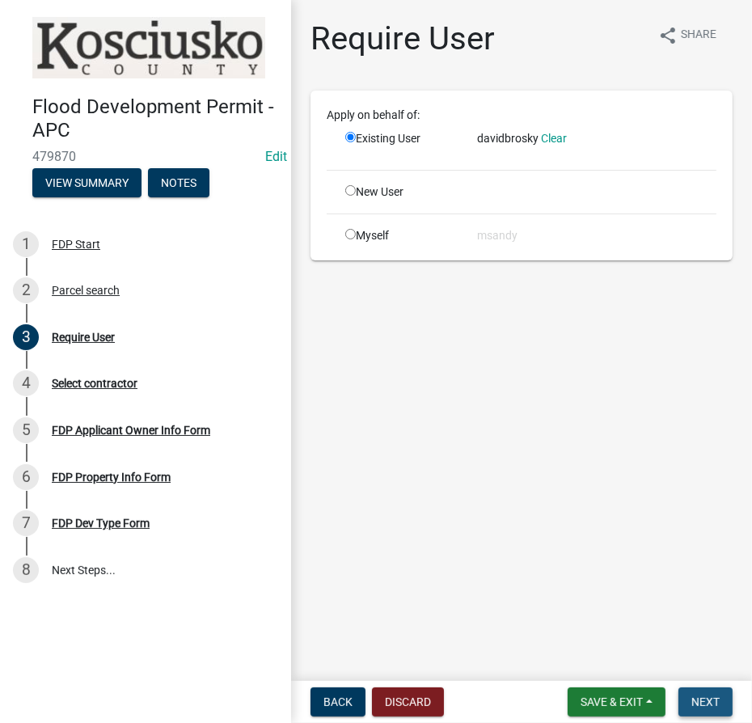
click at [709, 695] on span "Next" at bounding box center [705, 701] width 28 height 13
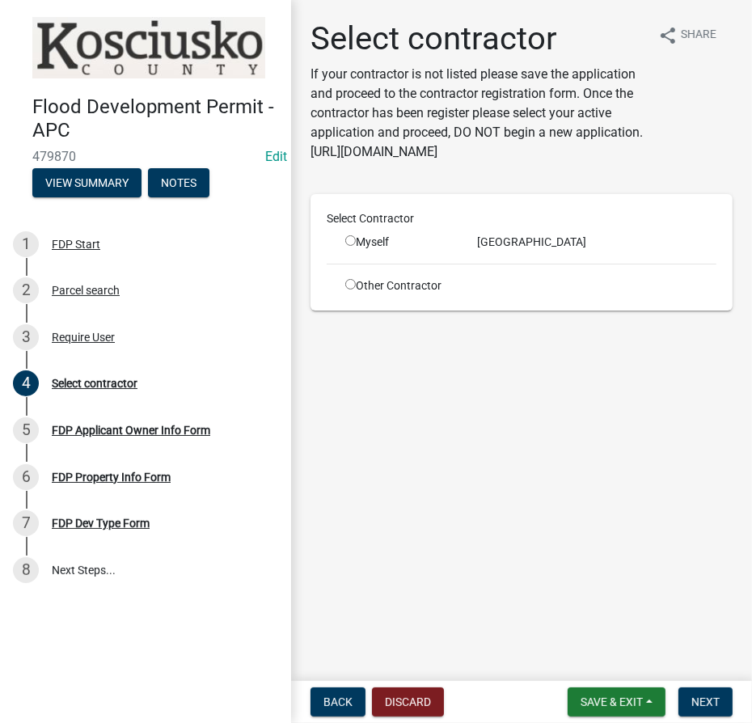
click at [351, 284] on input "radio" at bounding box center [350, 284] width 11 height 11
radio input "true"
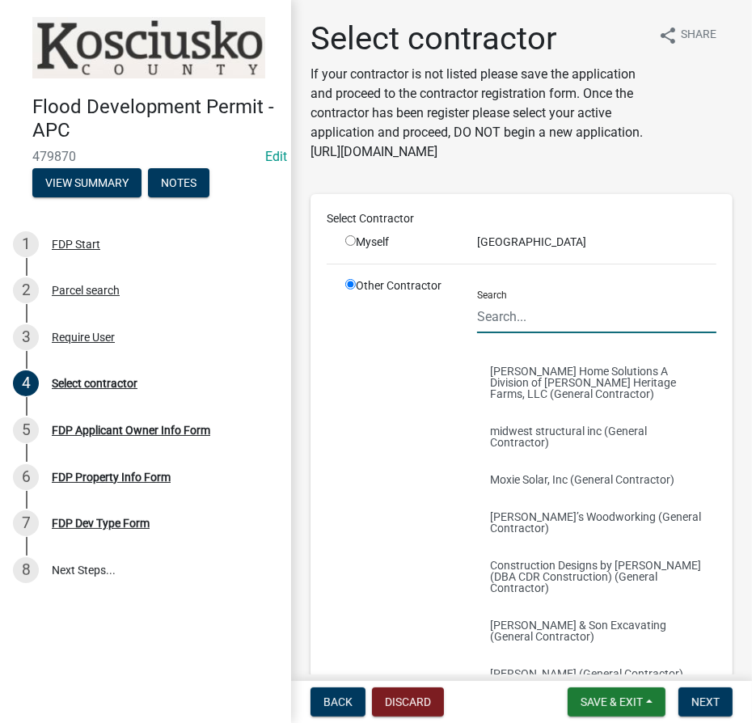
drag, startPoint x: 534, startPoint y: 326, endPoint x: 513, endPoint y: 325, distance: 21.0
click at [534, 326] on input "Search" at bounding box center [596, 316] width 239 height 33
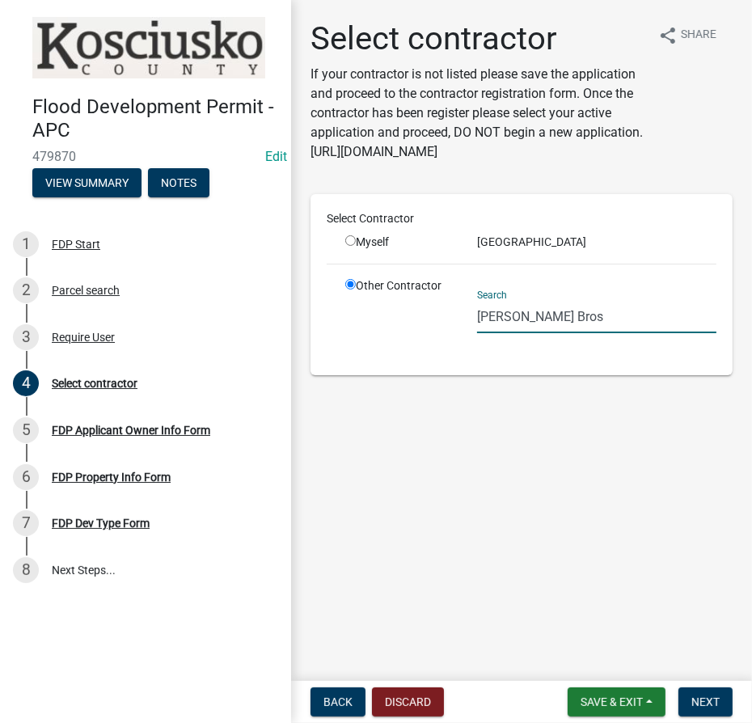
drag, startPoint x: 556, startPoint y: 325, endPoint x: 365, endPoint y: 315, distance: 191.1
click at [365, 315] on div "Other Contractor Search [PERSON_NAME] Bros" at bounding box center [530, 318] width 395 height 82
type input "[PERSON_NAME]"
click at [92, 337] on div "Require User" at bounding box center [83, 337] width 63 height 11
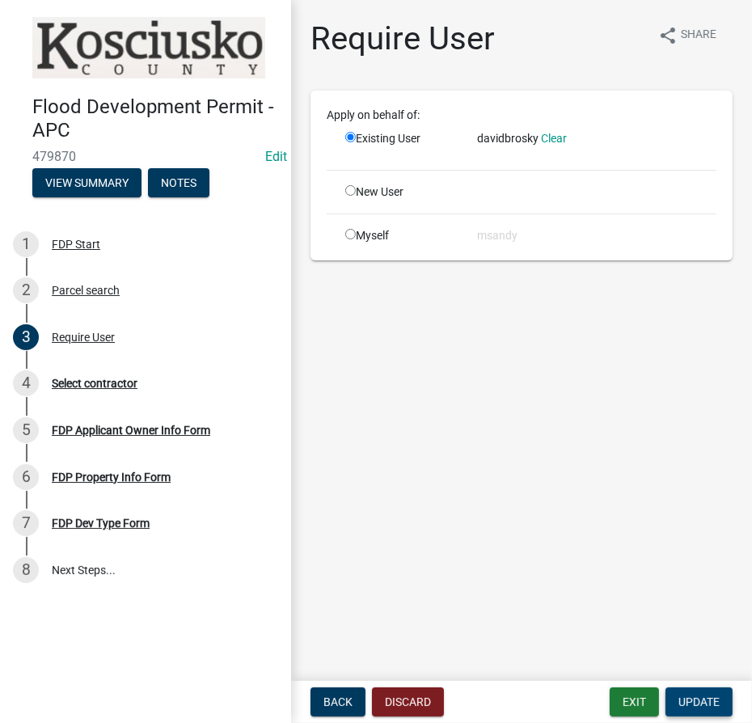
click at [686, 704] on span "Update" at bounding box center [698, 701] width 41 height 13
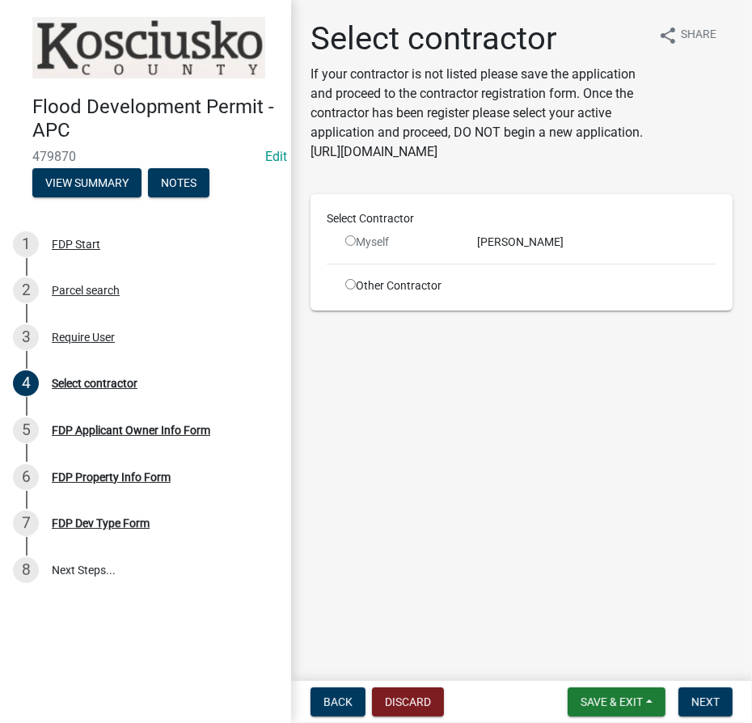
click at [348, 241] on input "radio" at bounding box center [350, 240] width 11 height 11
click at [346, 243] on input "radio" at bounding box center [350, 240] width 11 height 11
click at [349, 241] on input "radio" at bounding box center [350, 240] width 11 height 11
click at [715, 690] on button "Next" at bounding box center [705, 701] width 54 height 29
click at [347, 242] on input "radio" at bounding box center [350, 240] width 11 height 11
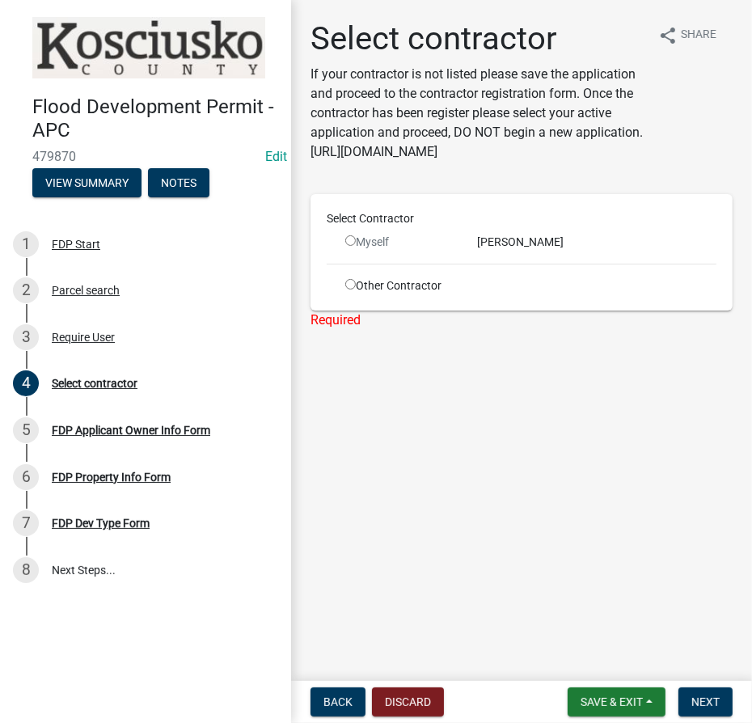
click at [347, 242] on input "radio" at bounding box center [350, 240] width 11 height 11
radio input "false"
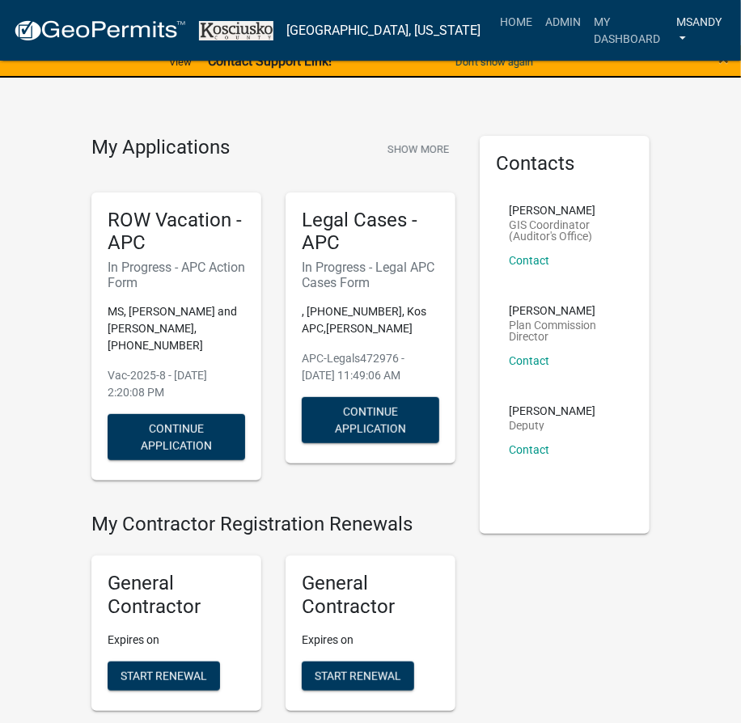
click at [699, 23] on link "msandy" at bounding box center [698, 30] width 58 height 48
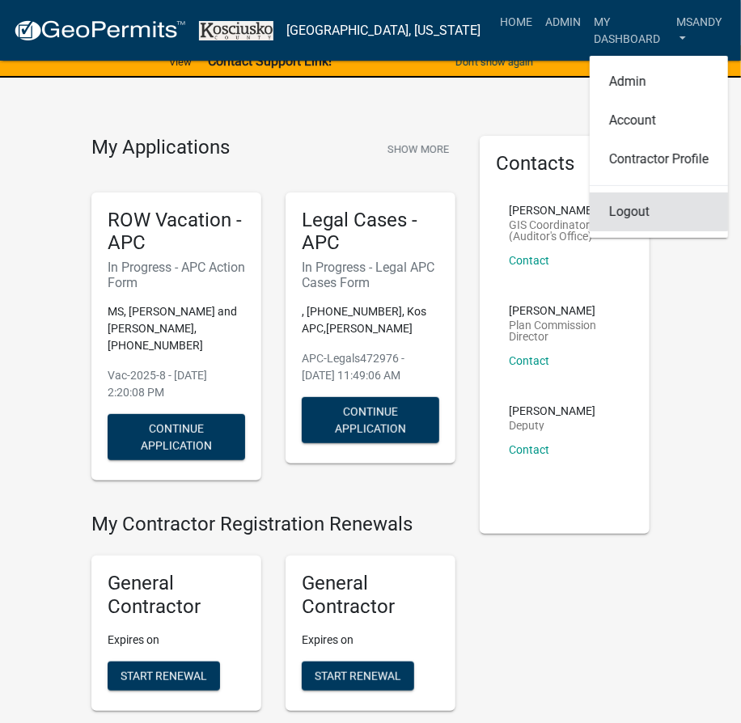
click at [640, 193] on link "Logout" at bounding box center [658, 211] width 138 height 39
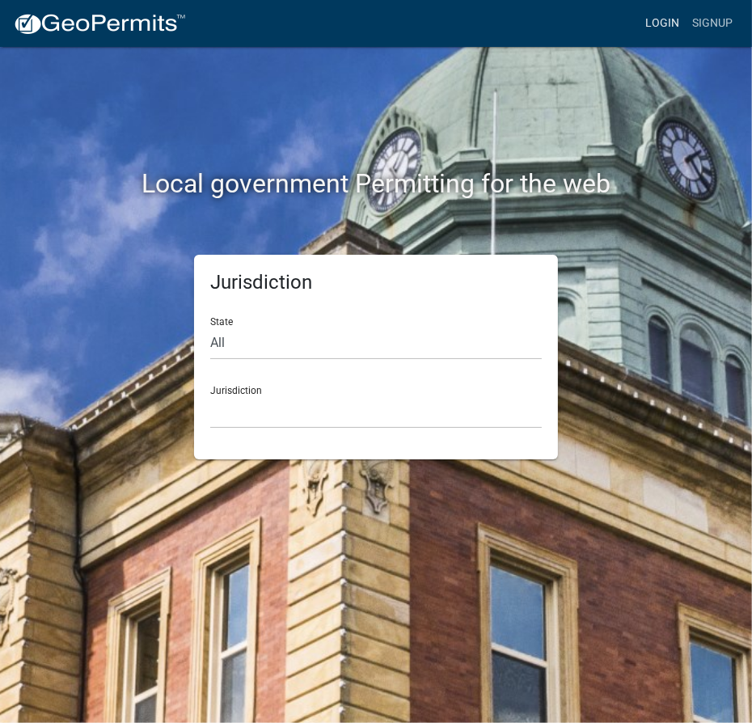
click at [660, 23] on link "Login" at bounding box center [662, 23] width 47 height 31
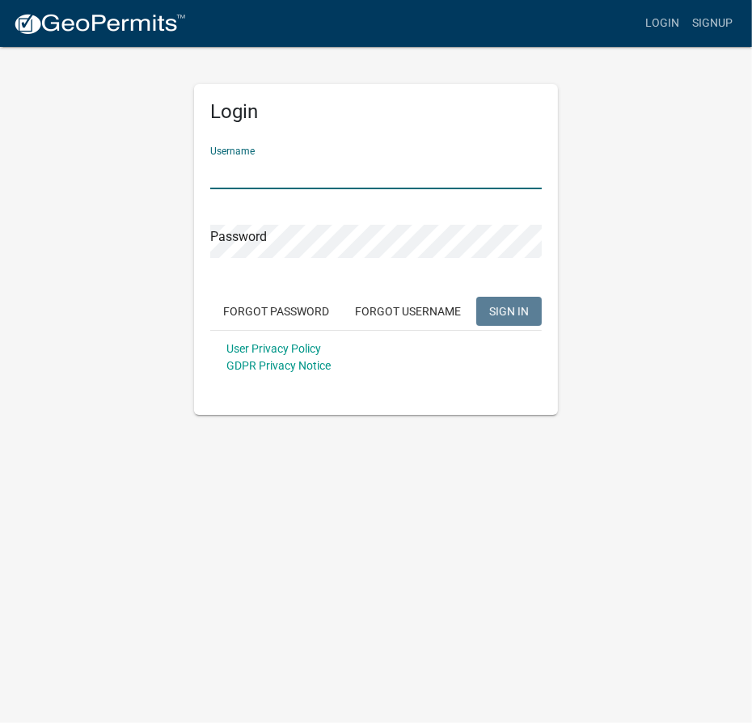
click at [337, 168] on input "Username" at bounding box center [376, 172] width 332 height 33
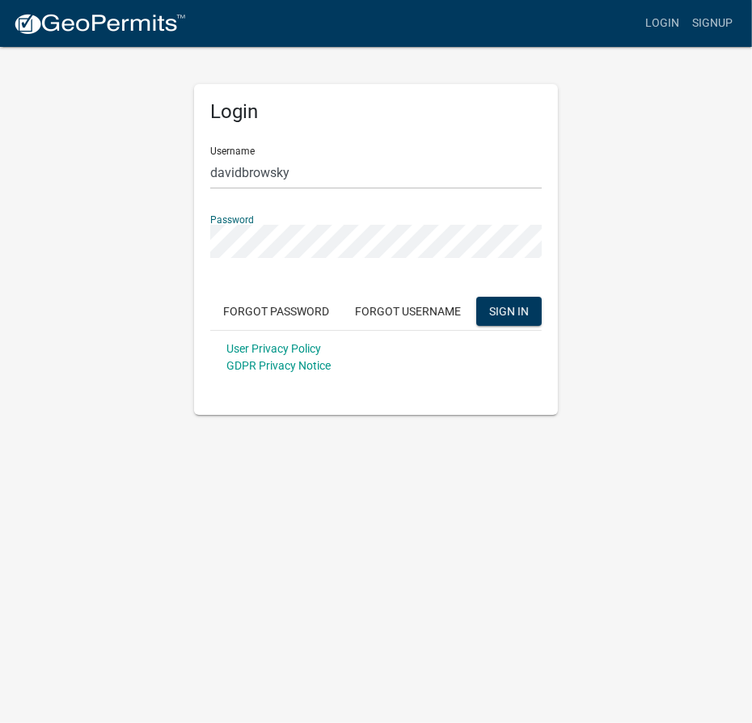
click at [476, 297] on button "SIGN IN" at bounding box center [508, 311] width 65 height 29
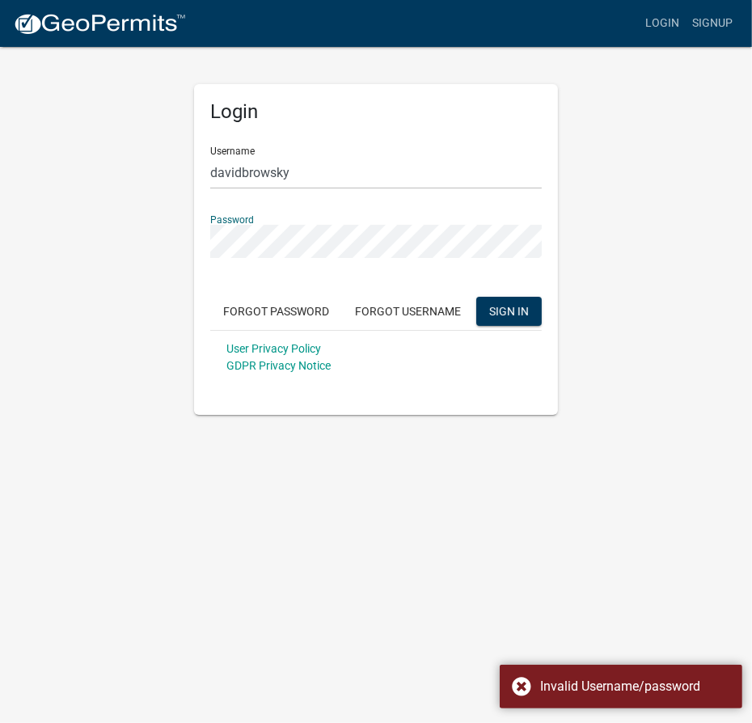
click at [0, 289] on html "Internet Explorer does NOT work with GeoPermits. Get a new browser for more sec…" at bounding box center [376, 361] width 752 height 723
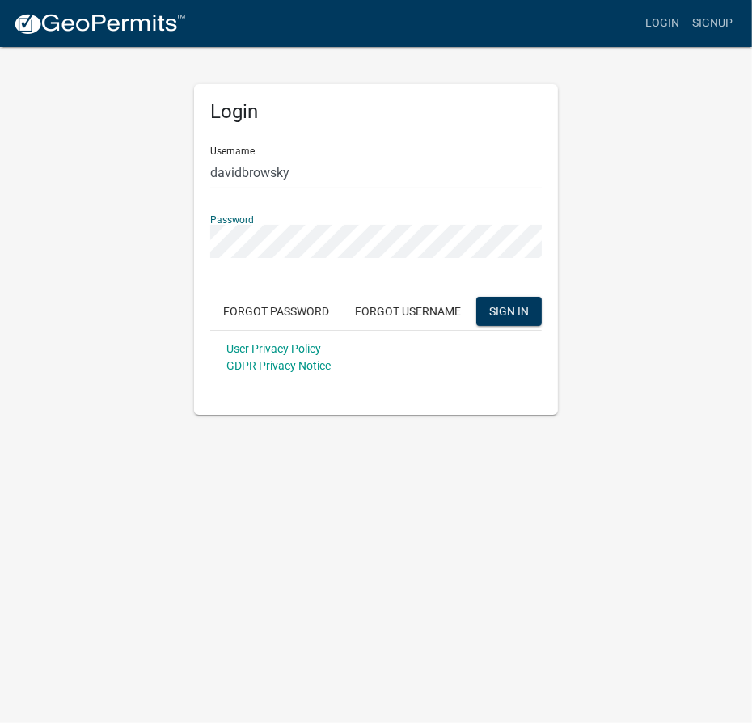
click at [476, 297] on button "SIGN IN" at bounding box center [508, 311] width 65 height 29
click at [261, 177] on input "davidbrowsky" at bounding box center [376, 172] width 332 height 33
type input "davidbrosky"
click at [511, 312] on span "SIGN IN" at bounding box center [509, 310] width 40 height 13
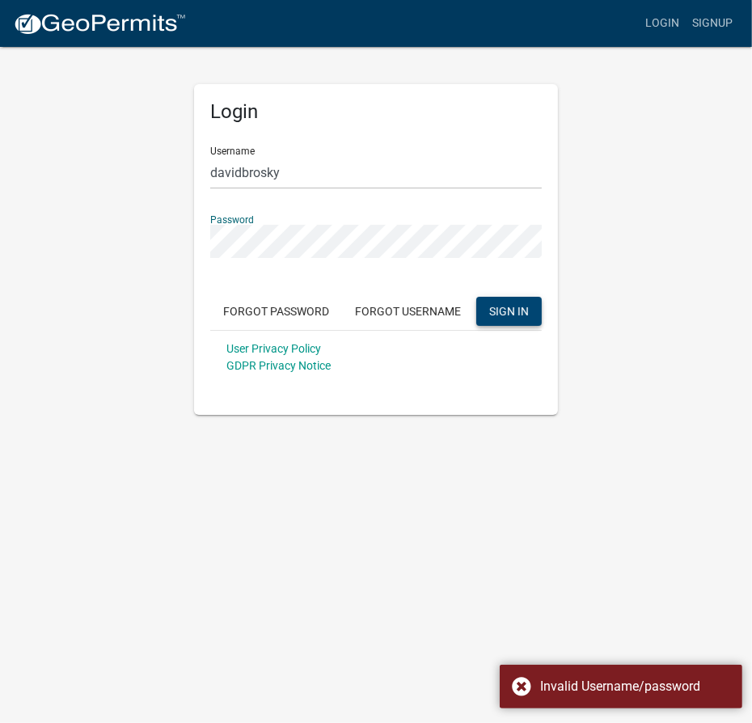
click at [12, 234] on app-login-view "more_horiz Login Signup Login Username davidbrosky Password Forgot Password For…" at bounding box center [376, 207] width 752 height 415
click at [476, 297] on button "SIGN IN" at bounding box center [508, 311] width 65 height 29
